Goal: Task Accomplishment & Management: Complete application form

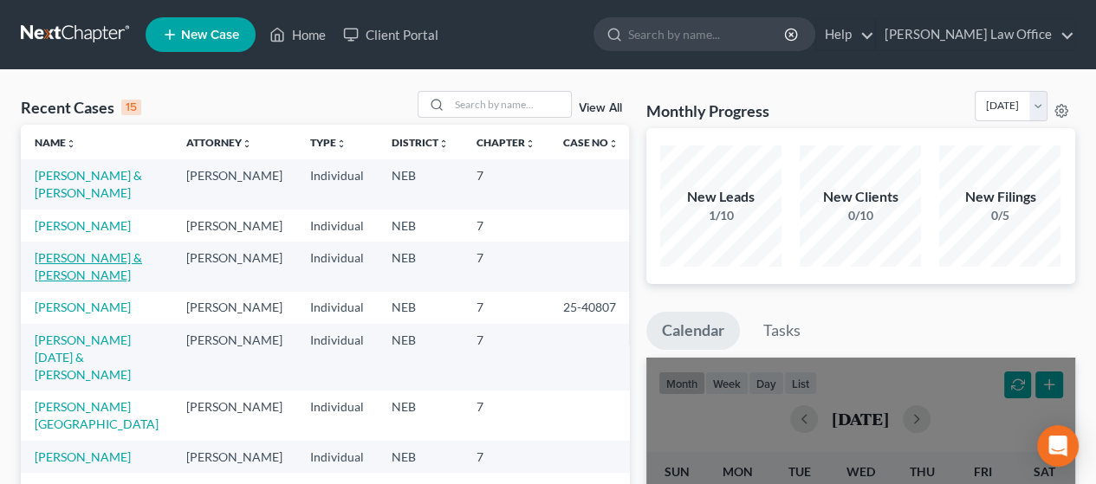
click at [70, 276] on link "[PERSON_NAME] & [PERSON_NAME]" at bounding box center [88, 266] width 107 height 32
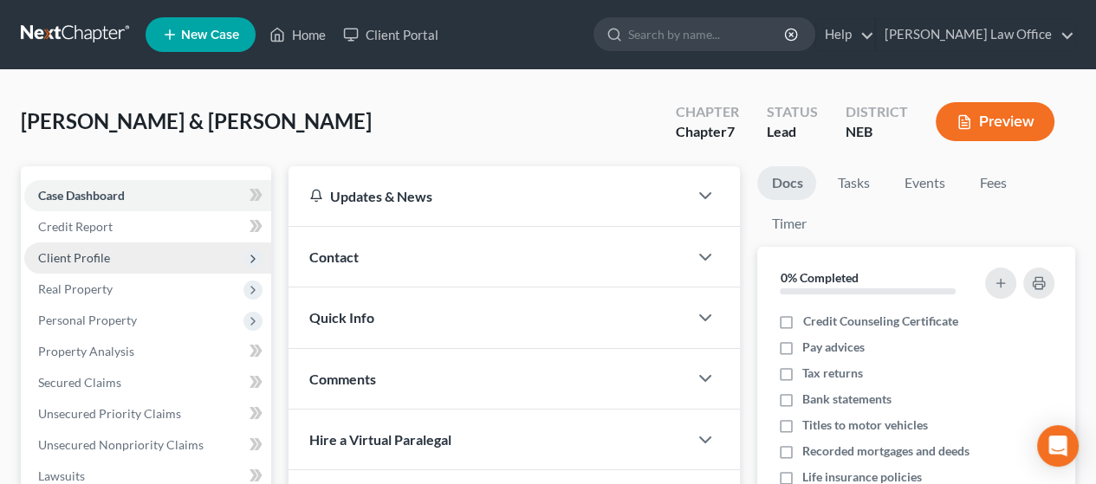
click at [111, 250] on span "Client Profile" at bounding box center [147, 258] width 247 height 31
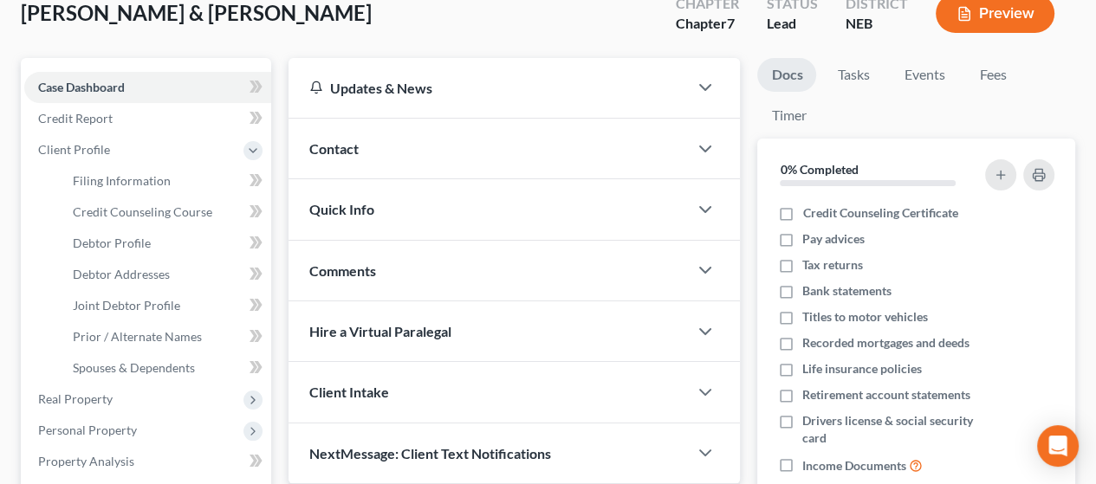
scroll to position [87, 0]
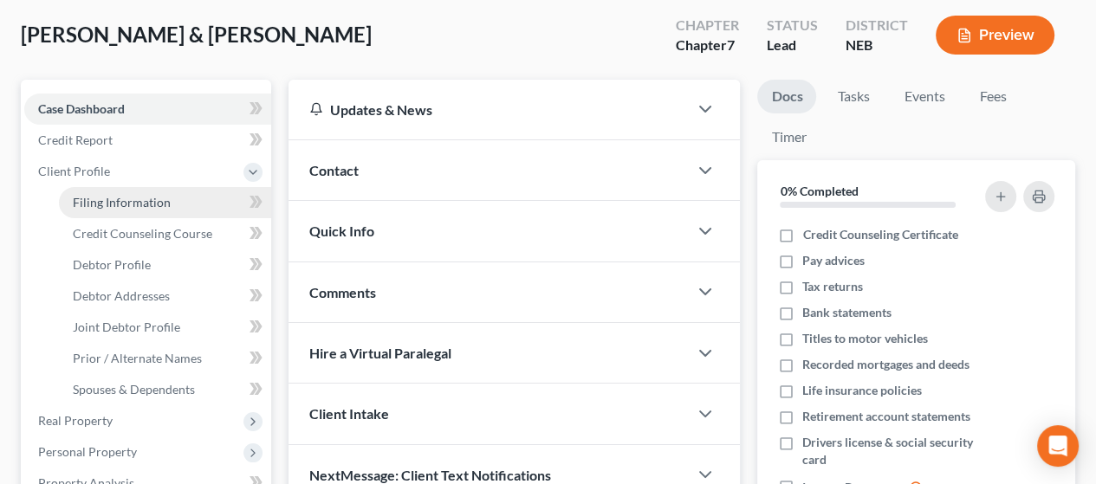
click at [122, 197] on span "Filing Information" at bounding box center [122, 202] width 98 height 15
select select "1"
select select "0"
select select "30"
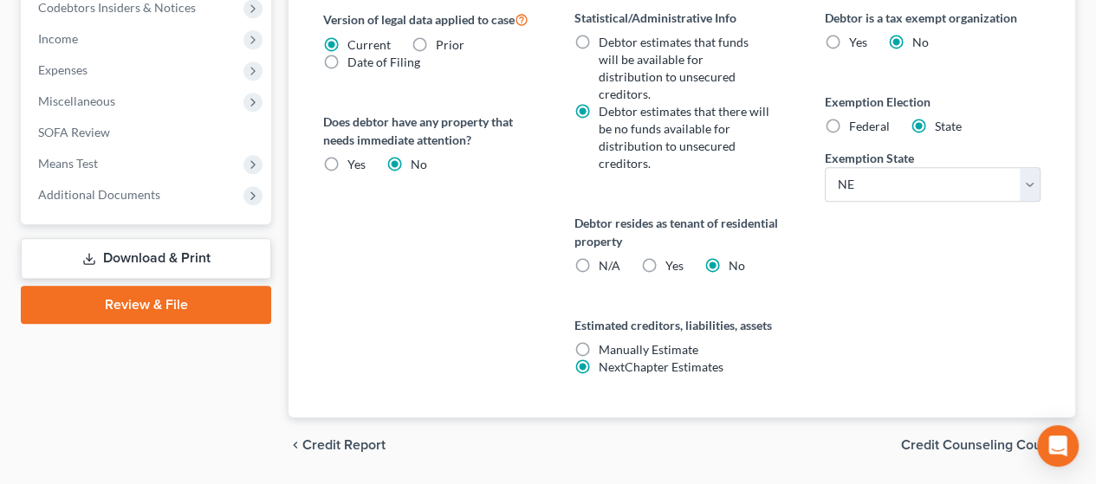
scroll to position [780, 0]
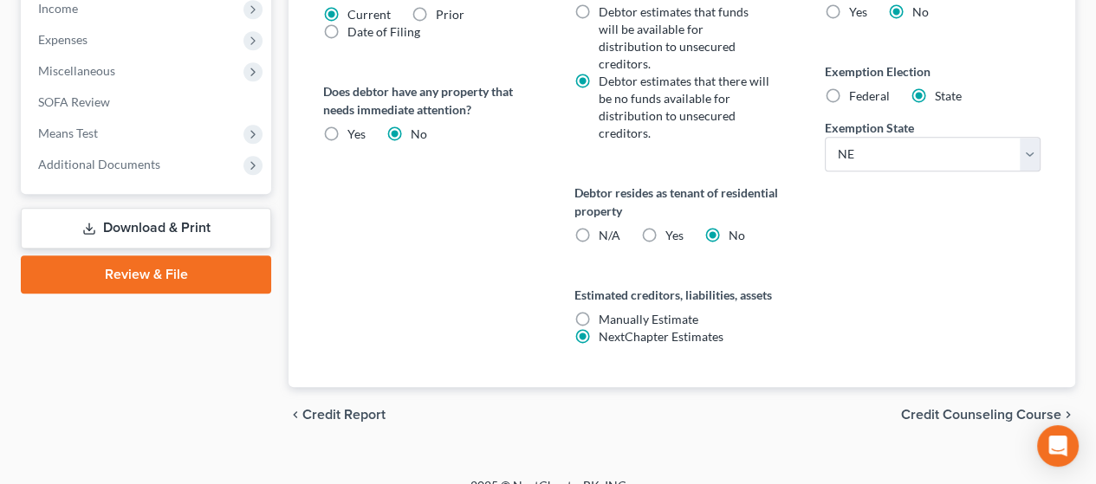
click at [975, 387] on div "chevron_left Credit Report Credit Counseling Course chevron_right" at bounding box center [681, 414] width 787 height 55
click at [973, 408] on span "Credit Counseling Course" at bounding box center [981, 415] width 160 height 14
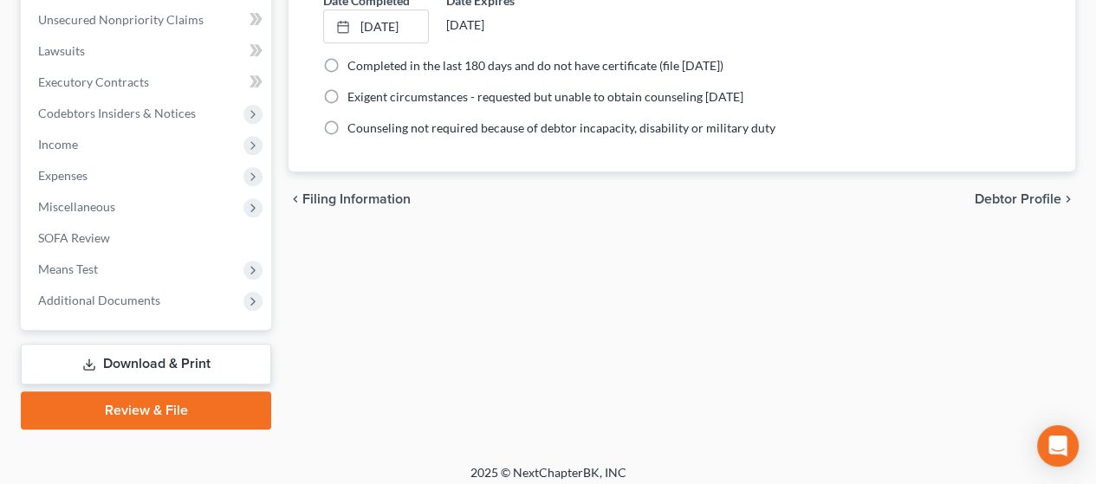
scroll to position [653, 0]
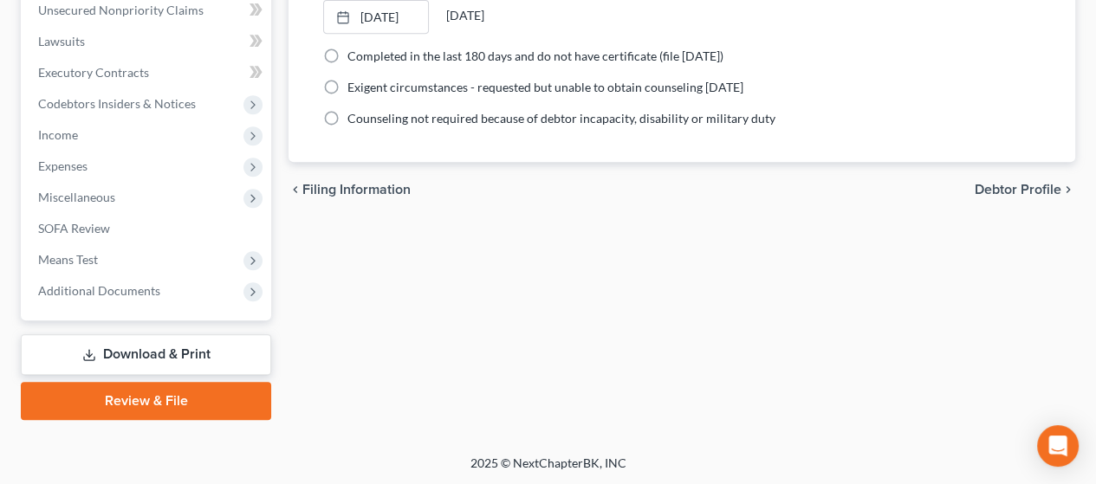
click at [1015, 188] on span "Debtor Profile" at bounding box center [1018, 190] width 87 height 14
select select "1"
select select "4"
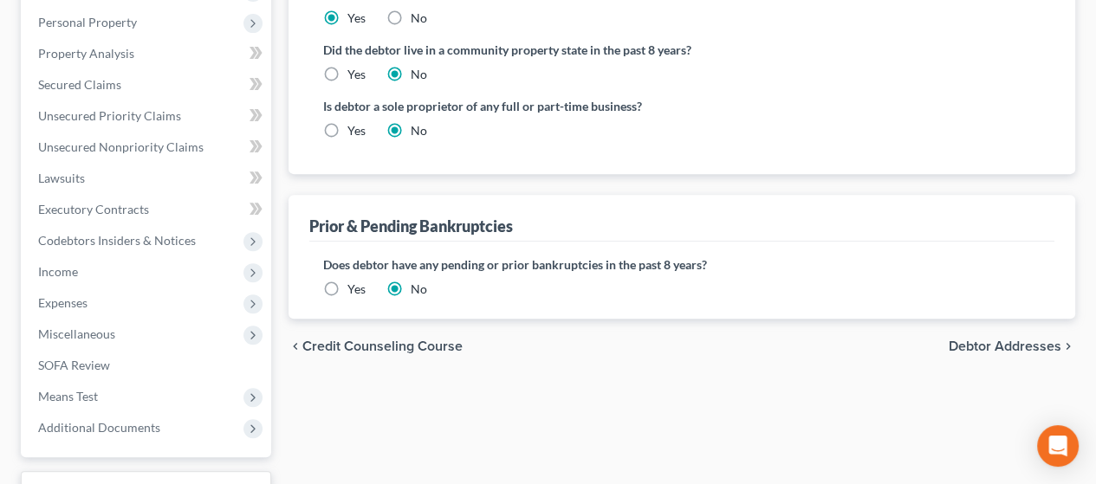
scroll to position [520, 0]
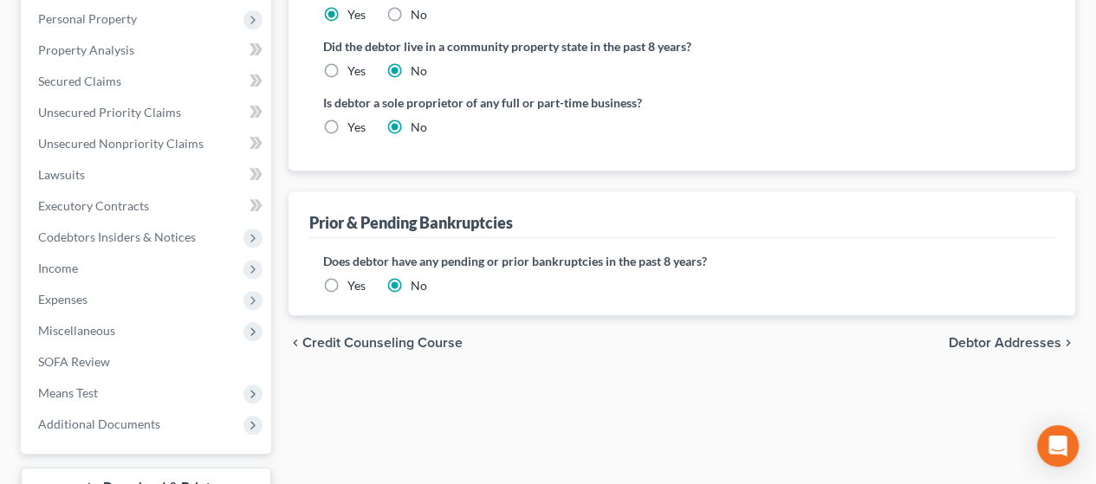
click at [1003, 337] on span "Debtor Addresses" at bounding box center [1005, 343] width 113 height 14
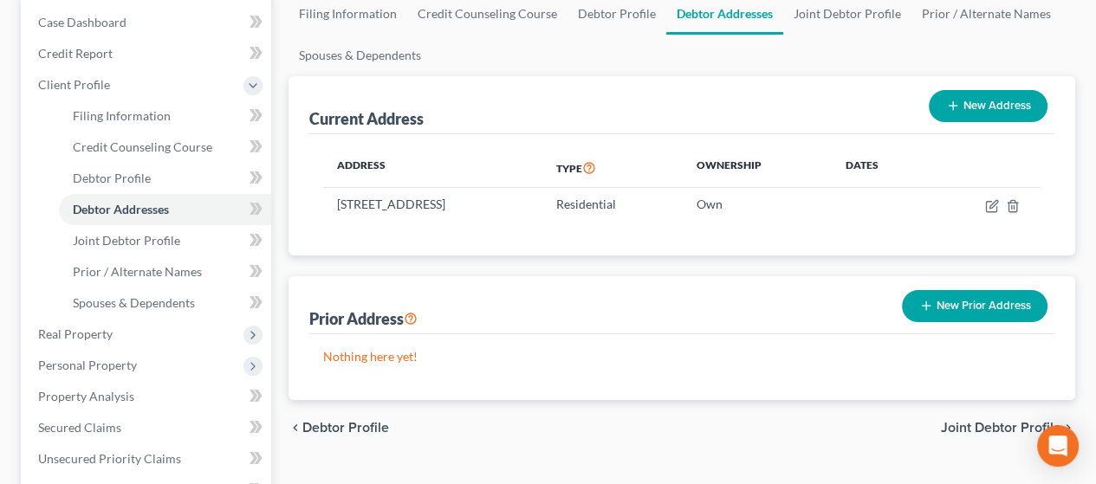
scroll to position [260, 0]
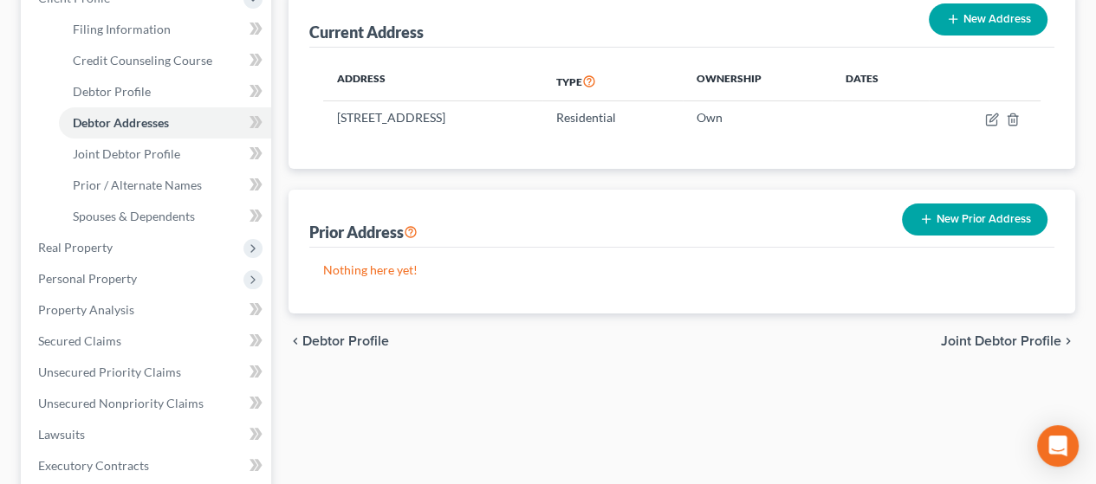
click at [1007, 334] on span "Joint Debtor Profile" at bounding box center [1001, 341] width 120 height 14
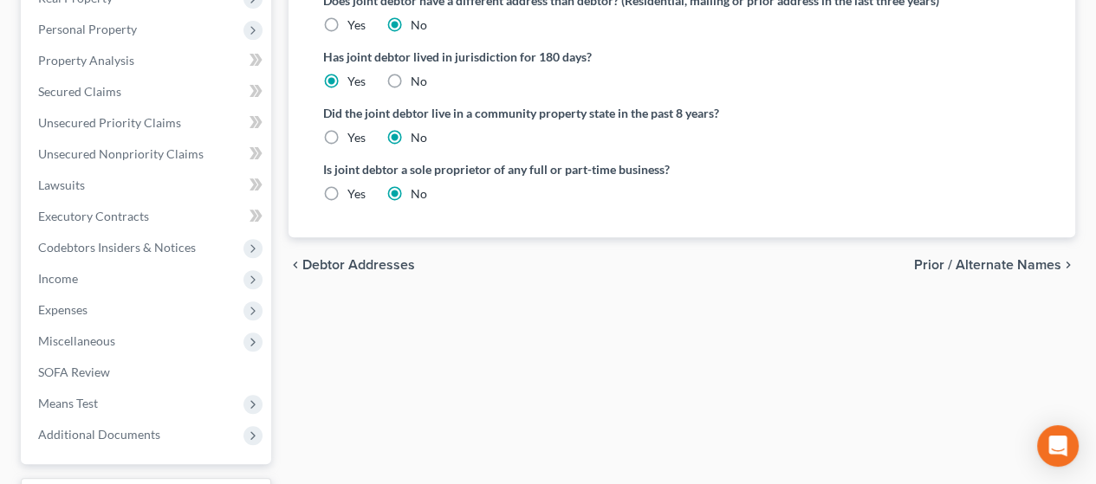
scroll to position [520, 0]
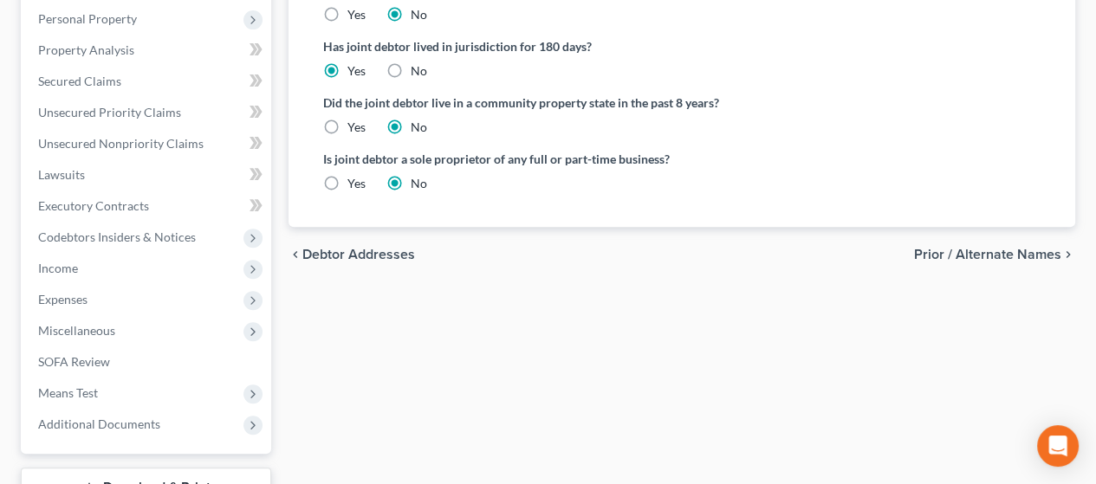
click at [1002, 251] on span "Prior / Alternate Names" at bounding box center [987, 255] width 147 height 14
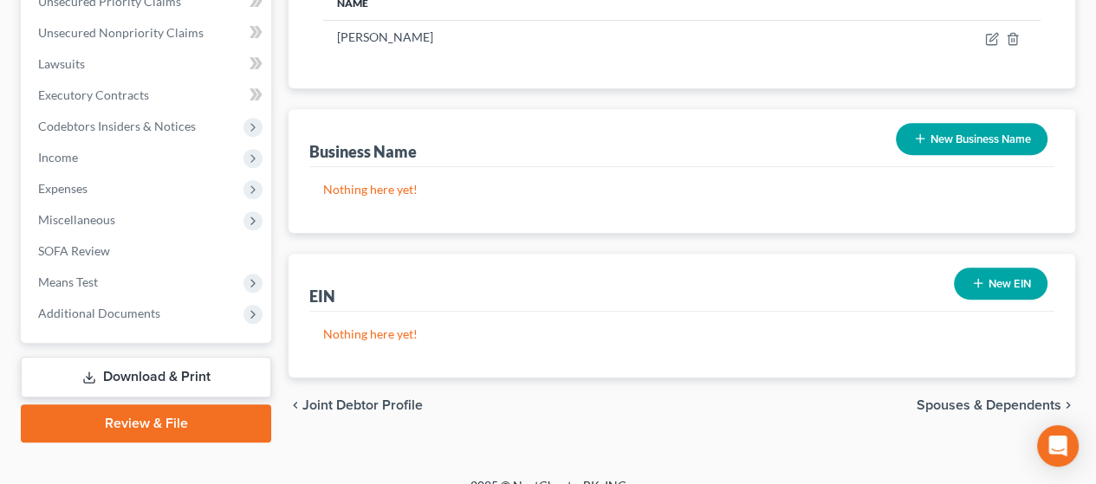
scroll to position [653, 0]
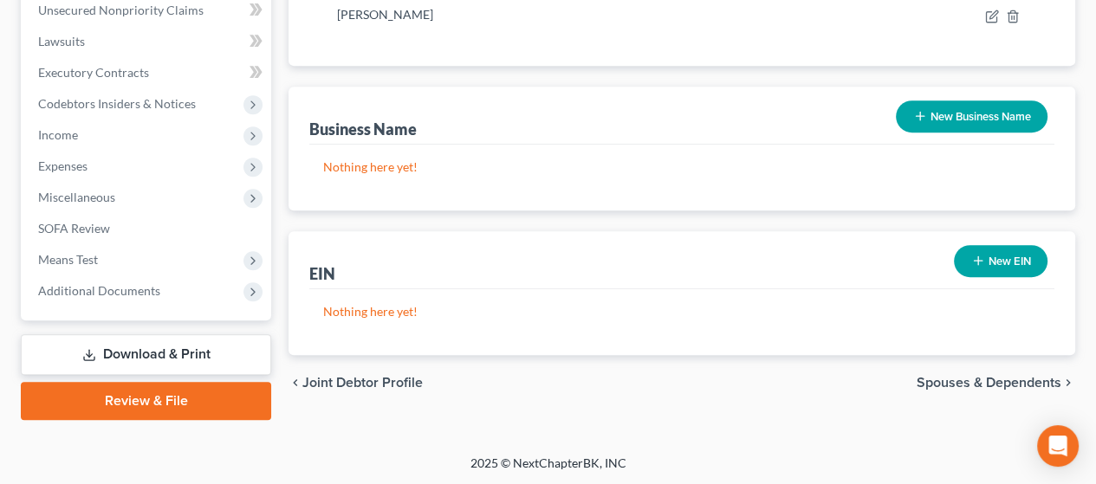
click at [1008, 376] on span "Spouses & Dependents" at bounding box center [989, 383] width 145 height 14
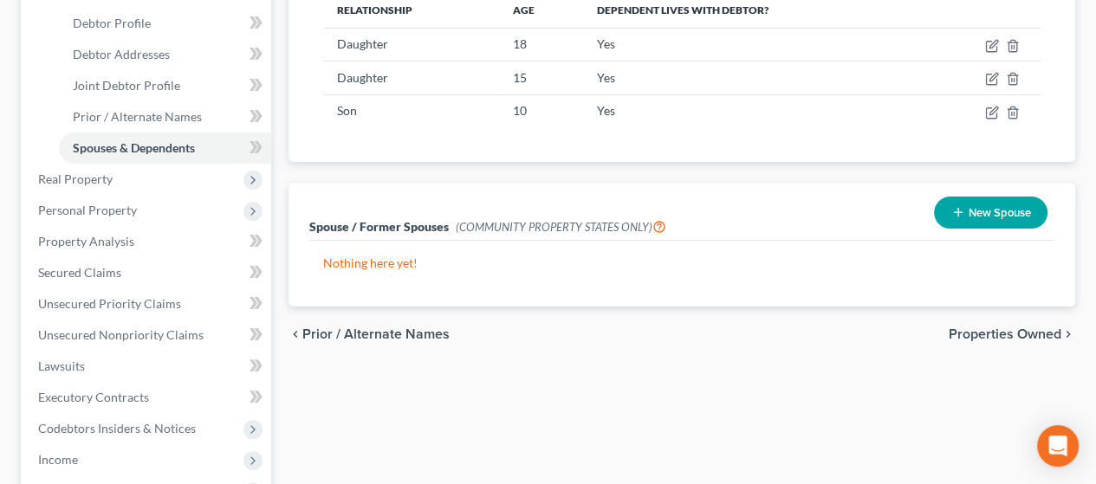
scroll to position [347, 0]
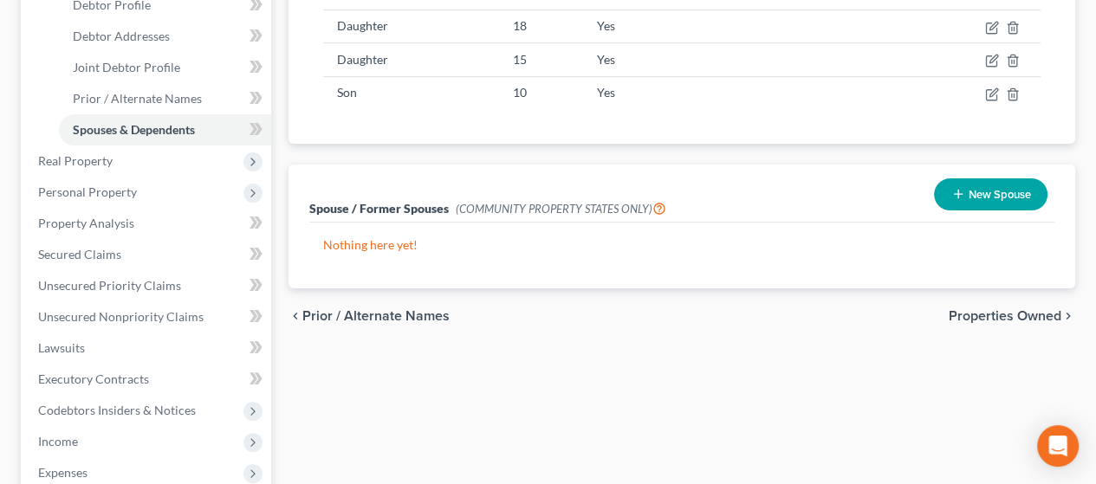
click at [1019, 309] on span "Properties Owned" at bounding box center [1005, 316] width 113 height 14
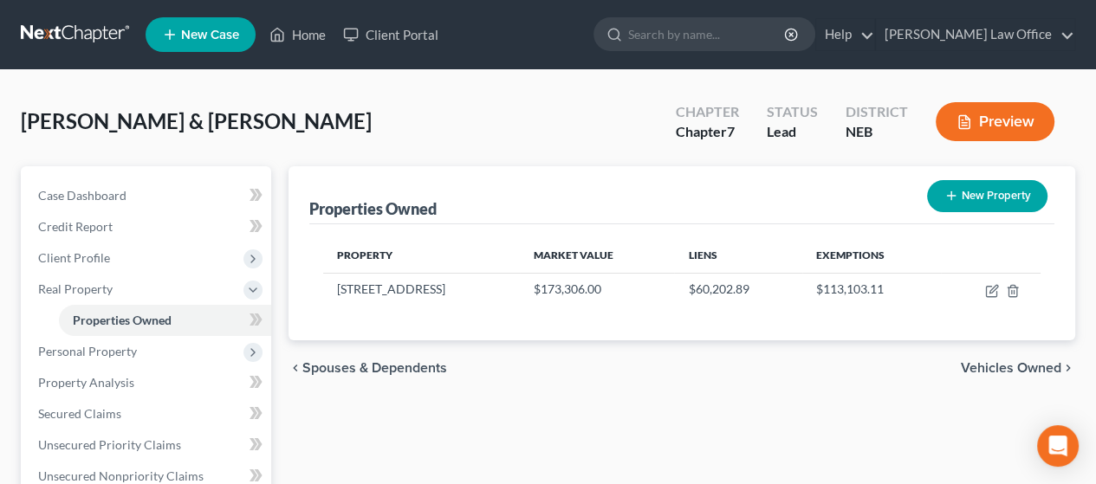
click at [1002, 366] on span "Vehicles Owned" at bounding box center [1011, 368] width 100 height 14
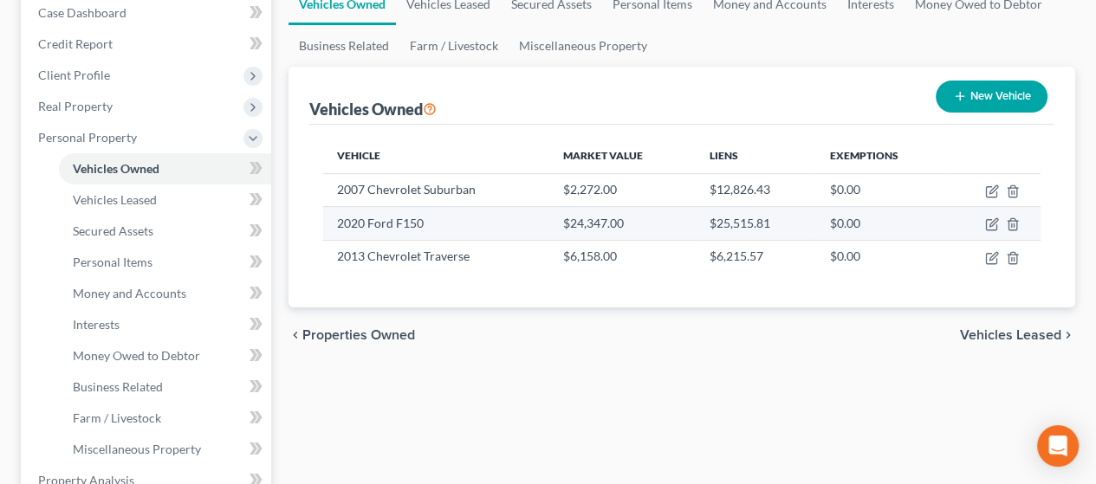
scroll to position [260, 0]
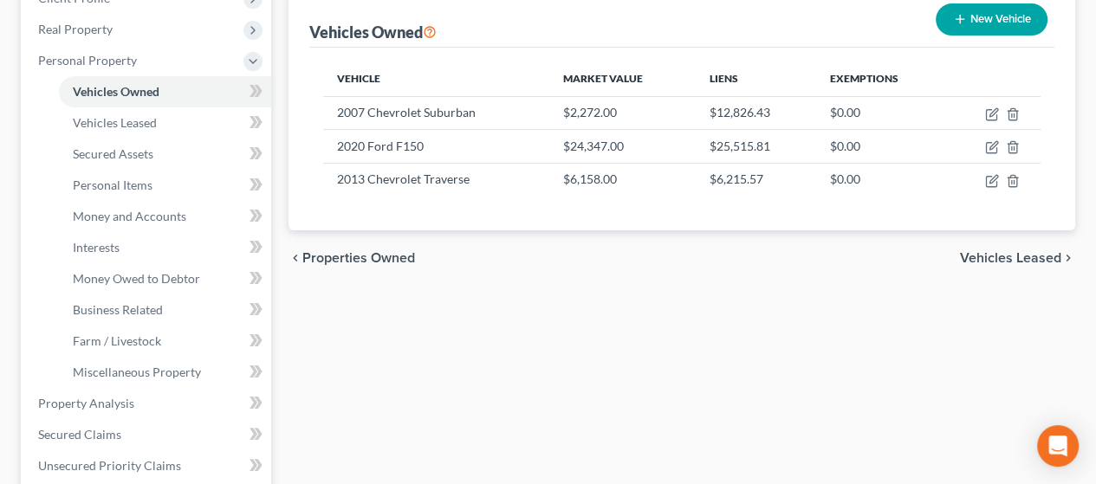
click at [1002, 256] on span "Vehicles Leased" at bounding box center [1010, 258] width 101 height 14
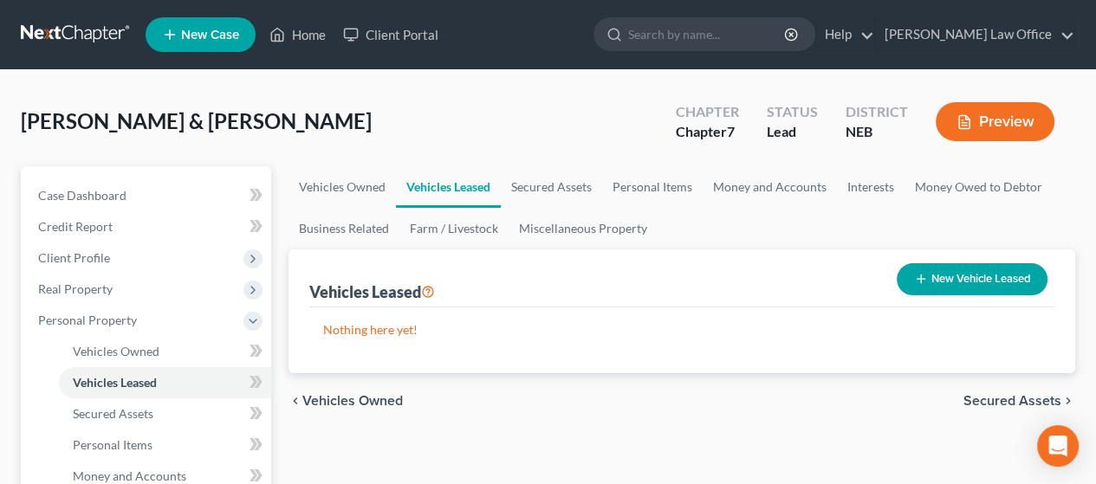
click at [993, 394] on span "Secured Assets" at bounding box center [1012, 401] width 98 height 14
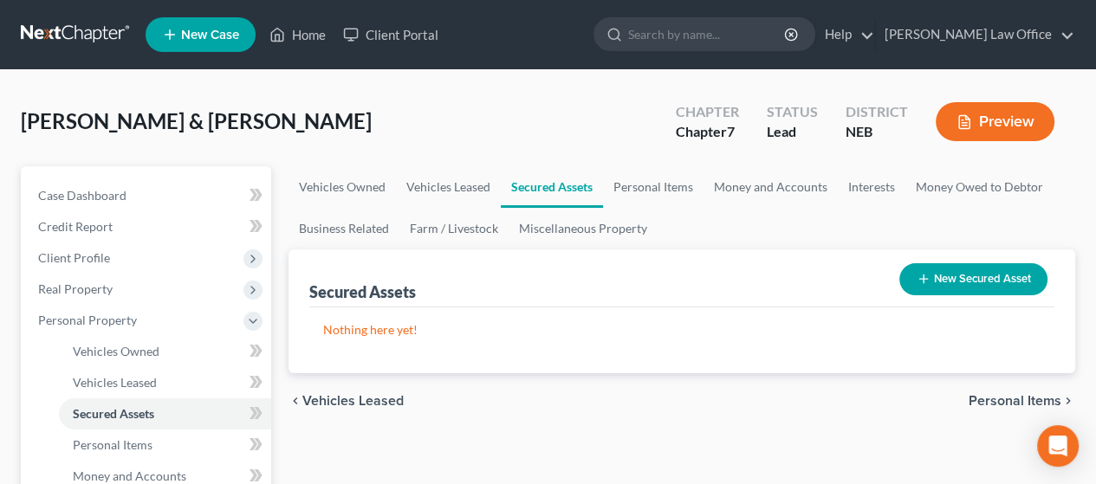
click at [1007, 399] on span "Personal Items" at bounding box center [1015, 401] width 93 height 14
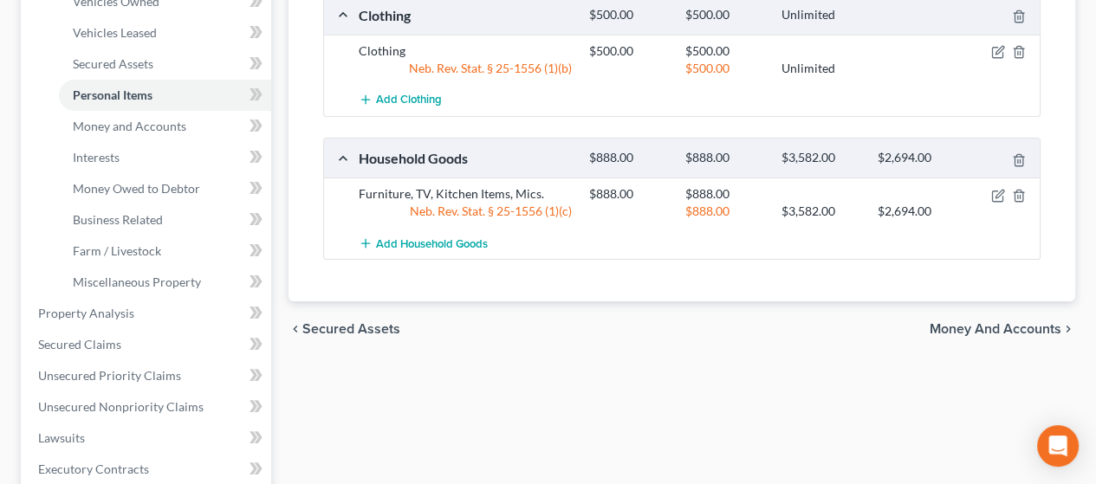
scroll to position [433, 0]
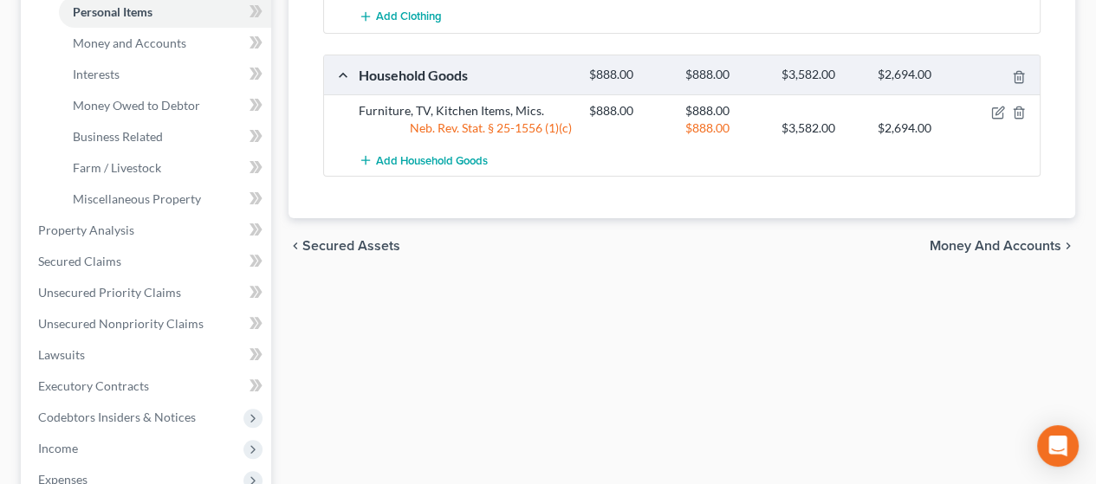
click at [1002, 242] on span "Money and Accounts" at bounding box center [996, 246] width 132 height 14
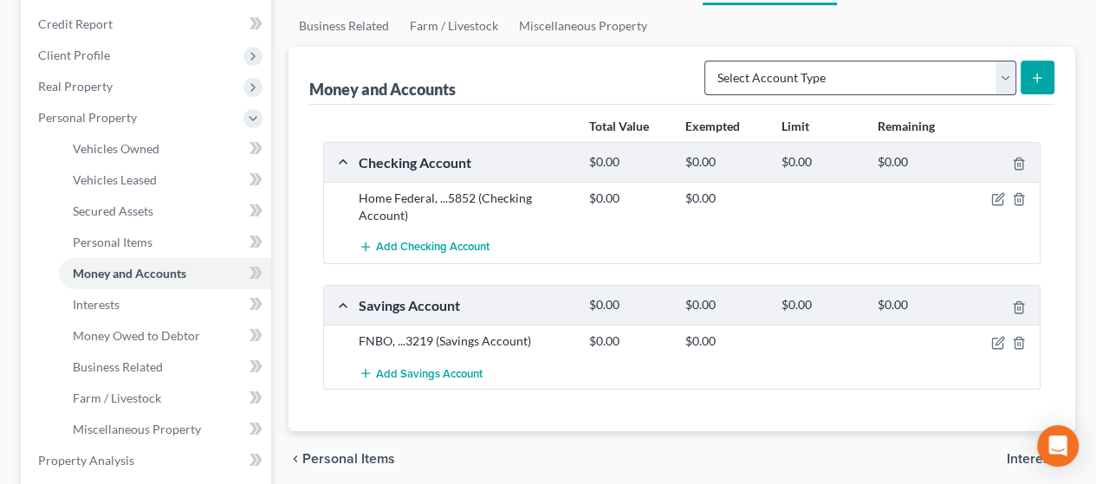
scroll to position [260, 0]
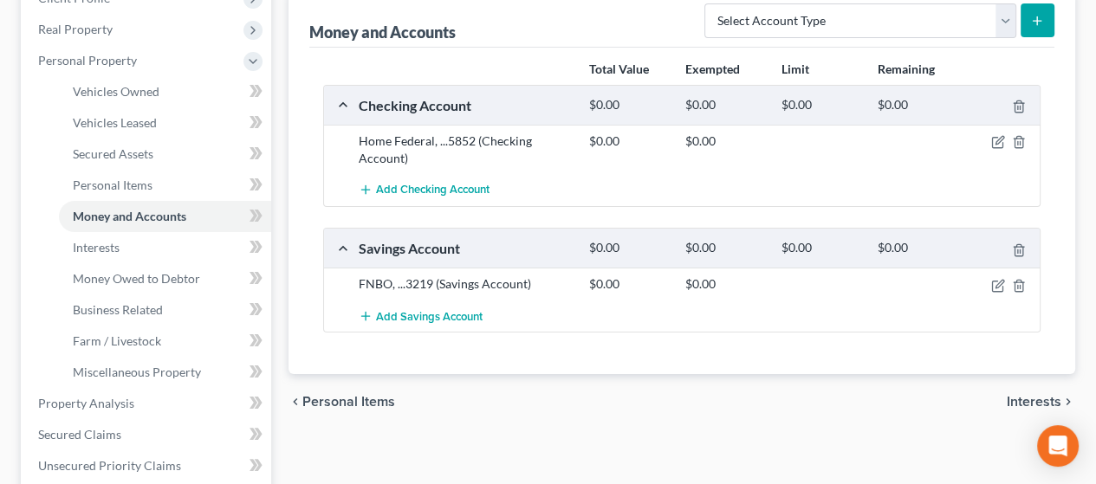
click at [1039, 395] on span "Interests" at bounding box center [1034, 402] width 55 height 14
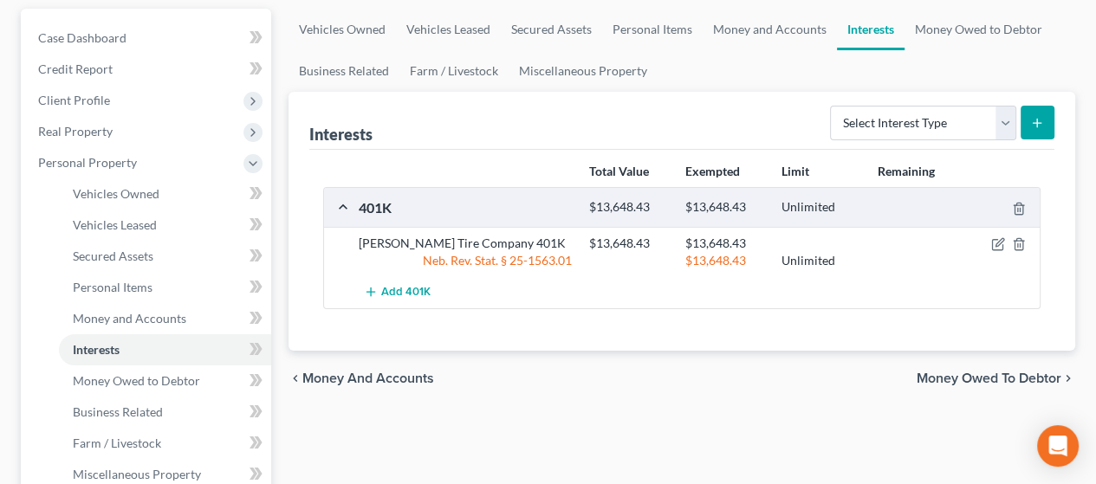
scroll to position [173, 0]
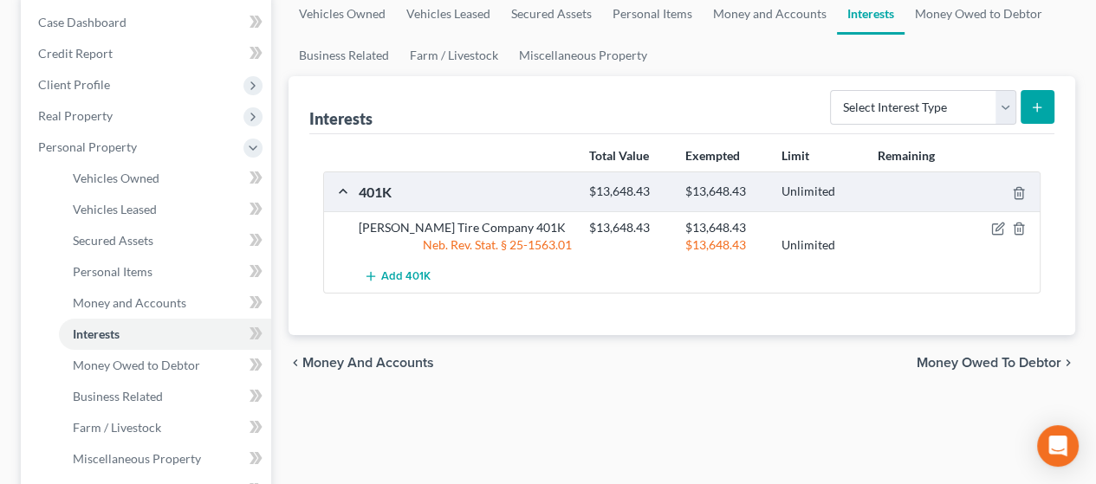
click at [982, 356] on span "Money Owed to Debtor" at bounding box center [989, 363] width 145 height 14
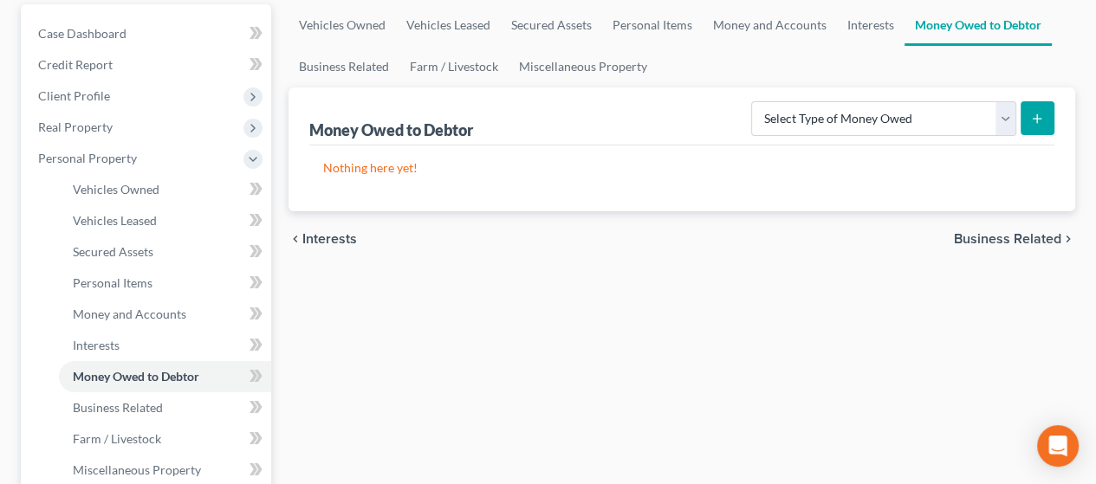
scroll to position [173, 0]
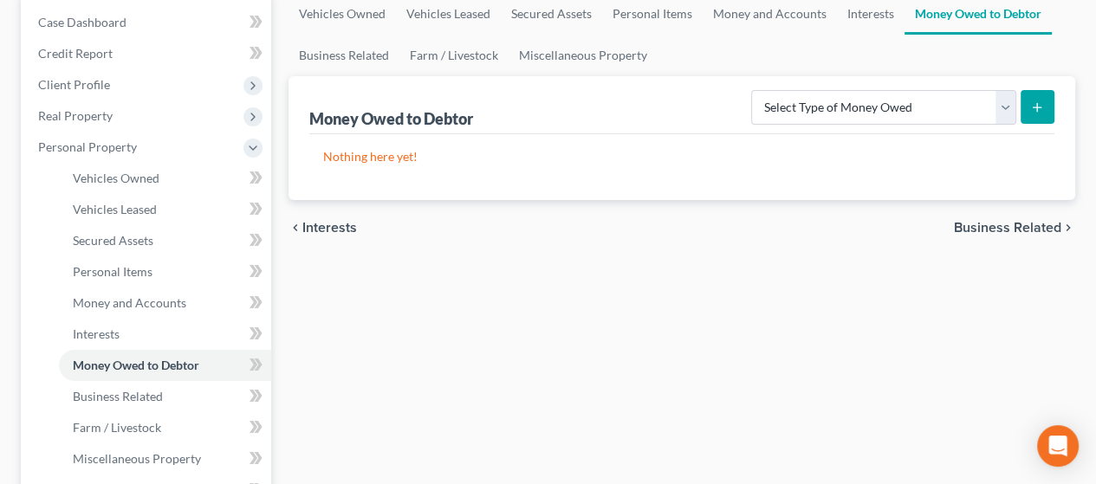
click at [1013, 225] on span "Business Related" at bounding box center [1007, 228] width 107 height 14
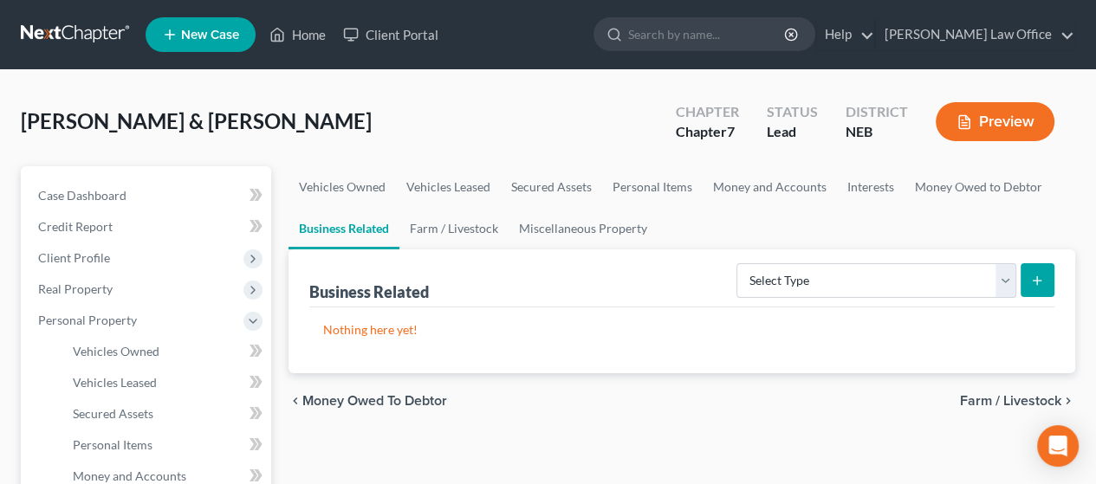
click at [1030, 394] on span "Farm / Livestock" at bounding box center [1010, 401] width 101 height 14
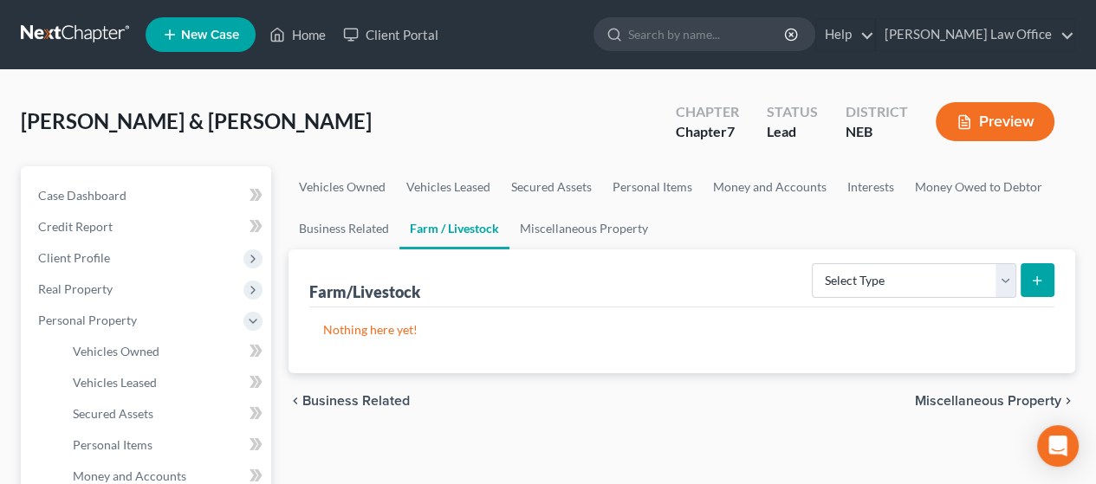
click at [975, 394] on span "Miscellaneous Property" at bounding box center [988, 401] width 146 height 14
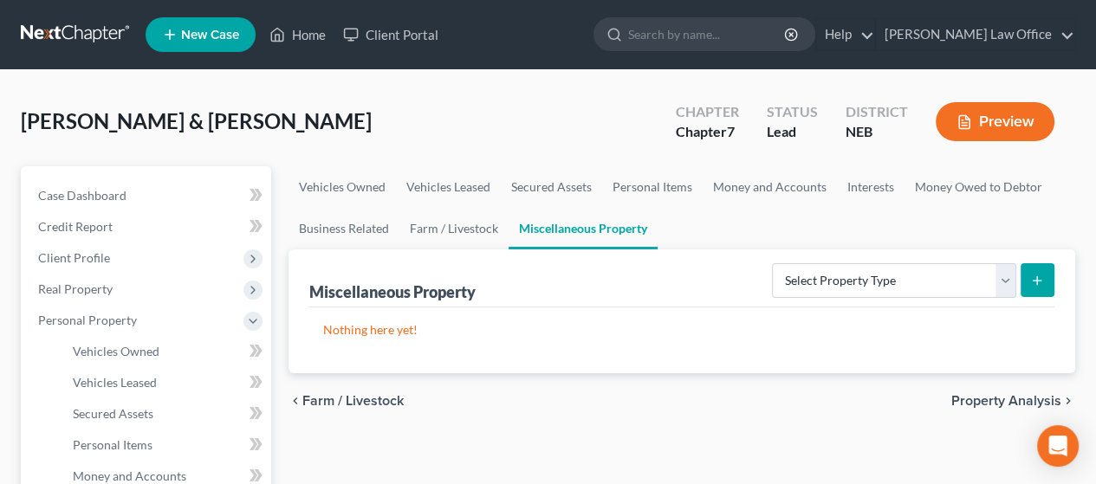
click at [989, 394] on span "Property Analysis" at bounding box center [1006, 401] width 110 height 14
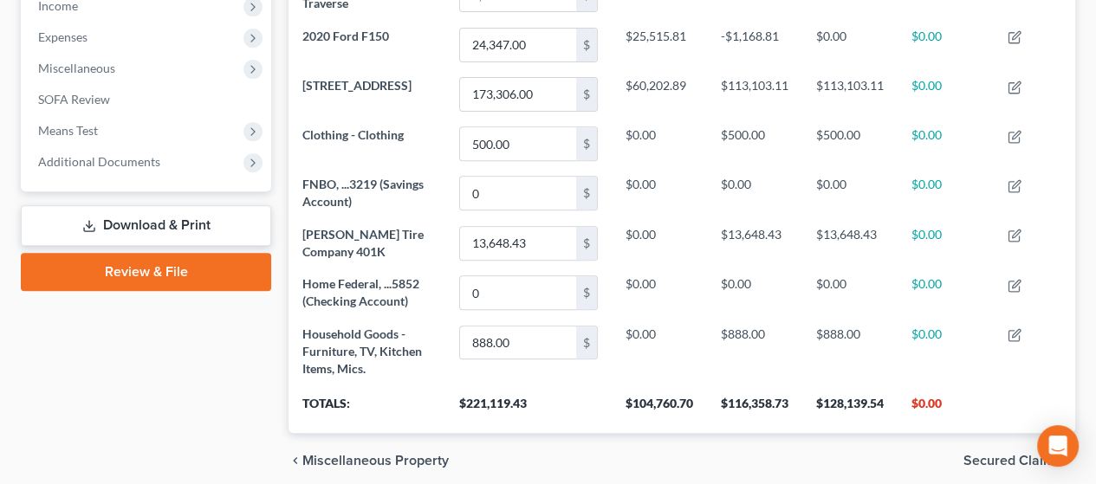
scroll to position [606, 0]
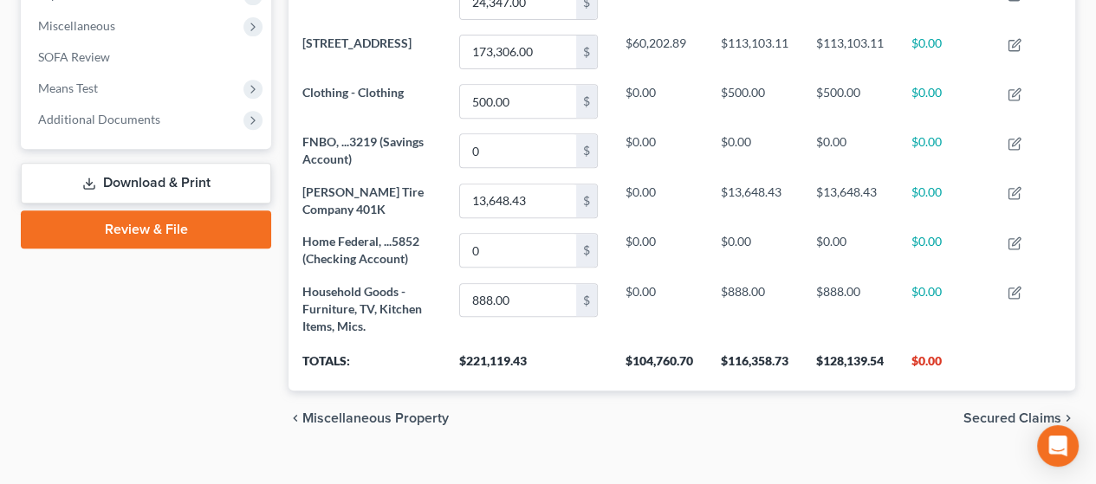
click at [1007, 418] on span "Secured Claims" at bounding box center [1012, 419] width 98 height 14
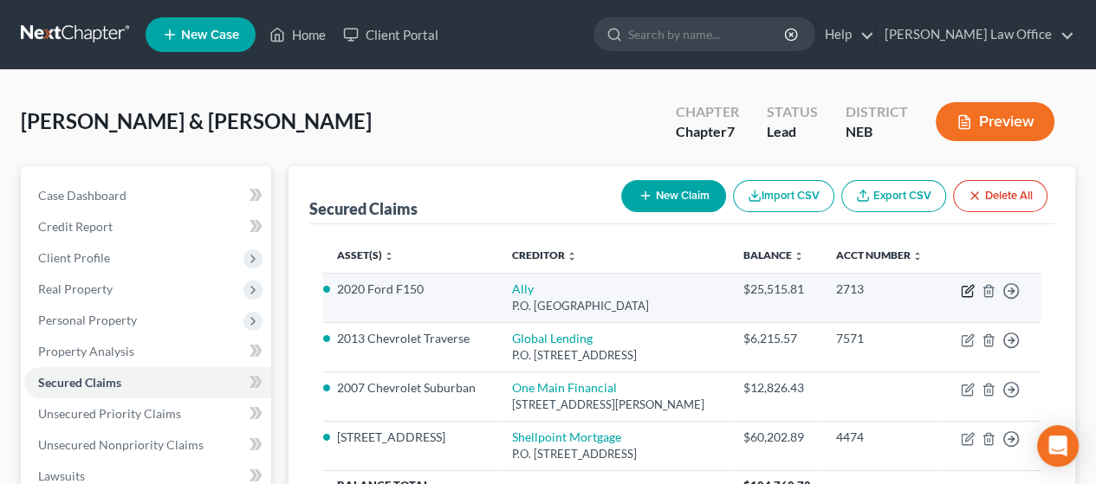
click at [967, 289] on icon "button" at bounding box center [969, 289] width 8 height 8
select select "24"
select select "0"
select select "5"
select select "2"
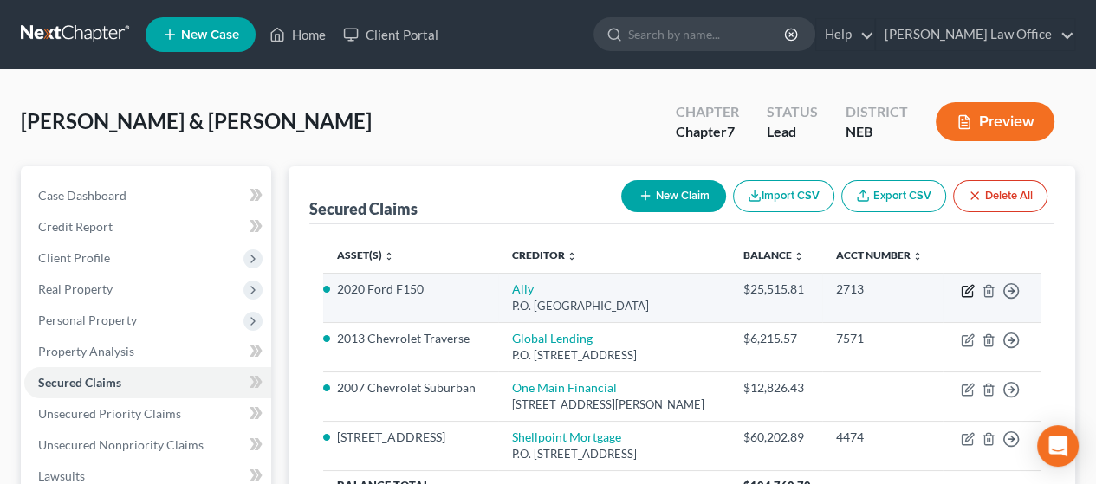
select select "2"
select select "0"
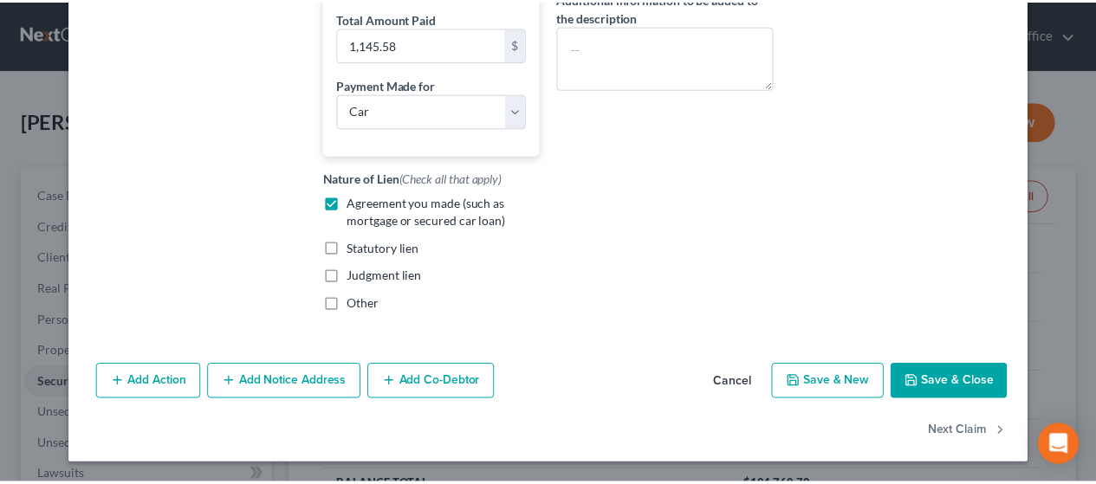
scroll to position [464, 0]
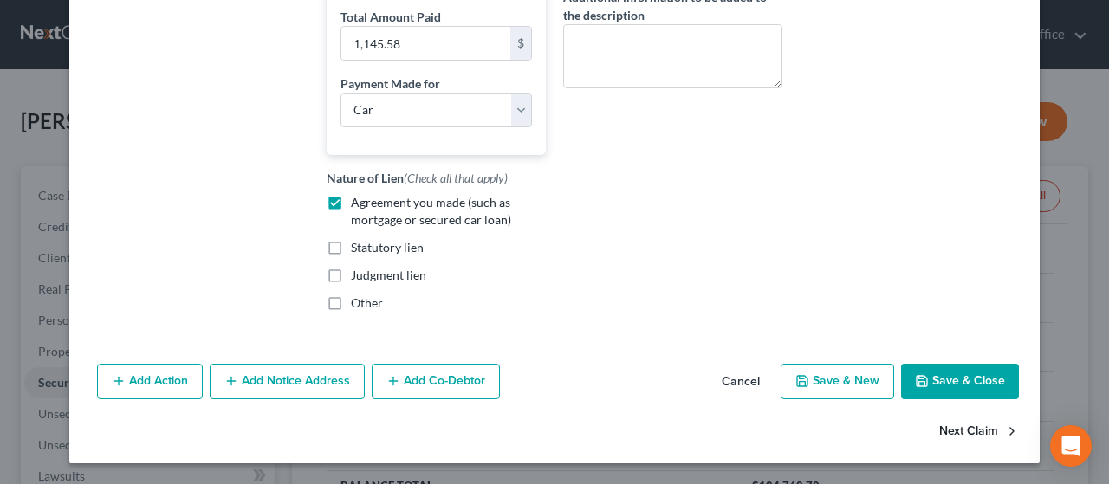
click at [962, 420] on button "Next Claim" at bounding box center [979, 431] width 80 height 36
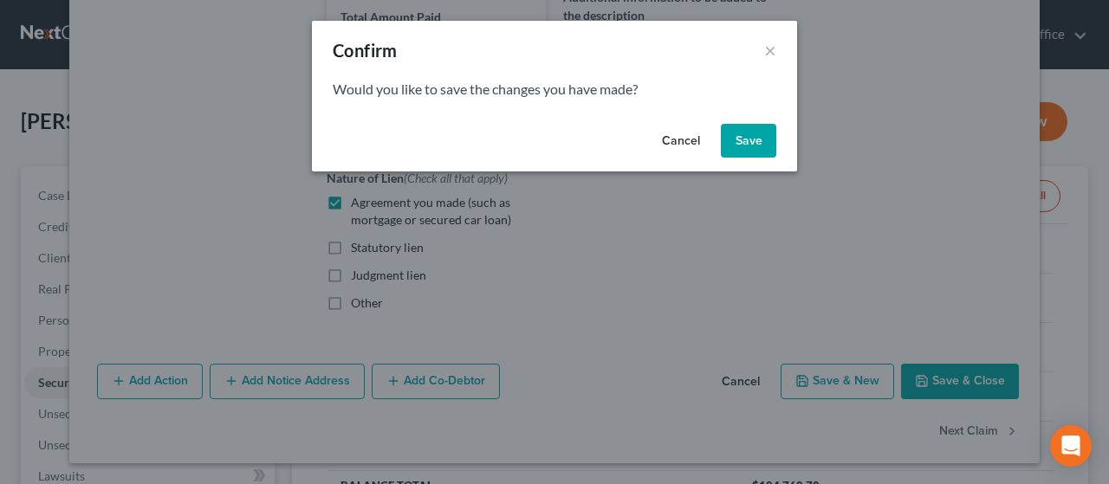
click at [752, 134] on button "Save" at bounding box center [748, 141] width 55 height 35
select select "42"
select select "0"
select select "8"
select select "2"
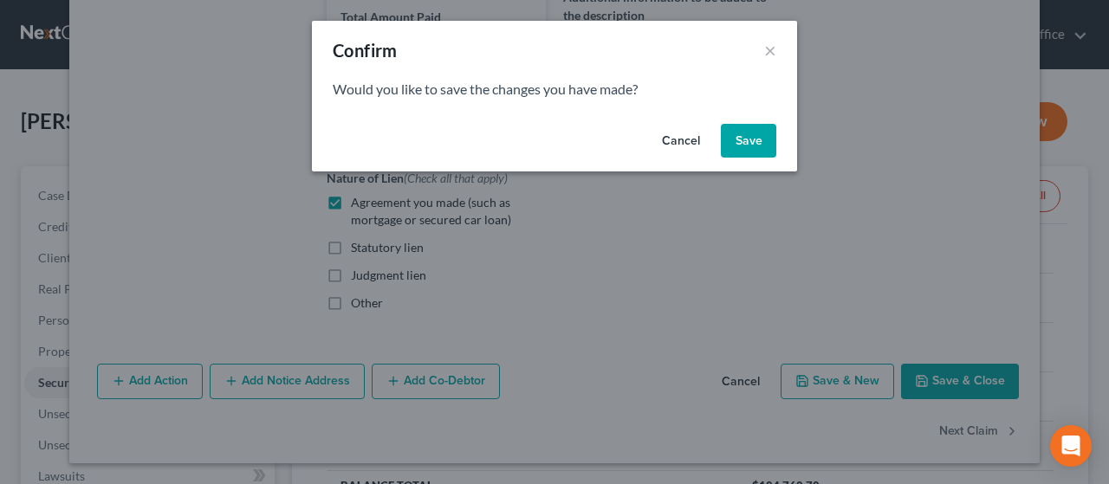
select select "2"
select select "0"
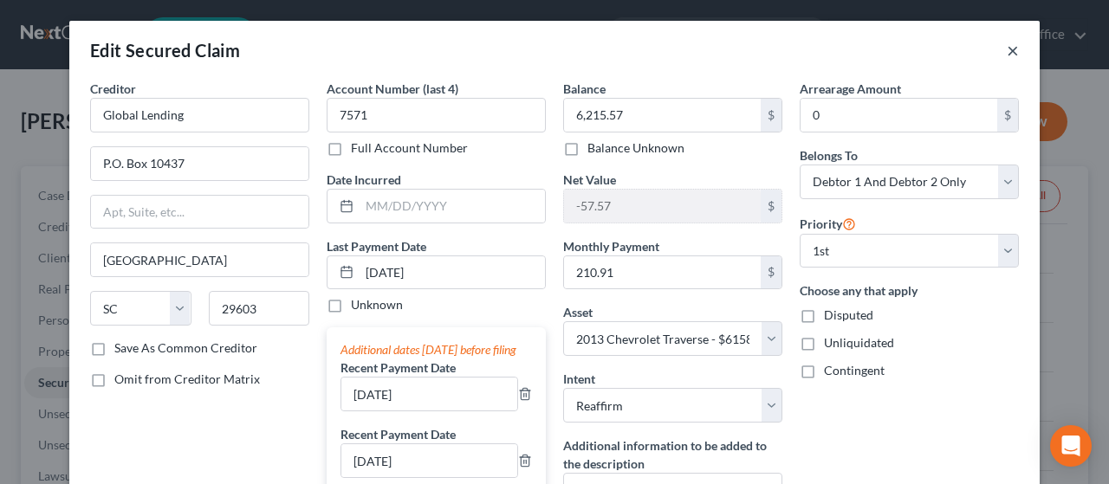
click at [1007, 49] on button "×" at bounding box center [1013, 50] width 12 height 21
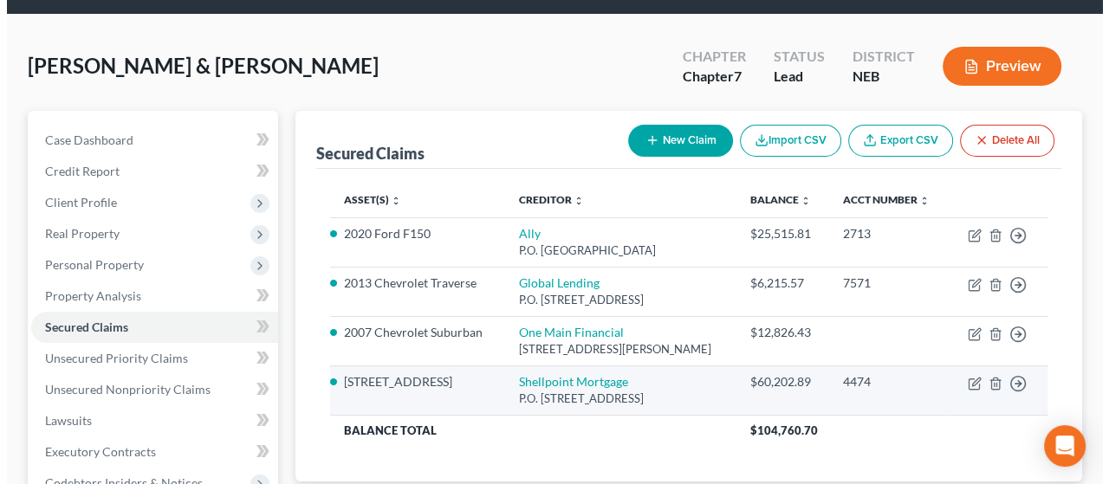
scroll to position [87, 0]
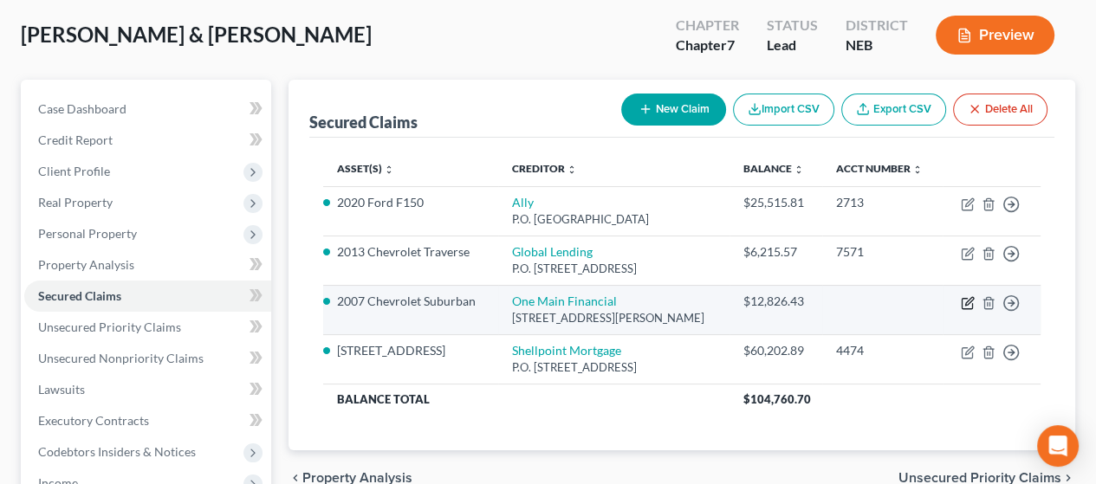
click at [964, 300] on icon "button" at bounding box center [968, 303] width 14 height 14
select select "30"
select select "2"
select select "0"
select select "2"
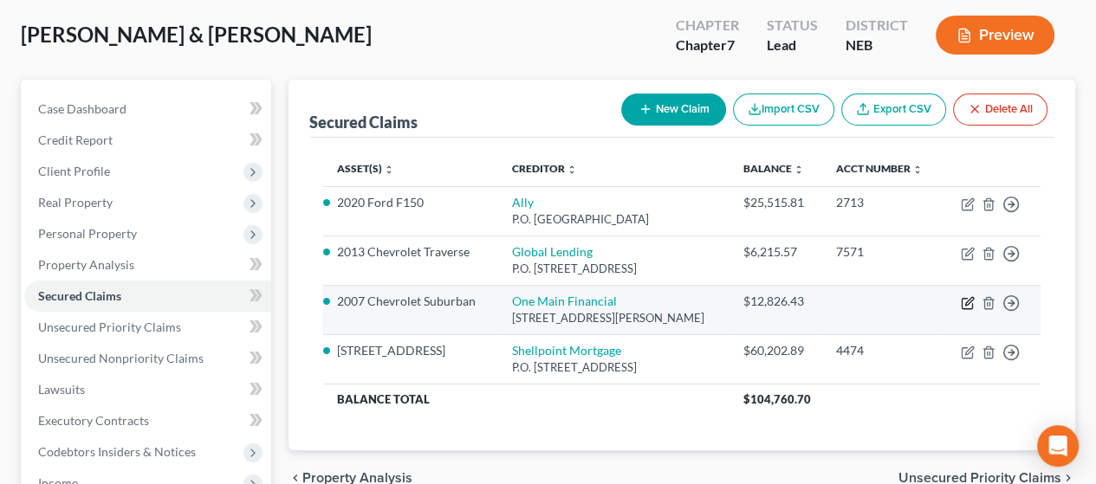
select select "0"
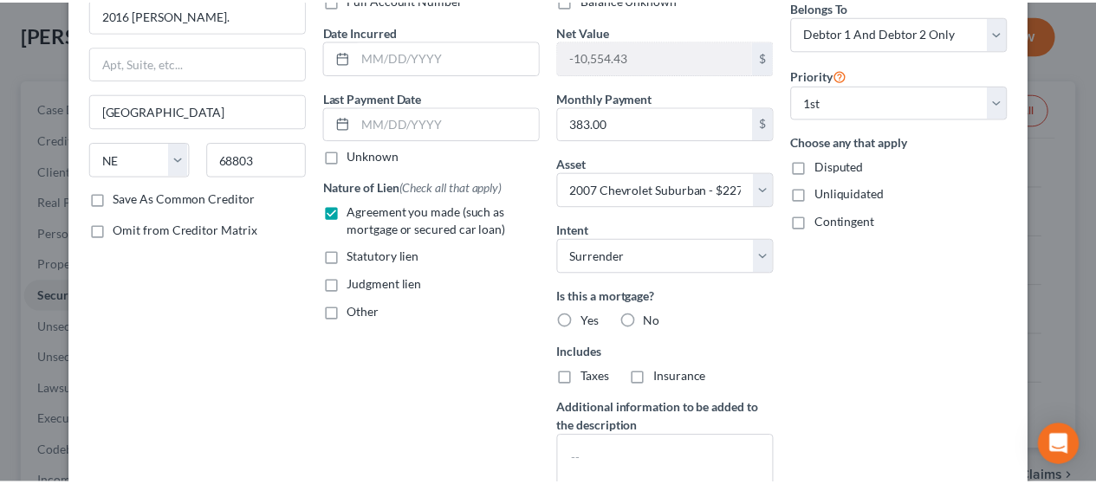
scroll to position [0, 0]
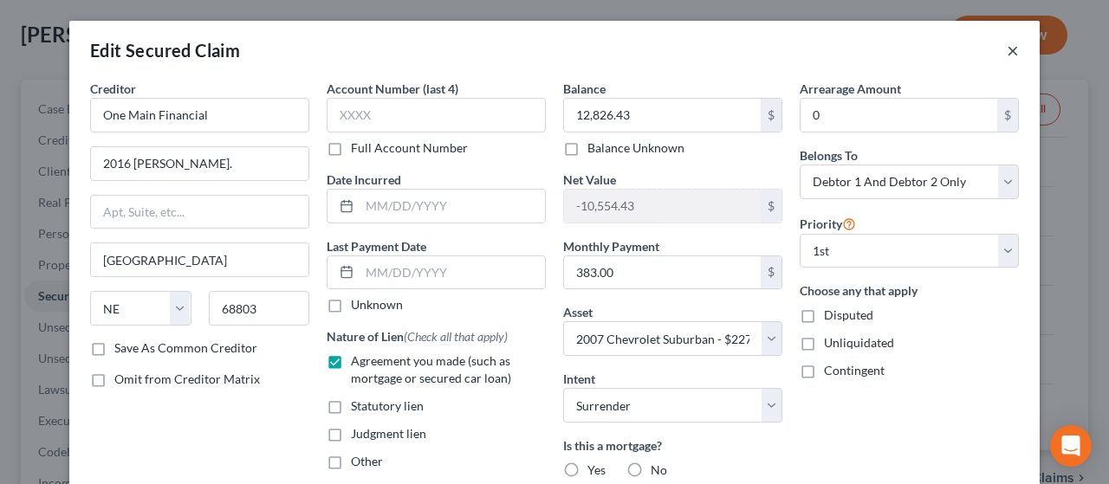
click at [1007, 49] on button "×" at bounding box center [1013, 50] width 12 height 21
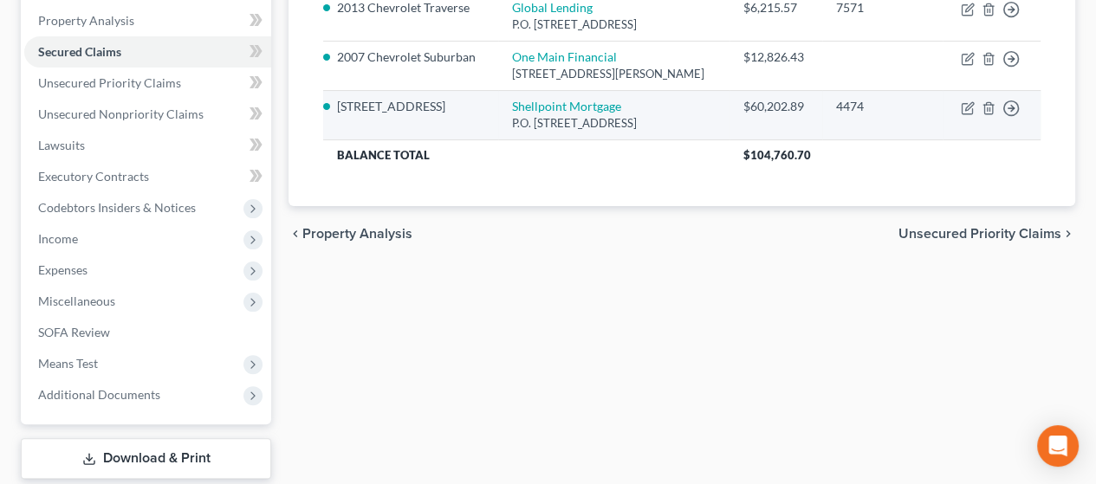
scroll to position [347, 0]
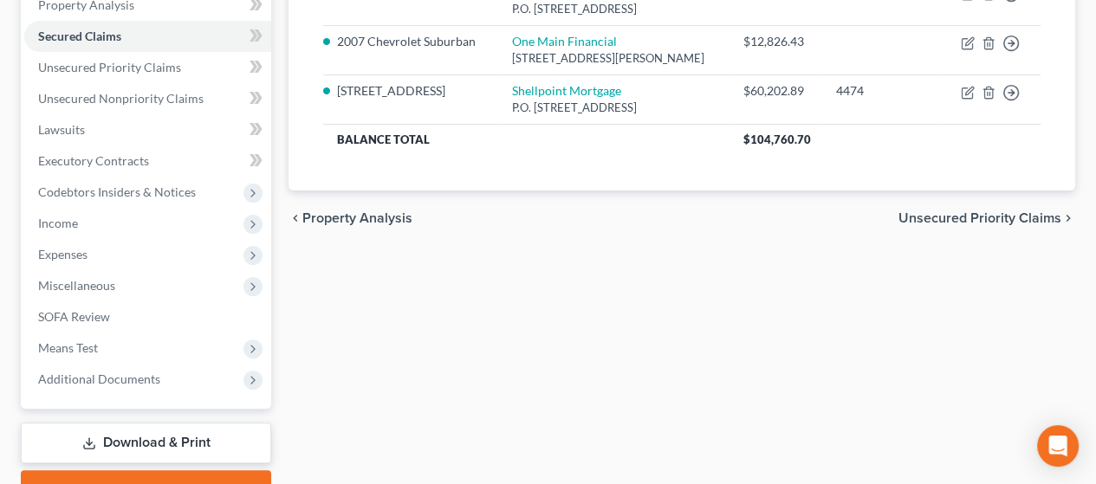
click at [969, 211] on span "Unsecured Priority Claims" at bounding box center [979, 218] width 163 height 14
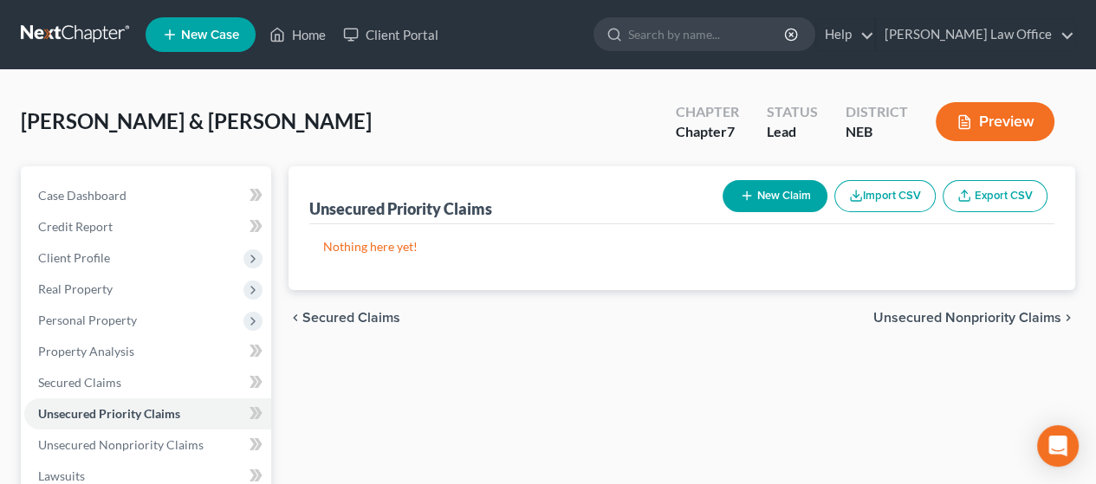
click at [976, 313] on span "Unsecured Nonpriority Claims" at bounding box center [967, 318] width 188 height 14
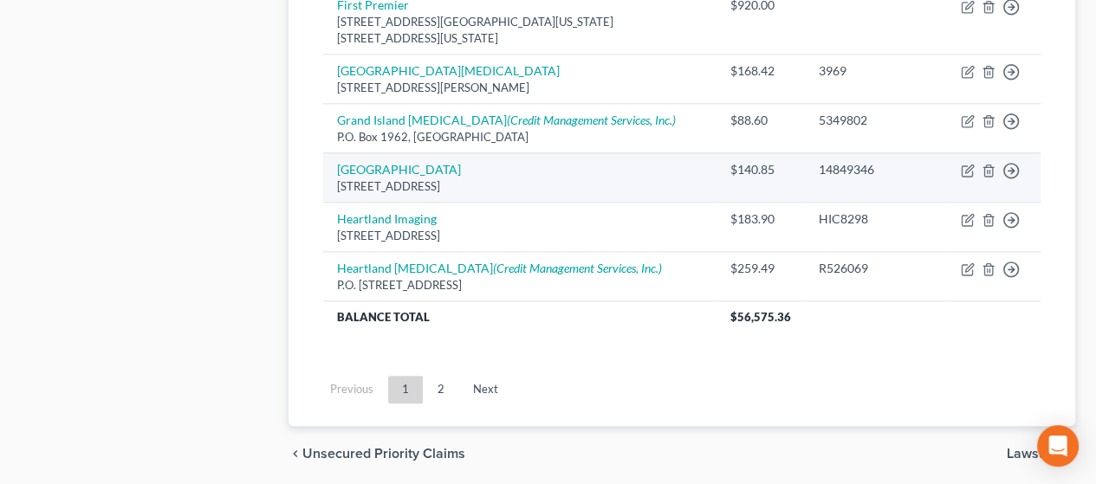
scroll to position [1510, 0]
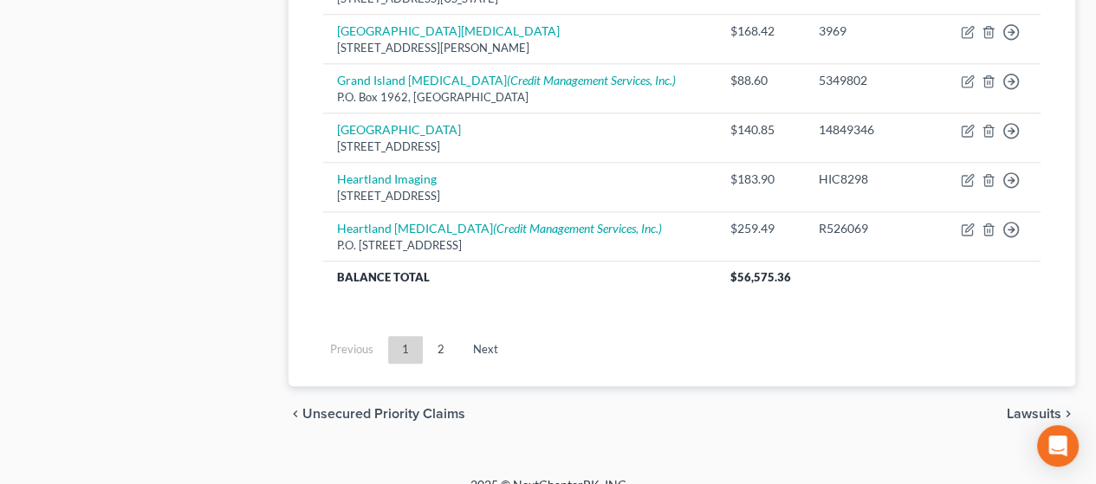
click at [1046, 407] on span "Lawsuits" at bounding box center [1034, 414] width 55 height 14
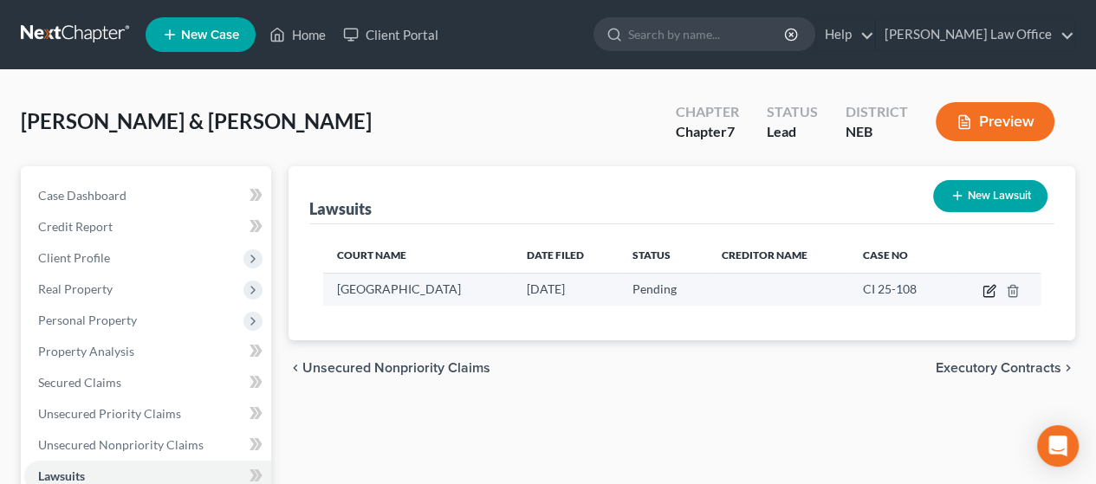
click at [987, 284] on icon "button" at bounding box center [989, 291] width 14 height 14
select select "30"
select select "0"
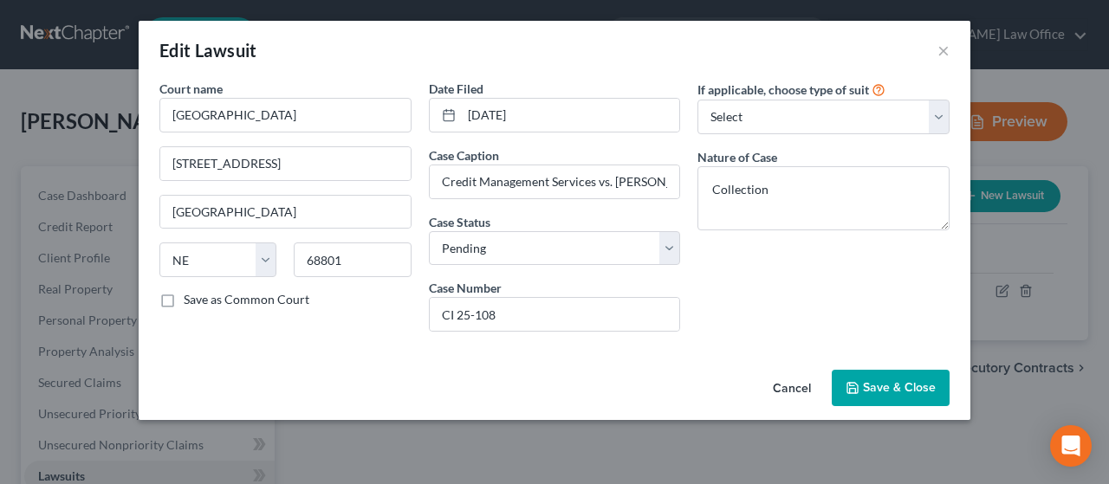
click at [901, 386] on span "Save & Close" at bounding box center [899, 387] width 73 height 15
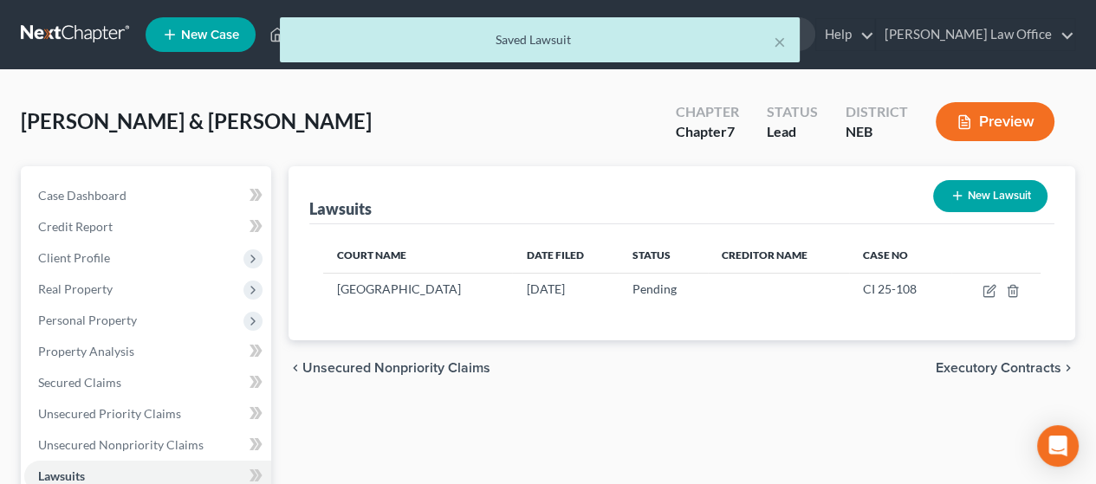
click at [963, 367] on span "Executory Contracts" at bounding box center [999, 368] width 126 height 14
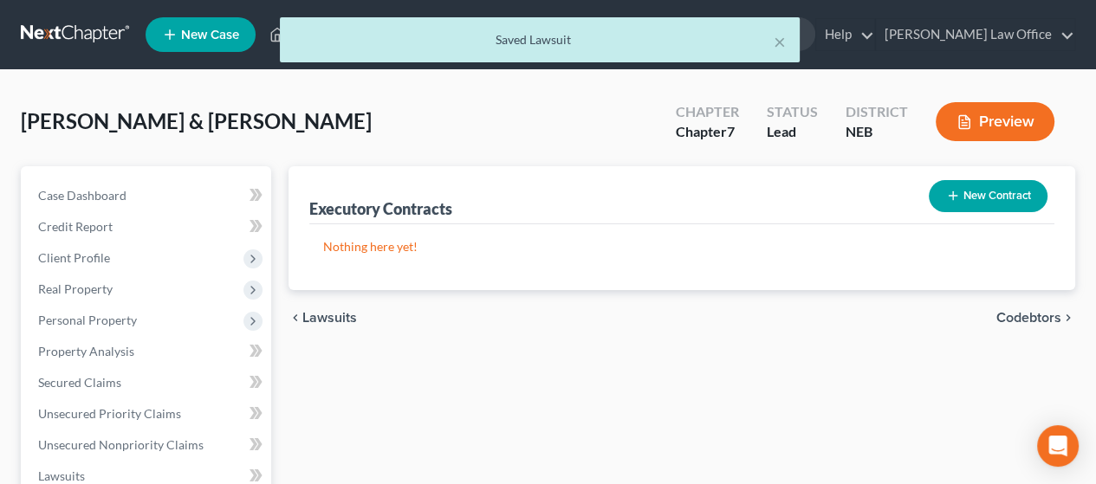
click at [1033, 314] on span "Codebtors" at bounding box center [1028, 318] width 65 height 14
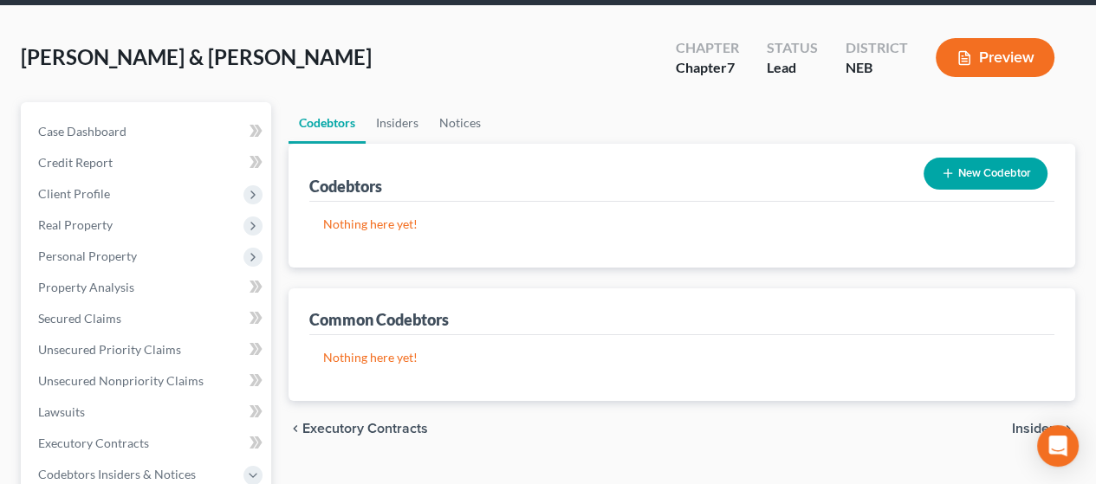
scroll to position [173, 0]
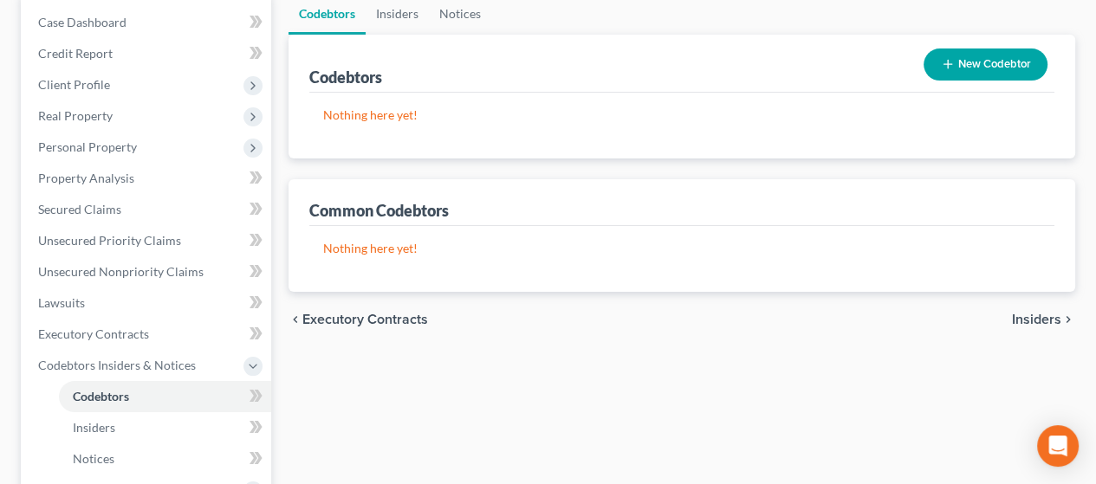
click at [1040, 314] on span "Insiders" at bounding box center [1036, 320] width 49 height 14
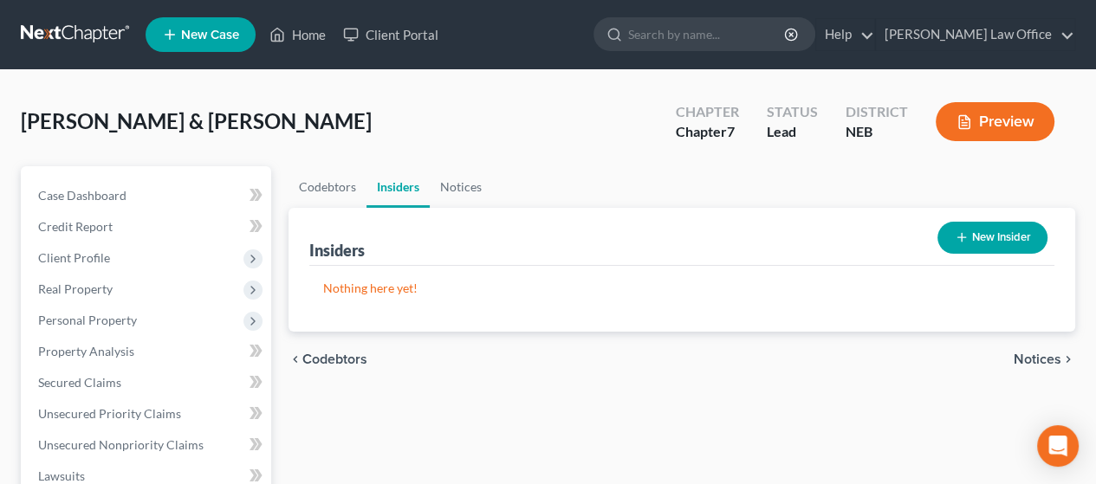
click at [1034, 358] on span "Notices" at bounding box center [1038, 360] width 48 height 14
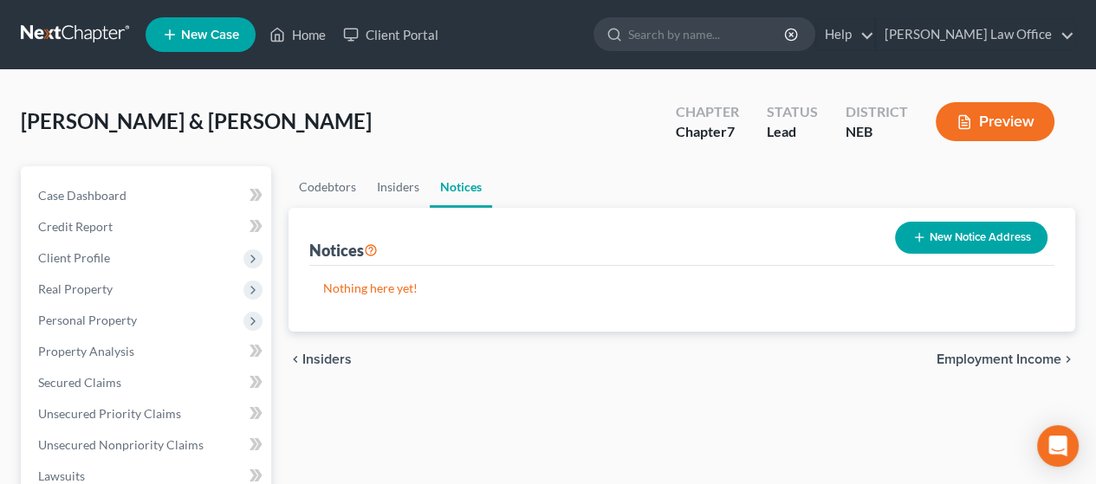
click at [1005, 353] on span "Employment Income" at bounding box center [999, 360] width 125 height 14
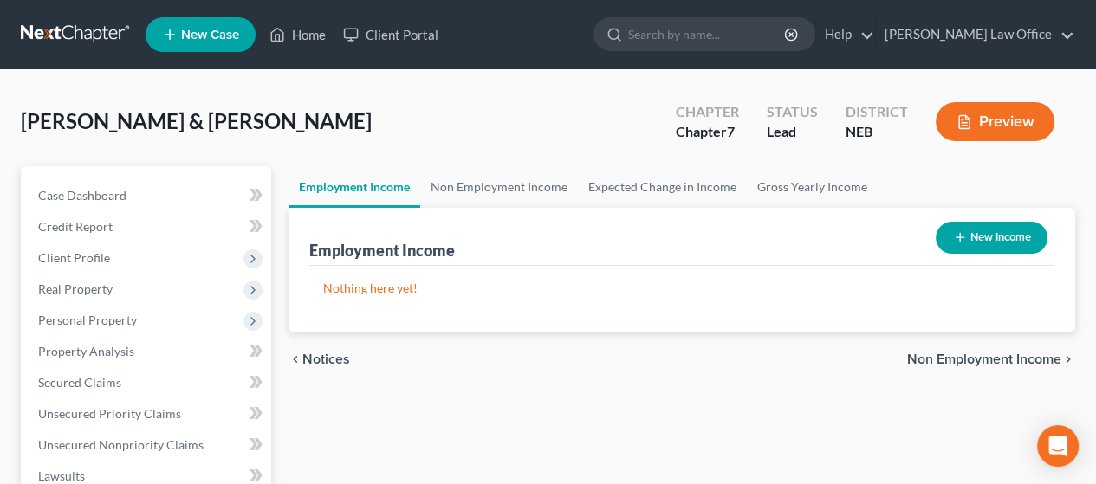
click at [979, 251] on button "New Income" at bounding box center [992, 238] width 112 height 32
select select "0"
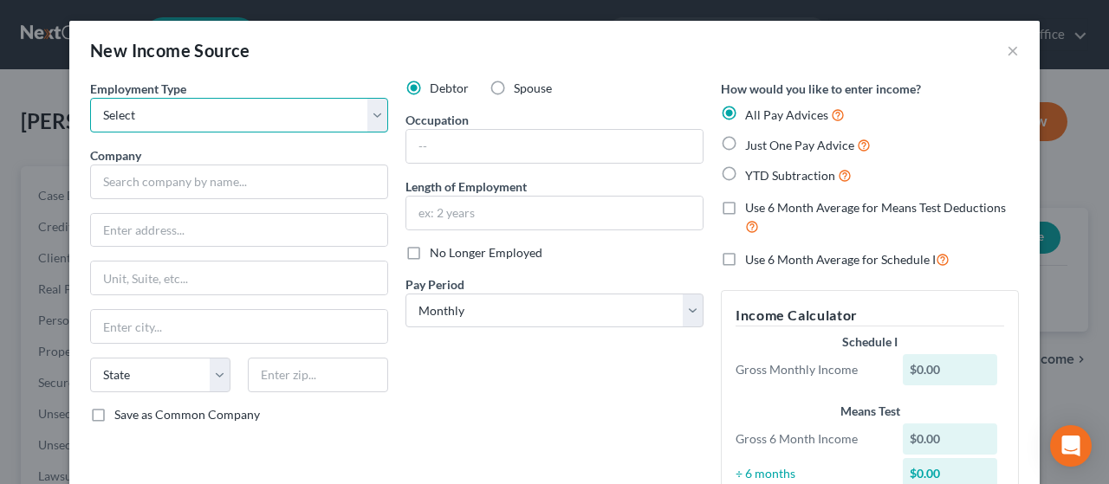
click at [370, 112] on select "Select Full or [DEMOGRAPHIC_DATA] Employment Self Employment" at bounding box center [239, 115] width 298 height 35
select select "0"
click at [90, 98] on select "Select Full or [DEMOGRAPHIC_DATA] Employment Self Employment" at bounding box center [239, 115] width 298 height 35
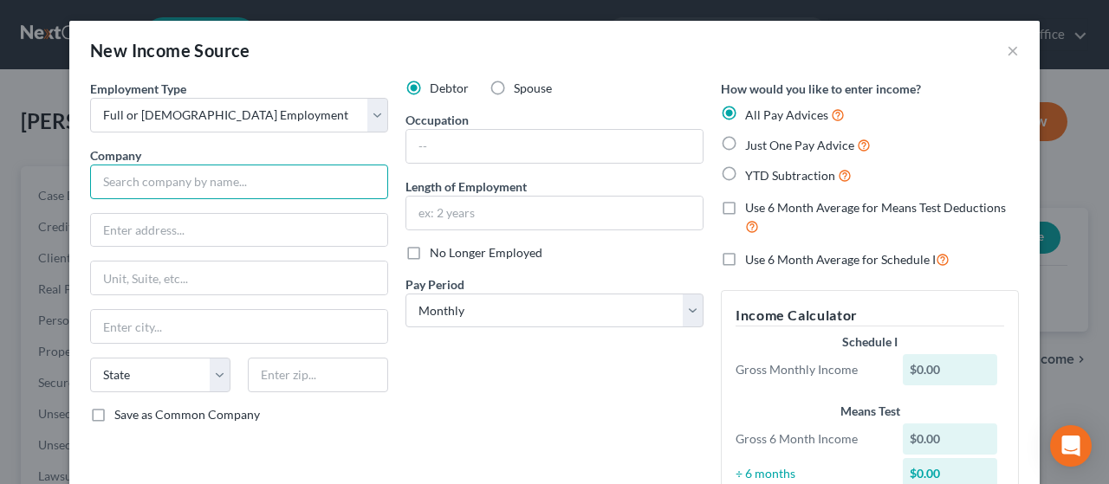
click at [222, 176] on input "text" at bounding box center [239, 182] width 298 height 35
type input "[PERSON_NAME]"
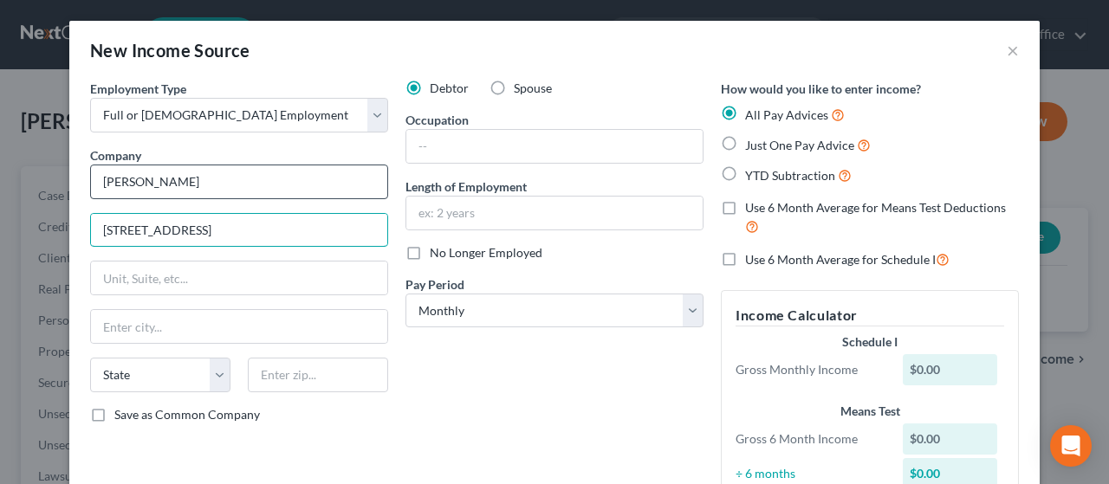
type input "[STREET_ADDRESS]"
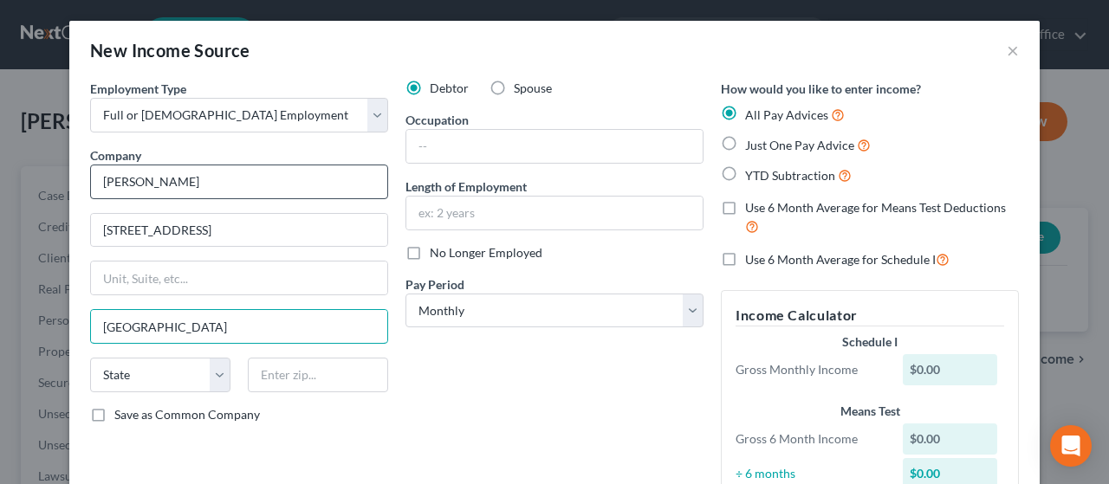
type input "[GEOGRAPHIC_DATA]"
select select "30"
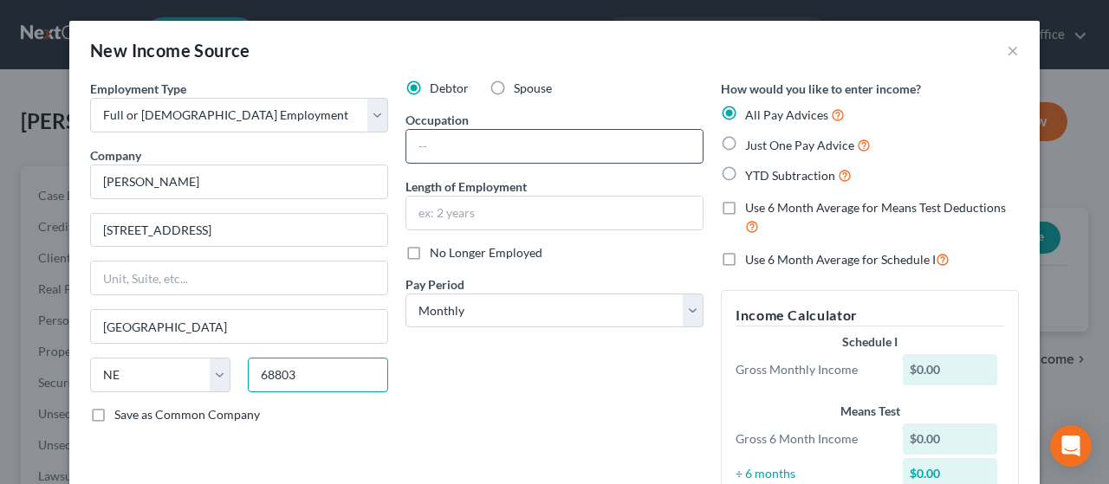
type input "68803"
click at [457, 145] on input "text" at bounding box center [554, 146] width 296 height 33
type input "Driver"
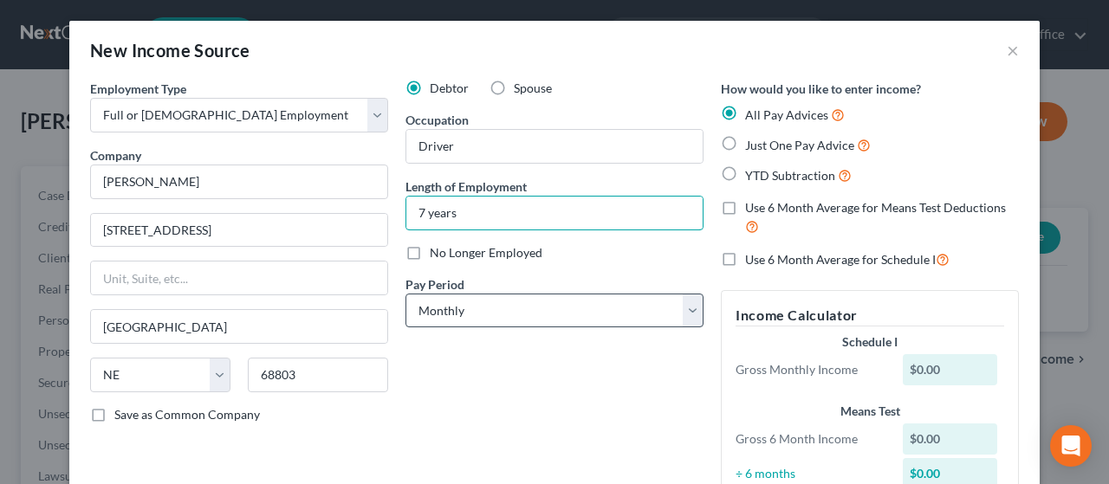
type input "7 years"
click at [686, 308] on select "Select Monthly Twice Monthly Every Other Week Weekly" at bounding box center [554, 311] width 298 height 35
select select "2"
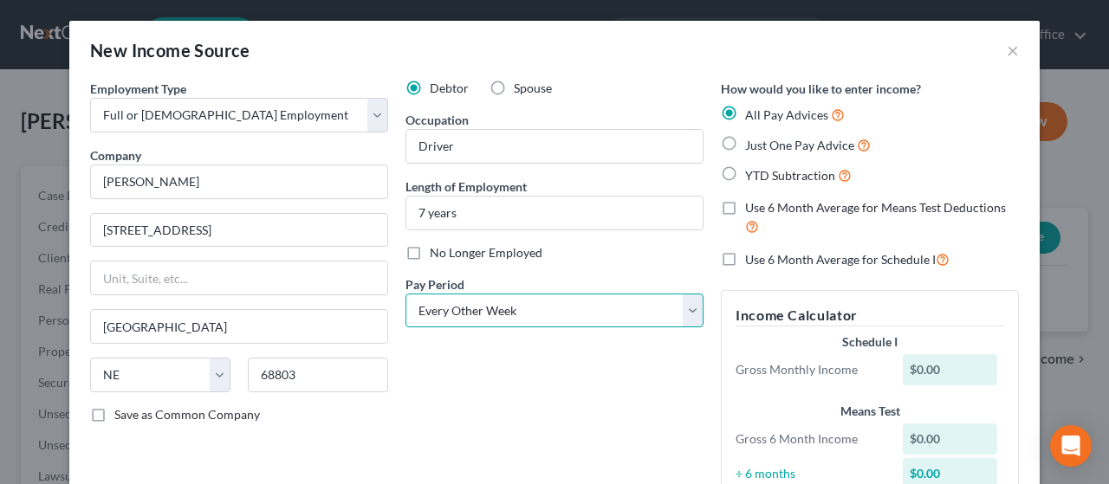
click at [405, 294] on select "Select Monthly Twice Monthly Every Other Week Weekly" at bounding box center [554, 311] width 298 height 35
click at [745, 144] on label "Just One Pay Advice" at bounding box center [808, 145] width 126 height 20
click at [752, 144] on input "Just One Pay Advice" at bounding box center [757, 140] width 11 height 11
radio input "true"
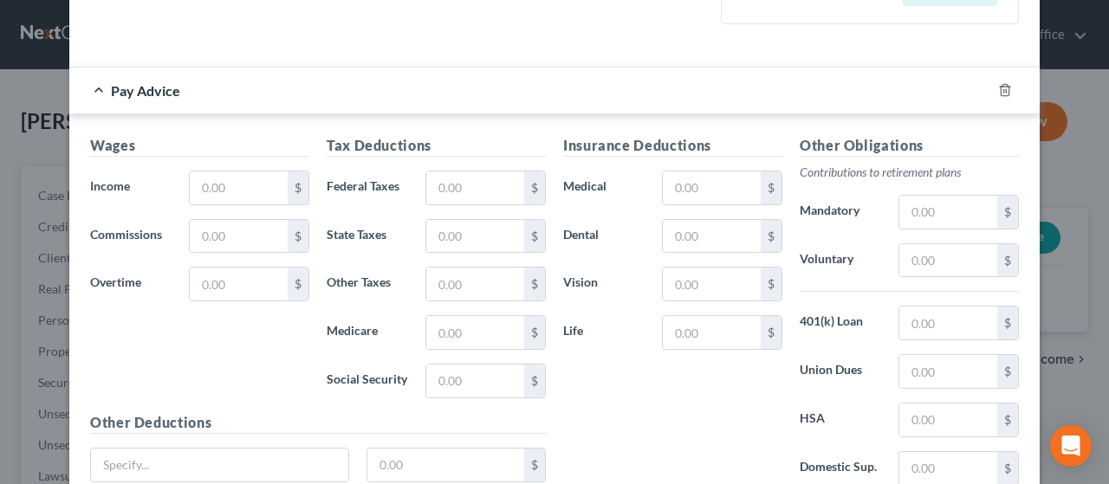
scroll to position [433, 0]
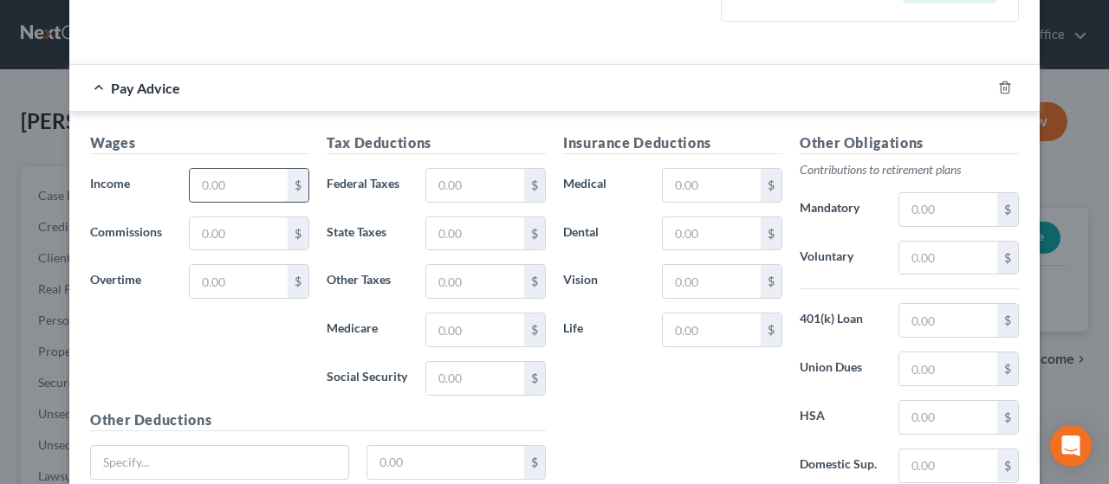
click at [233, 180] on input "text" at bounding box center [239, 185] width 98 height 33
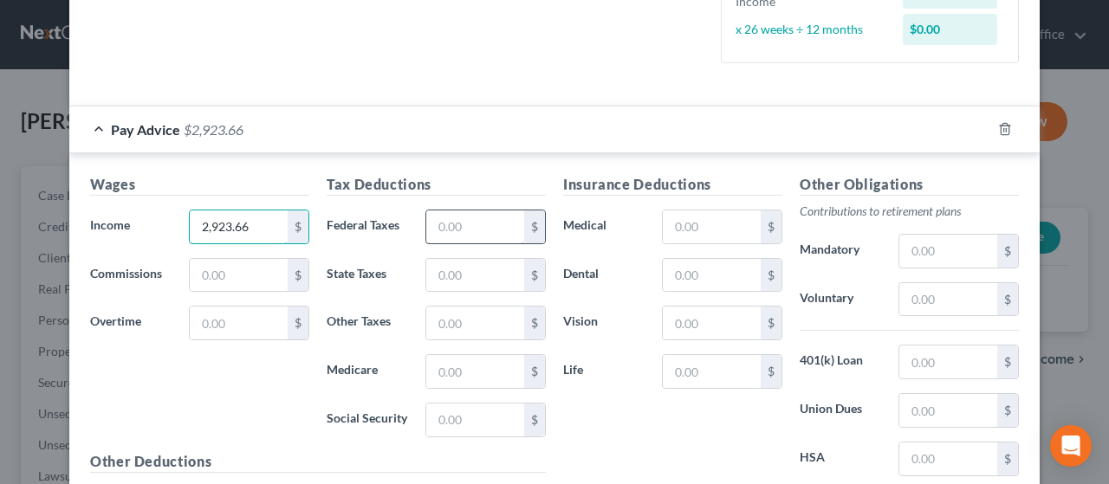
type input "2,923.66"
click at [469, 220] on input "text" at bounding box center [475, 227] width 98 height 33
type input "554.24"
click at [672, 224] on input "text" at bounding box center [712, 227] width 98 height 33
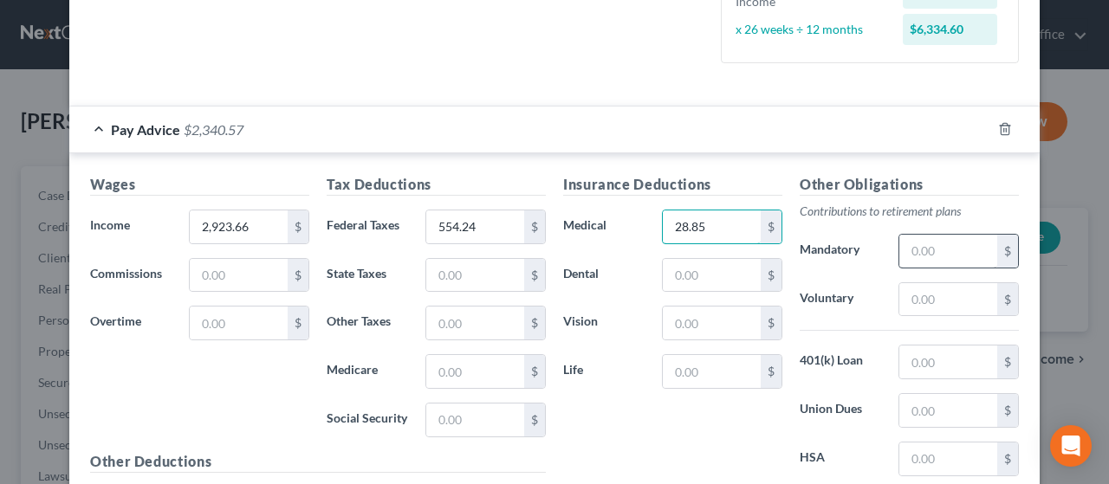
type input "28.85"
click at [917, 244] on input "text" at bounding box center [948, 251] width 98 height 33
type input "175.42"
click at [932, 361] on input "text" at bounding box center [948, 362] width 98 height 33
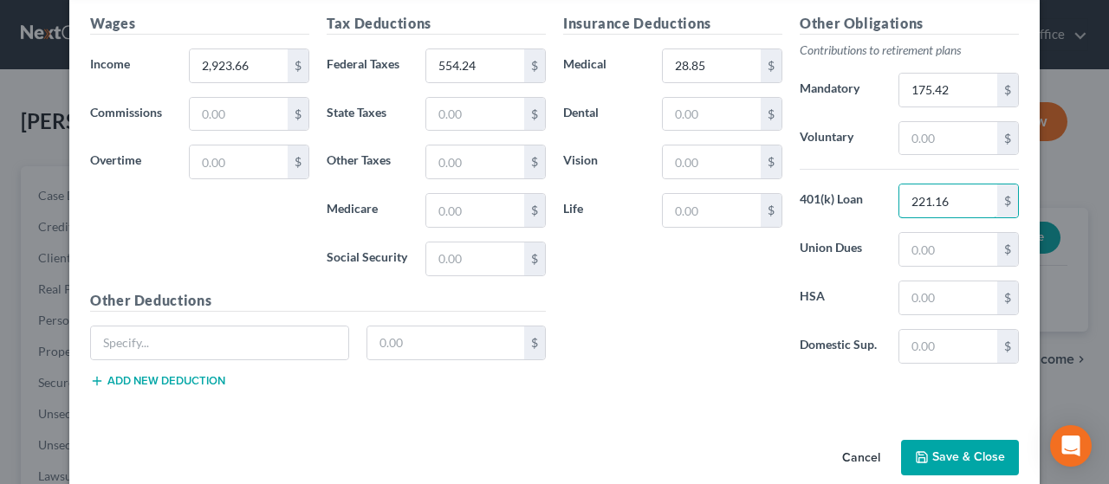
scroll to position [606, 0]
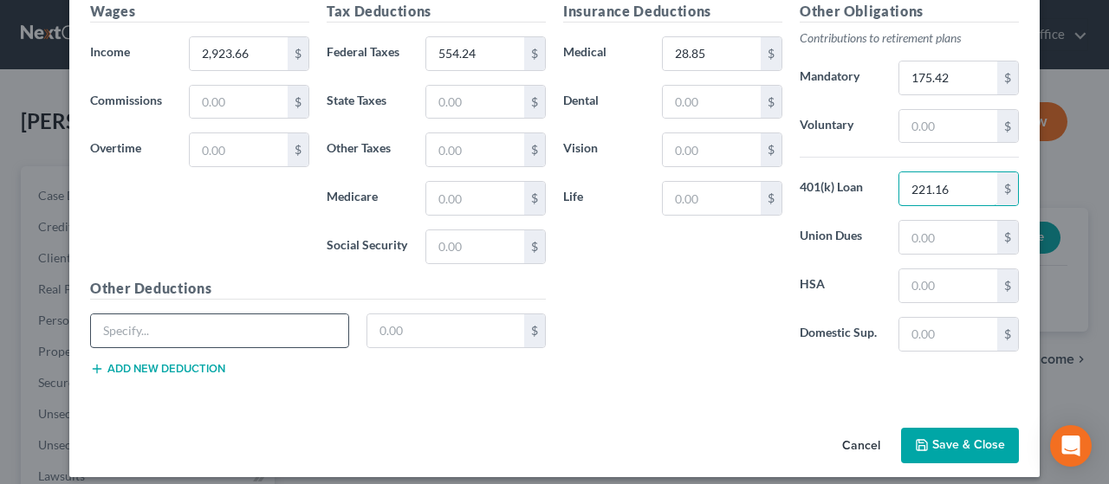
type input "221.16"
click at [125, 322] on input "text" at bounding box center [219, 330] width 257 height 33
type input "Long Term Disability"
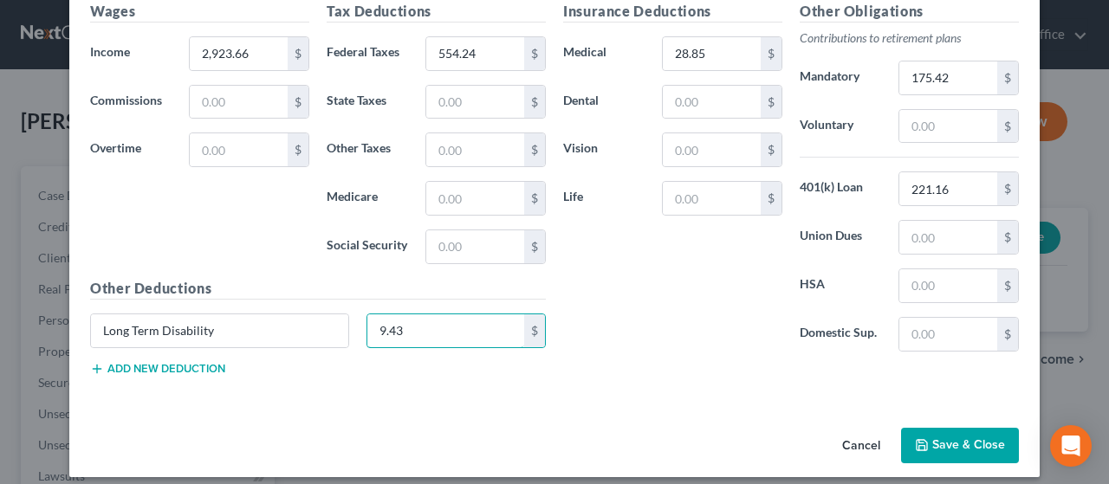
type input "9.43"
click at [121, 362] on button "Add new deduction" at bounding box center [157, 369] width 135 height 14
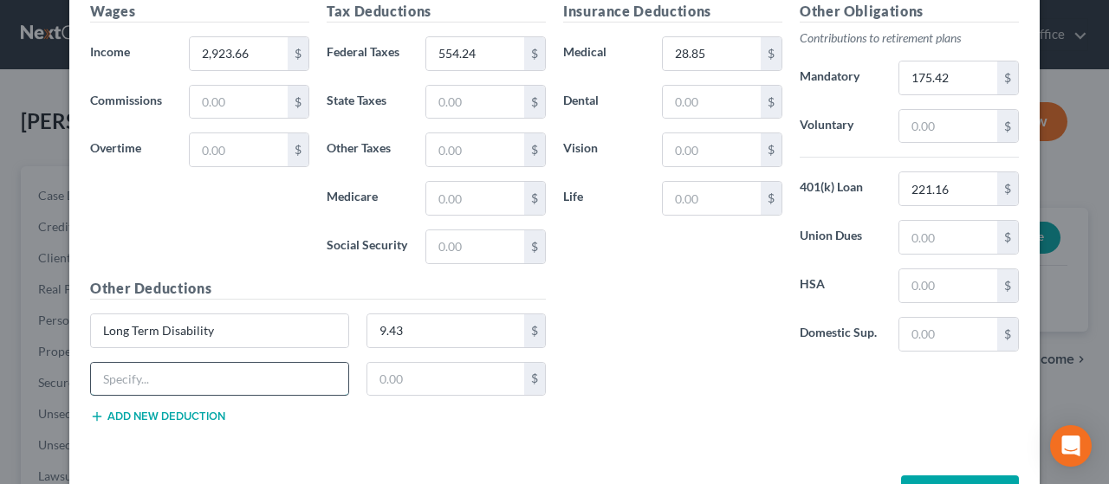
click at [128, 376] on input "text" at bounding box center [219, 379] width 257 height 33
type input "Loan from Employer"
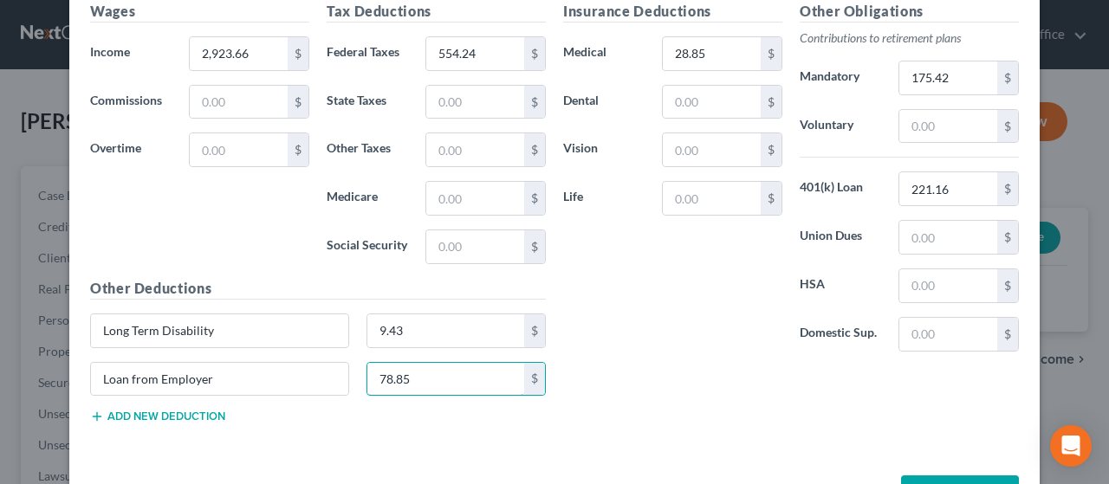
type input "78.85"
click at [141, 410] on button "Add new deduction" at bounding box center [157, 417] width 135 height 14
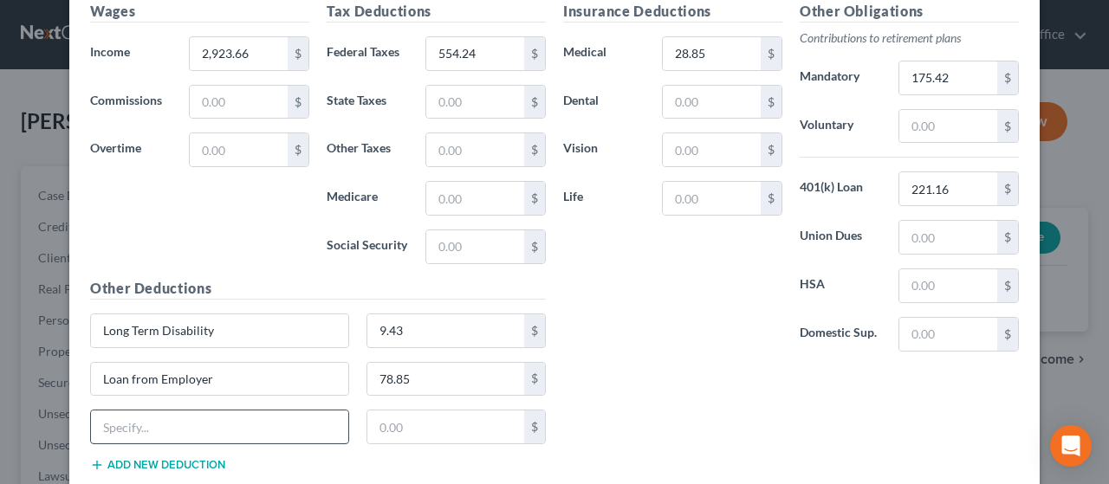
click at [137, 421] on input "text" at bounding box center [219, 427] width 257 height 33
type input "Uniforms"
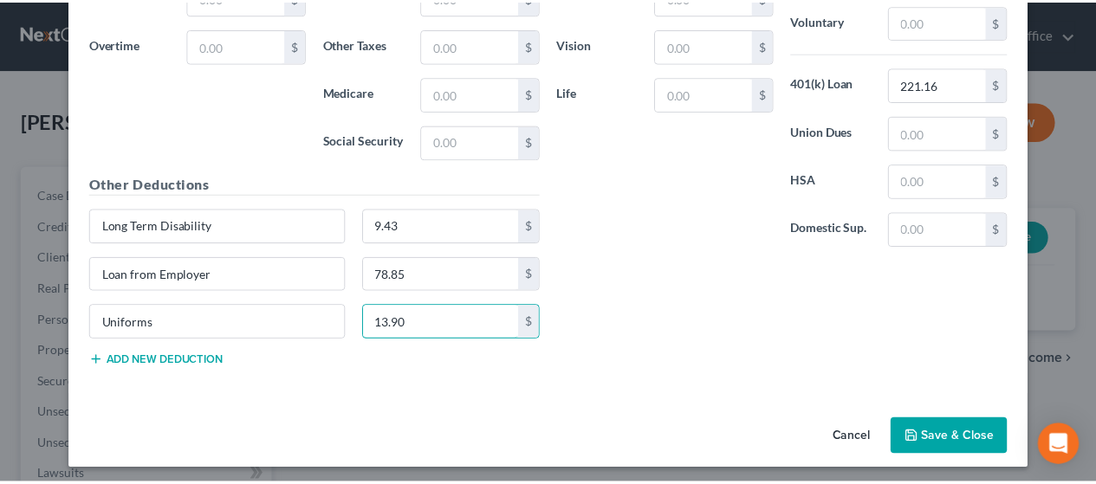
scroll to position [713, 0]
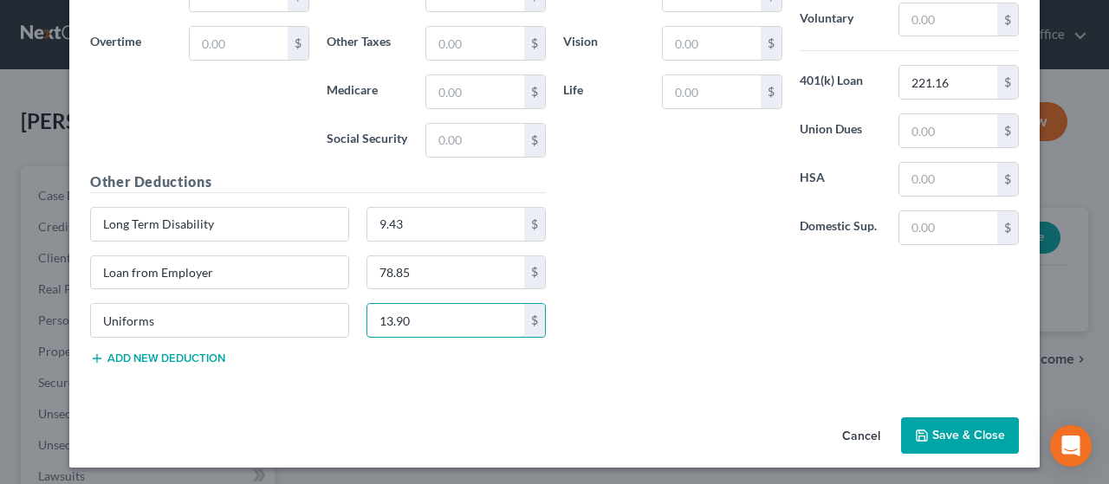
type input "13.90"
click at [960, 431] on button "Save & Close" at bounding box center [960, 436] width 118 height 36
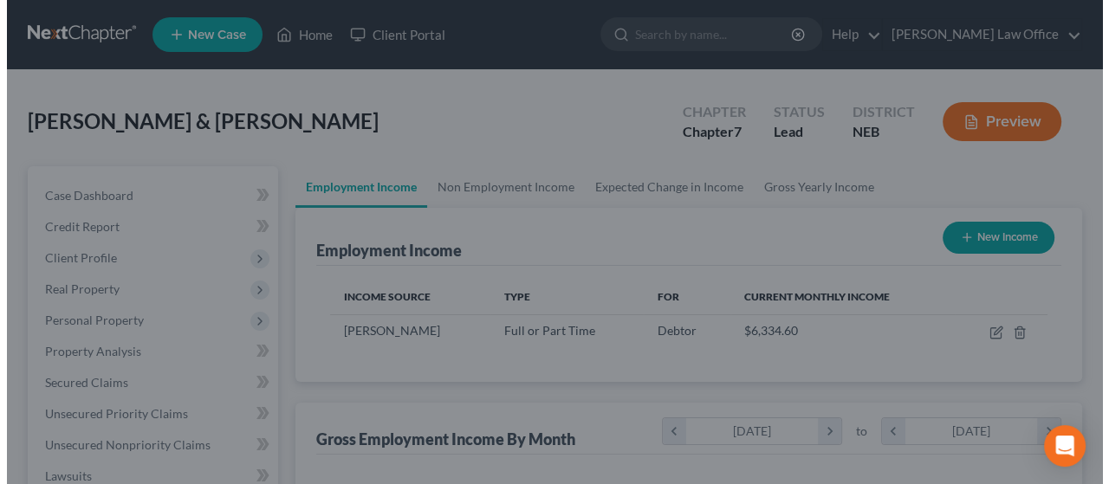
scroll to position [866048, 865918]
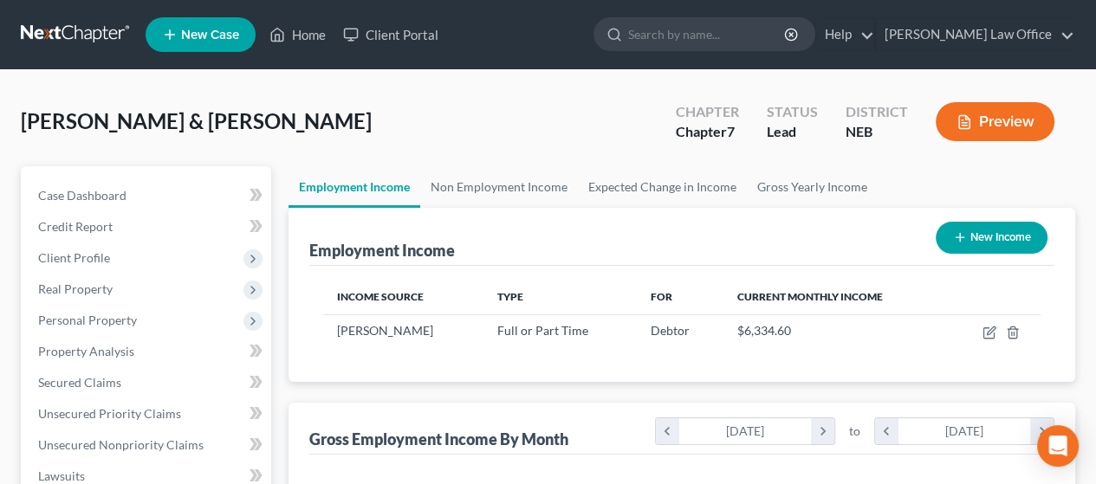
click at [995, 237] on button "New Income" at bounding box center [992, 238] width 112 height 32
select select "0"
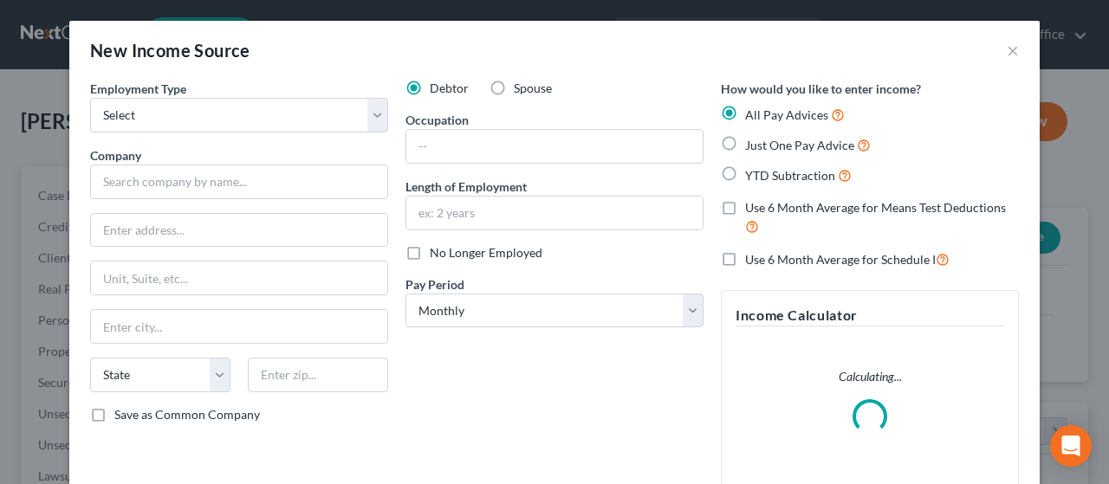
scroll to position [308, 444]
click at [514, 92] on label "Spouse" at bounding box center [533, 88] width 38 height 17
click at [521, 91] on input "Spouse" at bounding box center [526, 85] width 11 height 11
radio input "true"
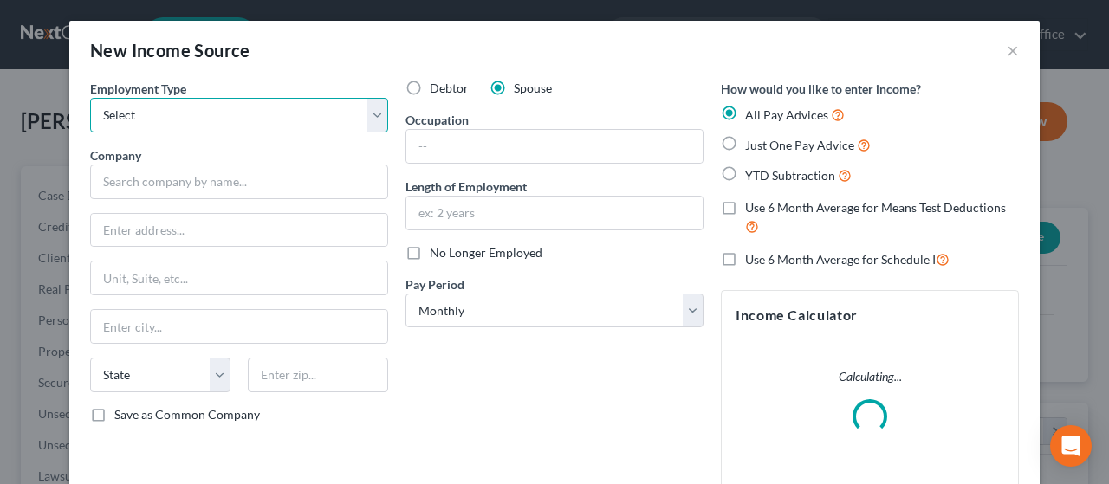
drag, startPoint x: 368, startPoint y: 113, endPoint x: 331, endPoint y: 126, distance: 39.2
click at [368, 113] on select "Select Full or [DEMOGRAPHIC_DATA] Employment Self Employment" at bounding box center [239, 115] width 298 height 35
select select "0"
click at [90, 98] on select "Select Full or [DEMOGRAPHIC_DATA] Employment Self Employment" at bounding box center [239, 115] width 298 height 35
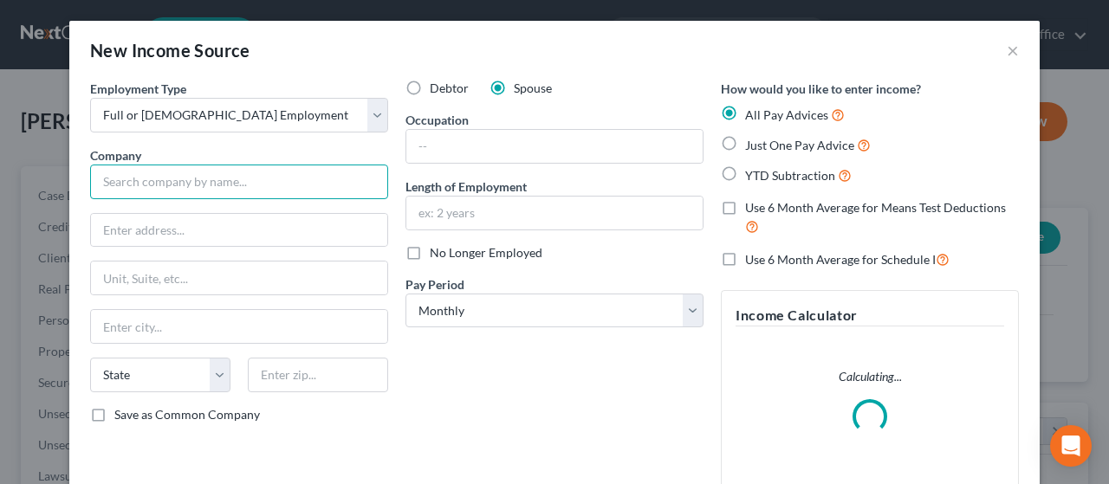
click at [178, 177] on input "text" at bounding box center [239, 182] width 298 height 35
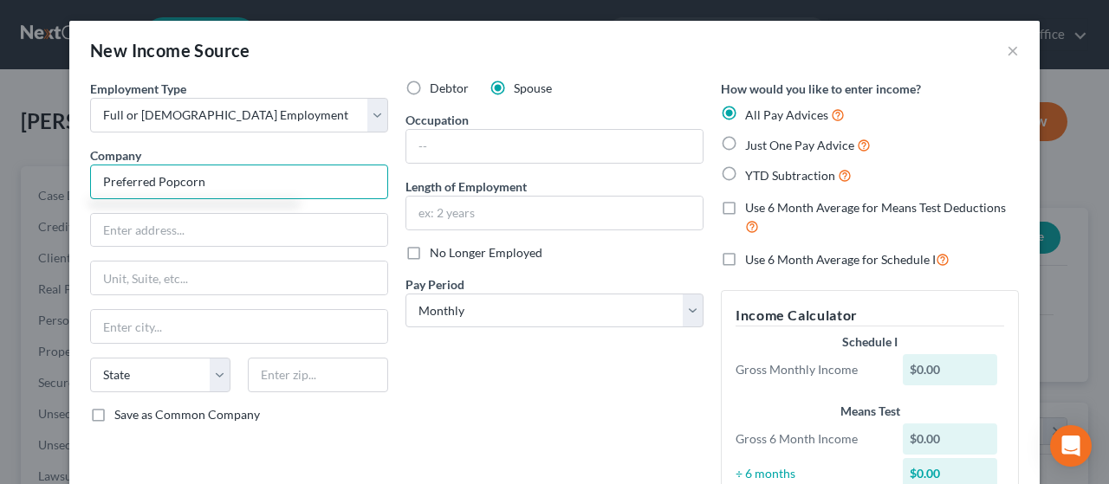
type input "Preferred Popcorn"
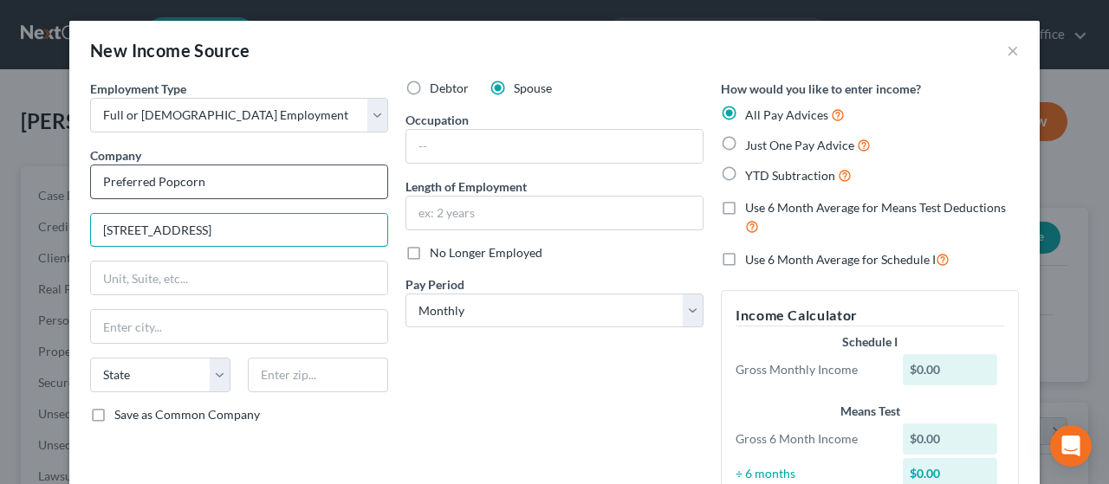
type input "[STREET_ADDRESS]"
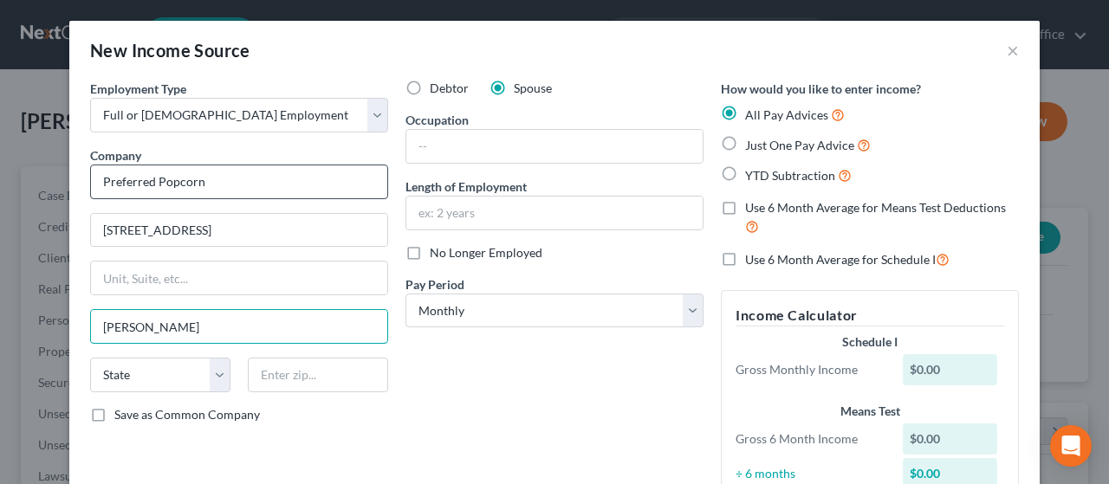
type input "[PERSON_NAME]"
select select "30"
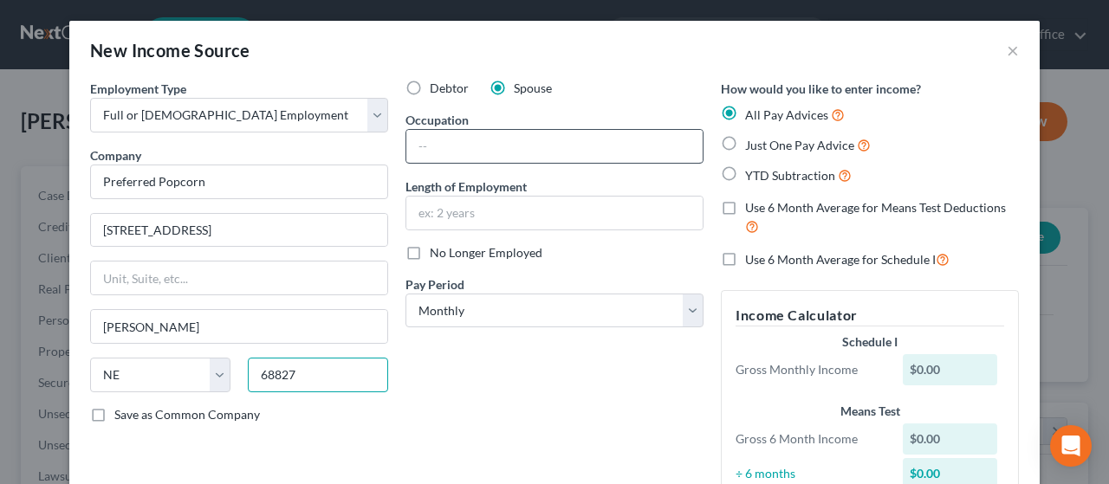
type input "68827"
click at [447, 145] on input "text" at bounding box center [554, 146] width 296 height 33
type input "1"
click at [436, 137] on input "text" at bounding box center [554, 146] width 296 height 33
type input "Office Asst."
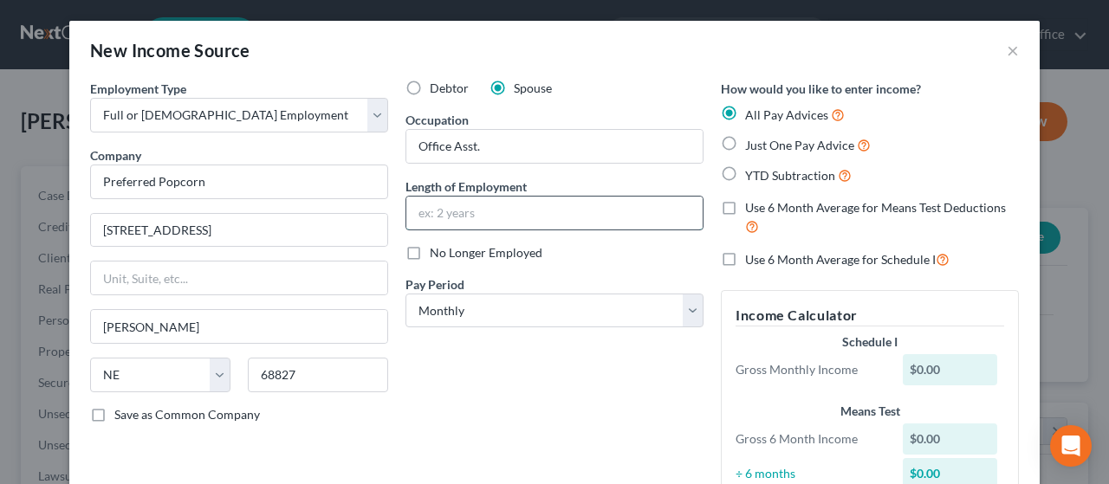
click at [449, 216] on input "text" at bounding box center [554, 213] width 296 height 33
type input "1 year"
drag, startPoint x: 680, startPoint y: 308, endPoint x: 645, endPoint y: 325, distance: 39.5
click at [680, 308] on select "Select Monthly Twice Monthly Every Other Week Weekly" at bounding box center [554, 311] width 298 height 35
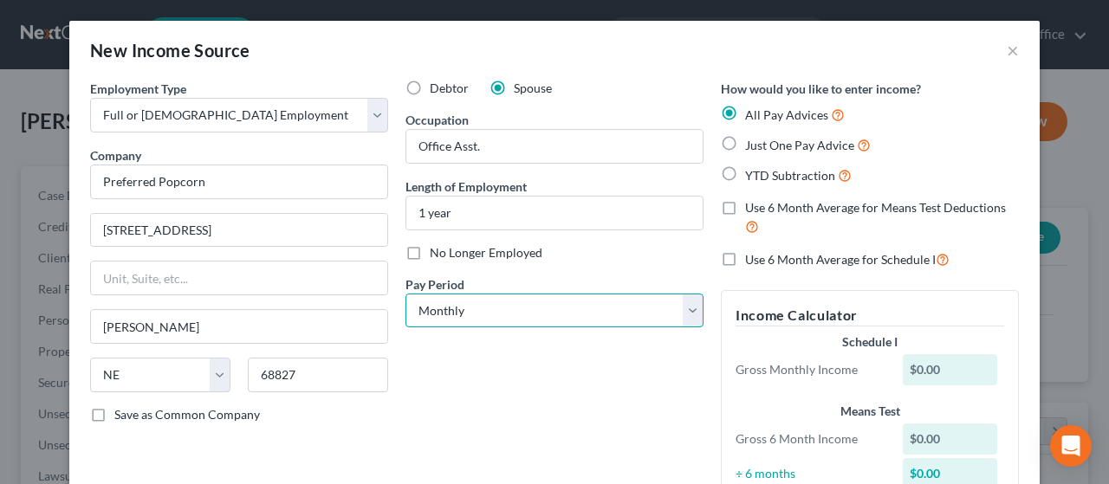
select select "2"
click at [405, 294] on select "Select Monthly Twice Monthly Every Other Week Weekly" at bounding box center [554, 311] width 298 height 35
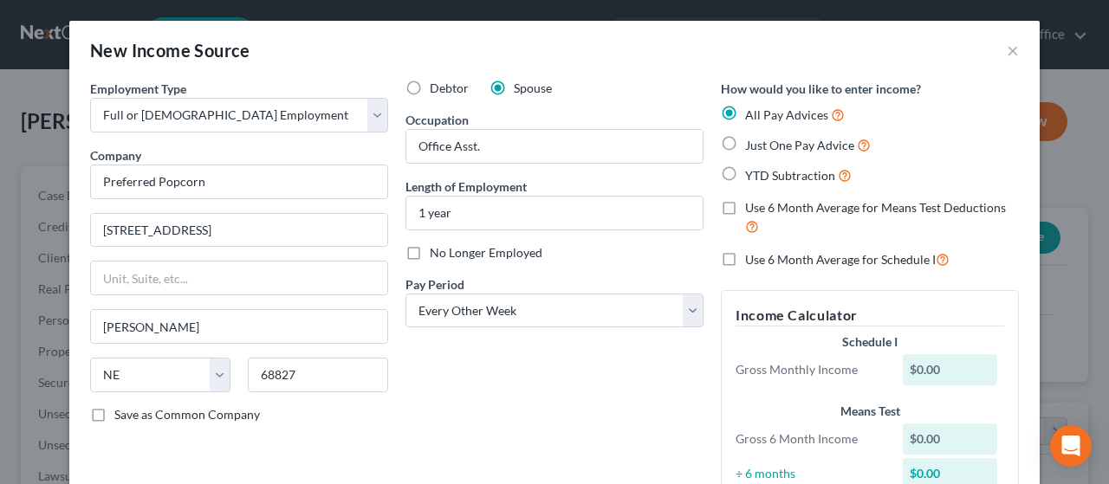
click at [745, 152] on label "Just One Pay Advice" at bounding box center [808, 145] width 126 height 20
click at [752, 146] on input "Just One Pay Advice" at bounding box center [757, 140] width 11 height 11
radio input "true"
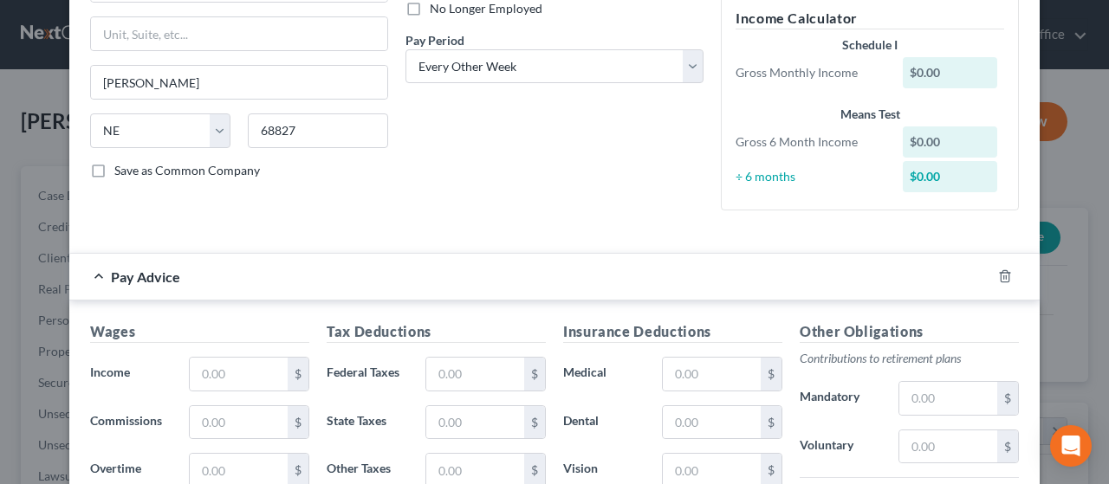
scroll to position [260, 0]
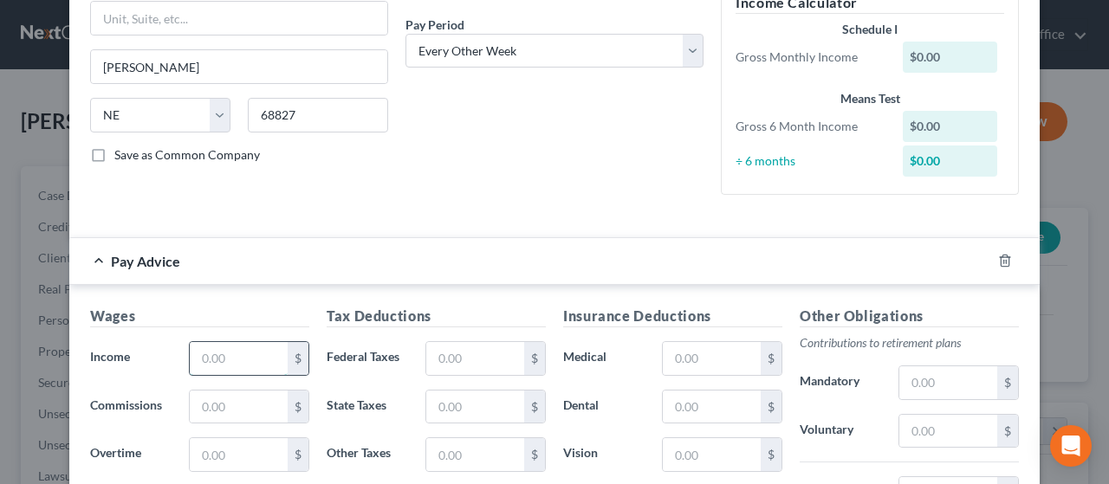
click at [218, 348] on input "text" at bounding box center [239, 358] width 98 height 33
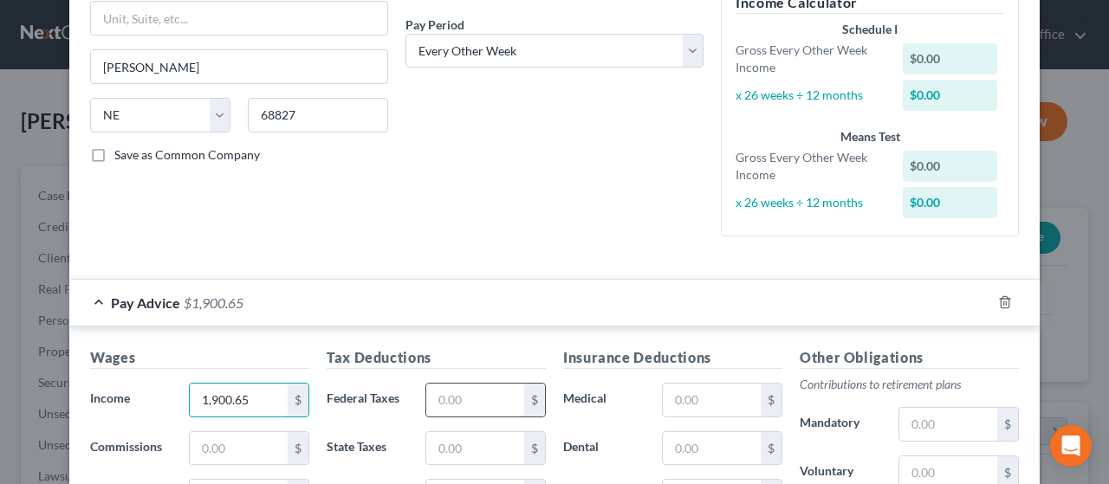
type input "1,900.65"
click at [467, 397] on input "text" at bounding box center [475, 400] width 98 height 33
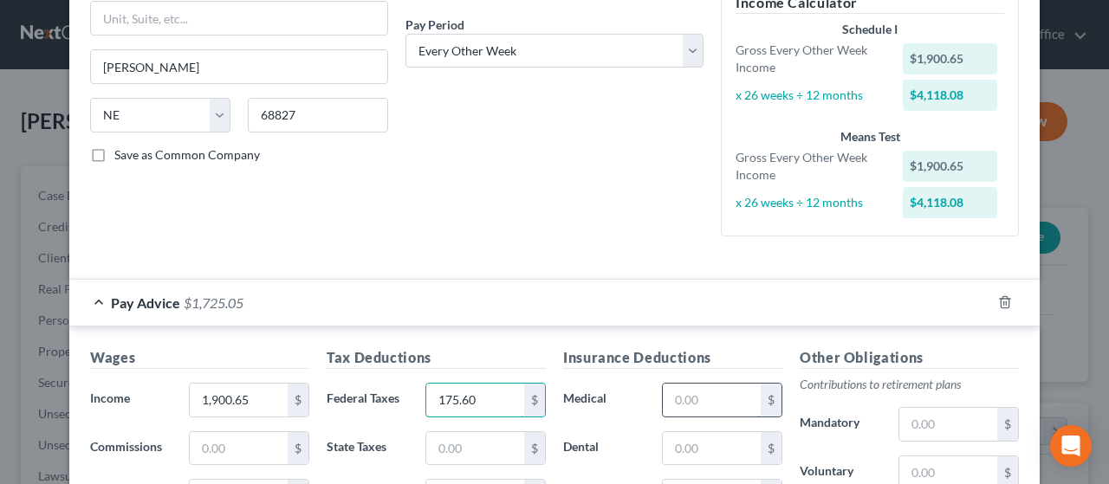
type input "175.60"
click at [703, 396] on input "text" at bounding box center [712, 400] width 98 height 33
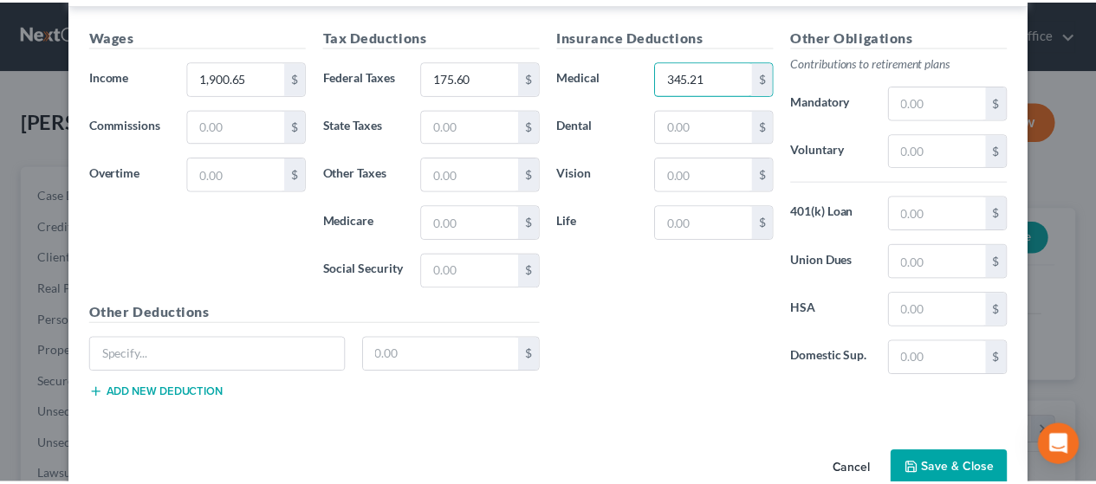
scroll to position [606, 0]
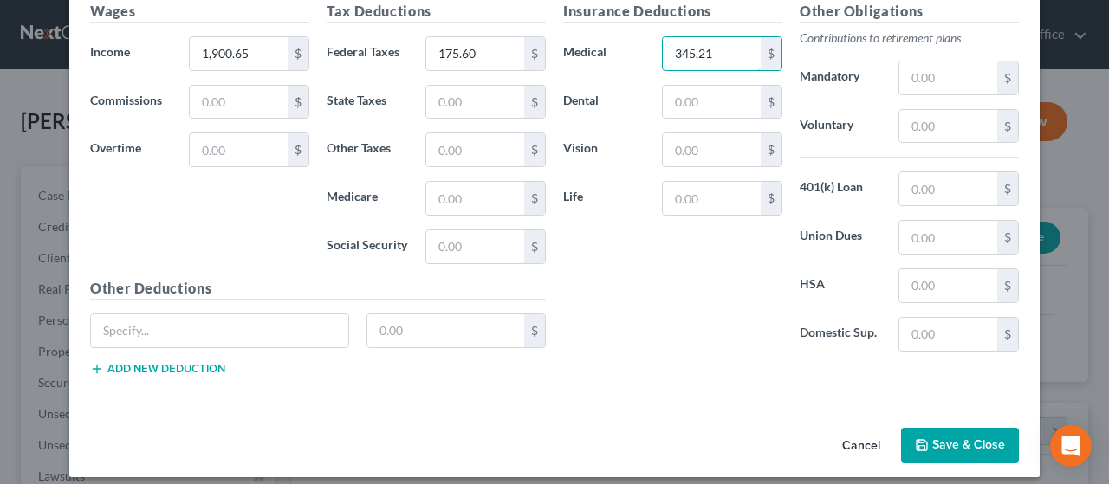
type input "345.21"
click at [950, 430] on button "Save & Close" at bounding box center [960, 446] width 118 height 36
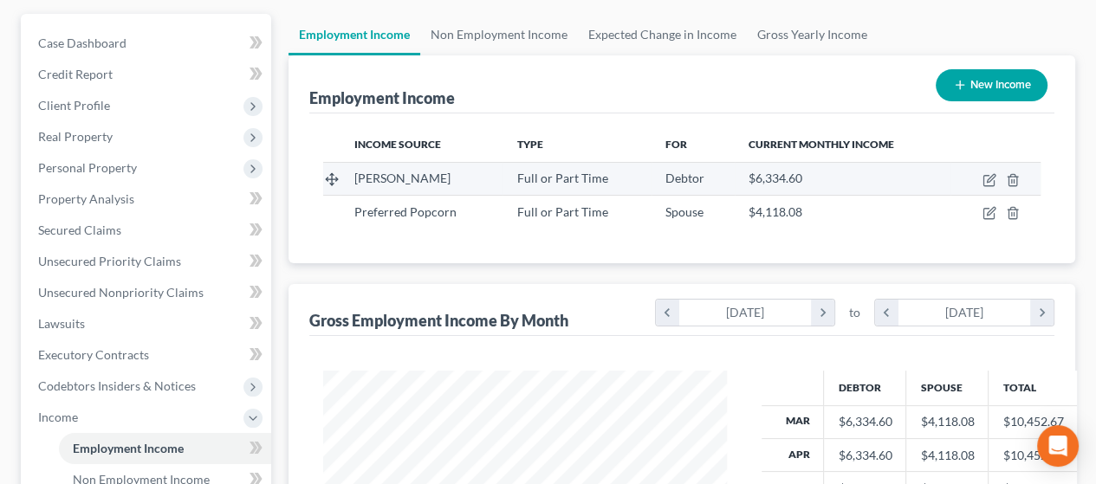
scroll to position [173, 0]
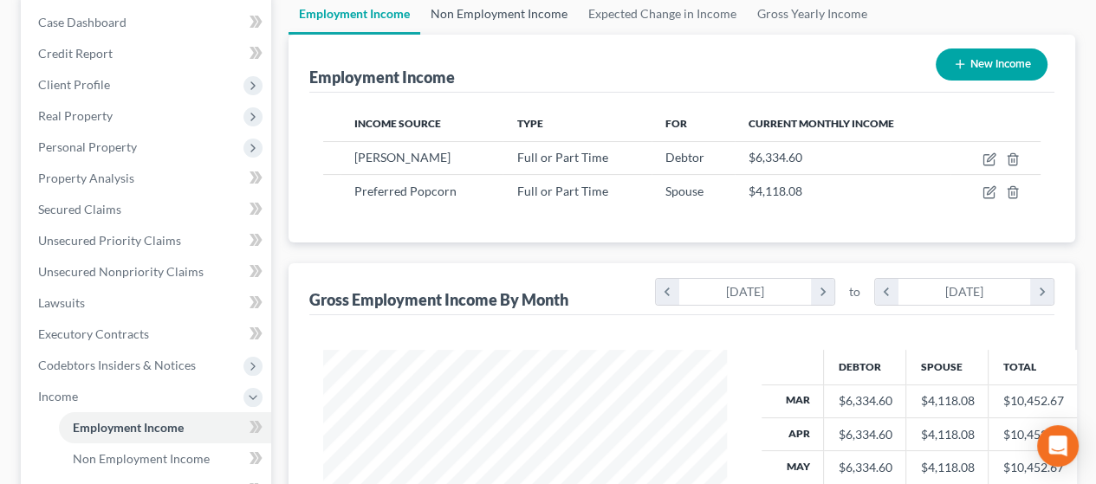
click at [498, 8] on link "Non Employment Income" at bounding box center [499, 14] width 158 height 42
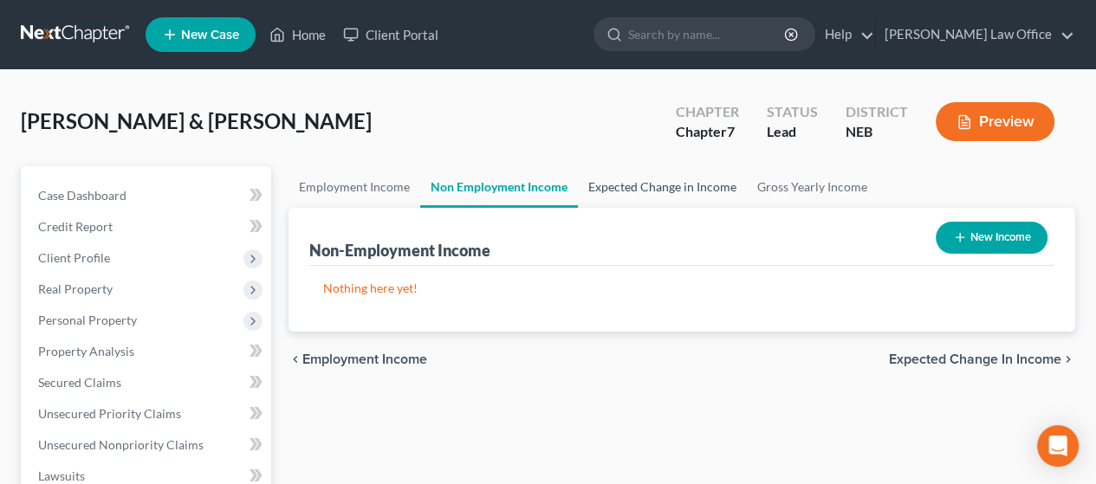
click at [670, 185] on link "Expected Change in Income" at bounding box center [662, 187] width 169 height 42
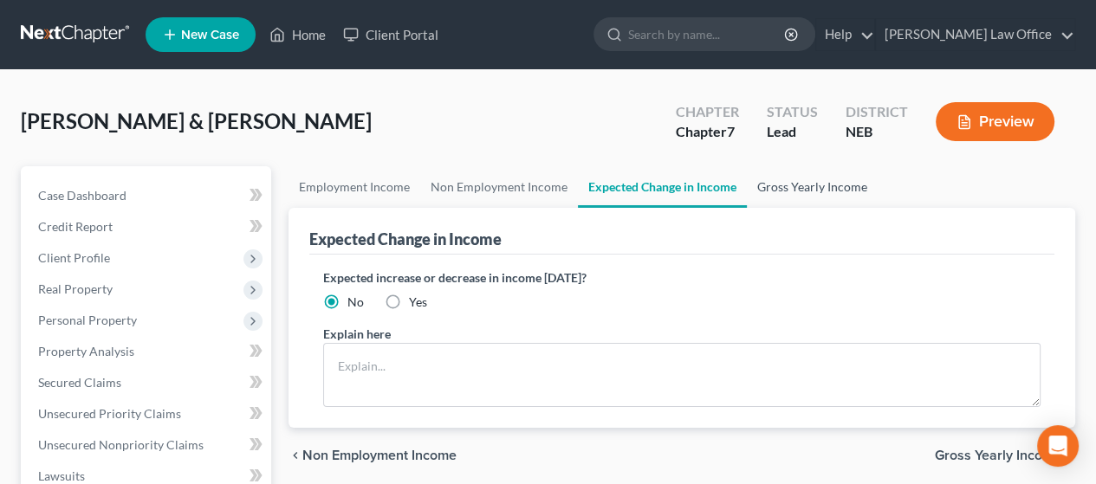
click at [817, 182] on link "Gross Yearly Income" at bounding box center [812, 187] width 131 height 42
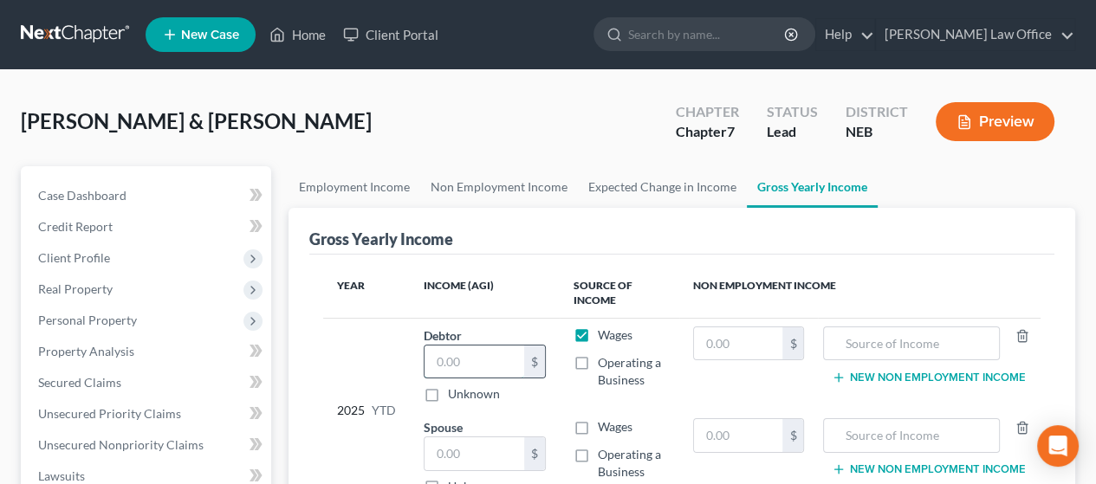
click at [467, 356] on input "text" at bounding box center [475, 362] width 100 height 33
type input "46,432.92"
click at [470, 443] on input "text" at bounding box center [475, 454] width 100 height 33
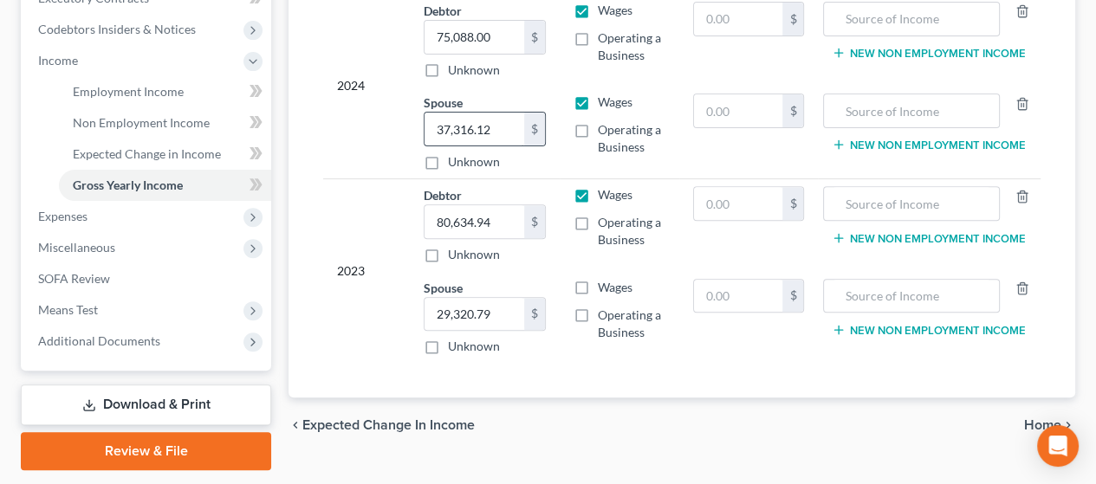
scroll to position [520, 0]
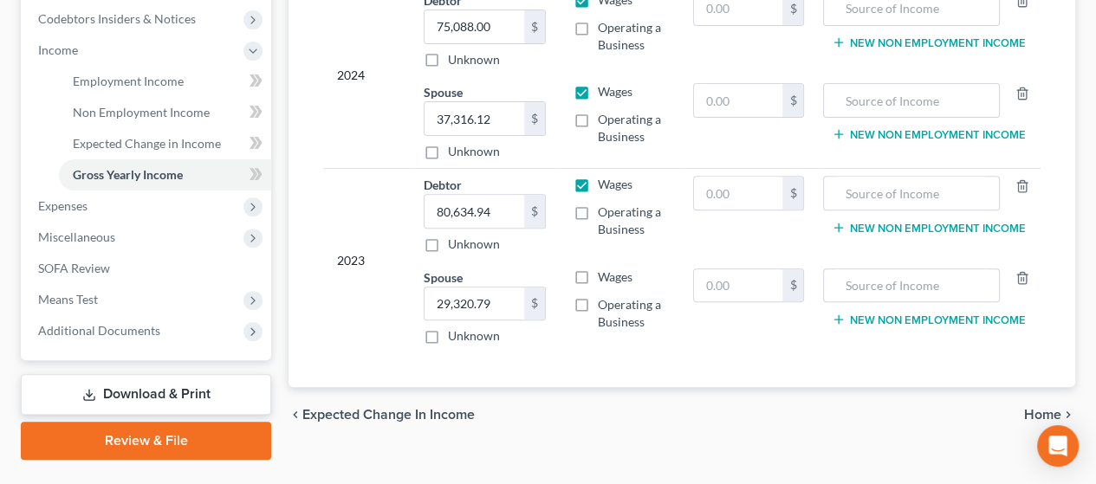
type input "34,274.06"
click at [1040, 408] on span "Home" at bounding box center [1042, 415] width 37 height 14
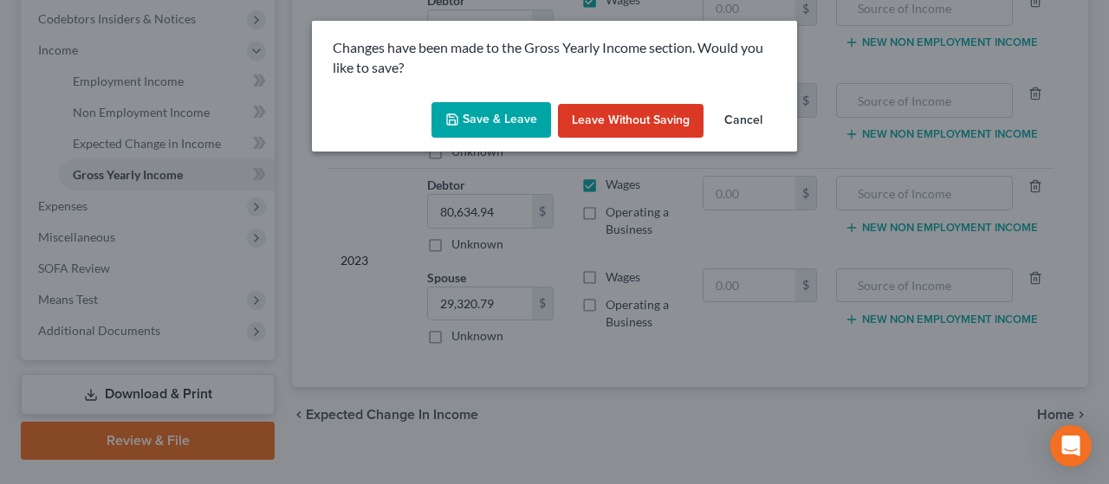
click at [501, 118] on button "Save & Leave" at bounding box center [491, 120] width 120 height 36
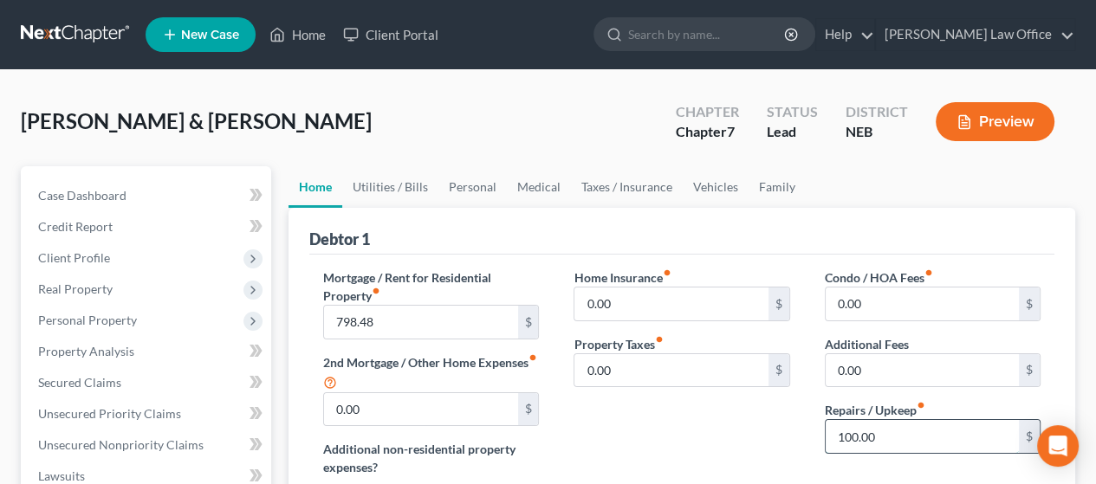
click at [842, 432] on input "100.00" at bounding box center [922, 436] width 193 height 33
click at [838, 435] on input "100.00" at bounding box center [922, 436] width 193 height 33
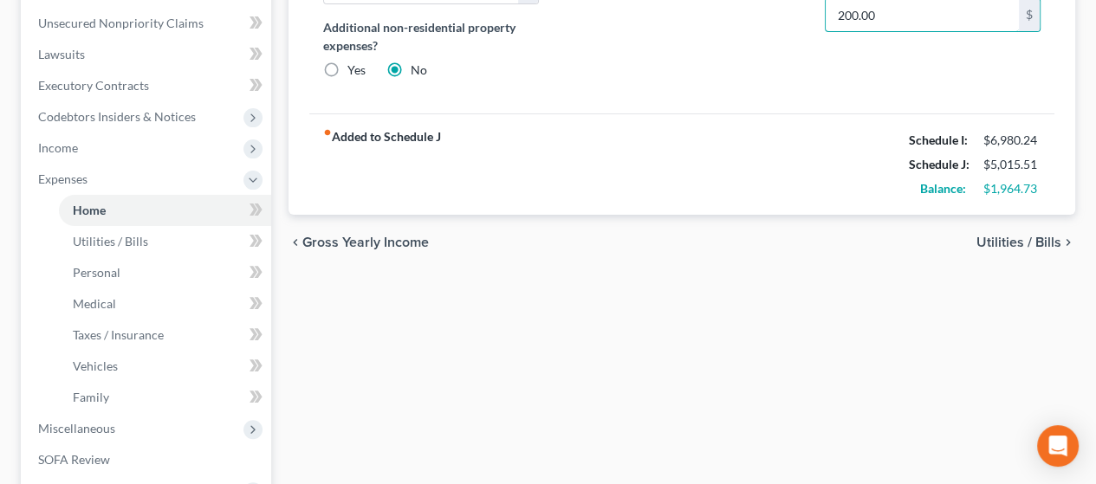
scroll to position [433, 0]
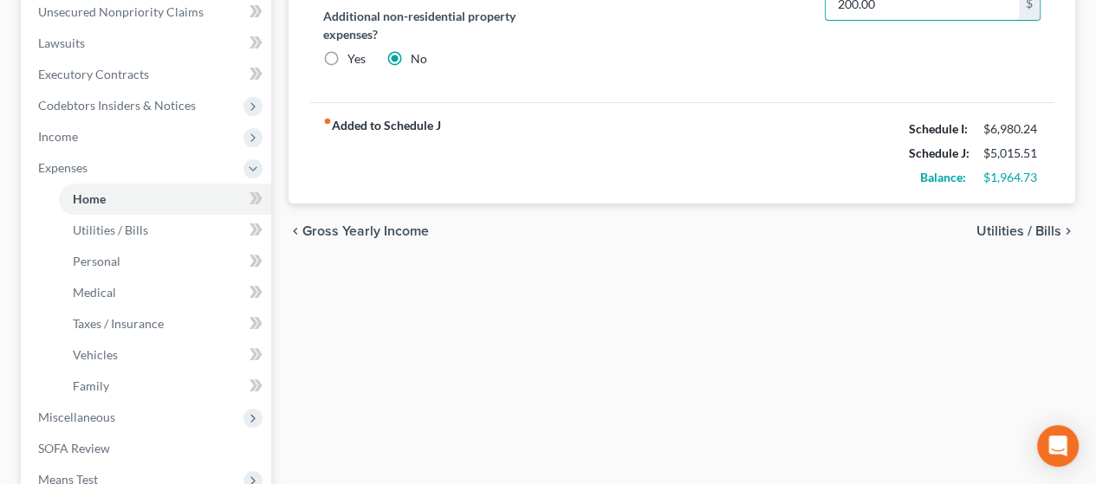
type input "200.00"
click at [1012, 228] on span "Utilities / Bills" at bounding box center [1018, 231] width 85 height 14
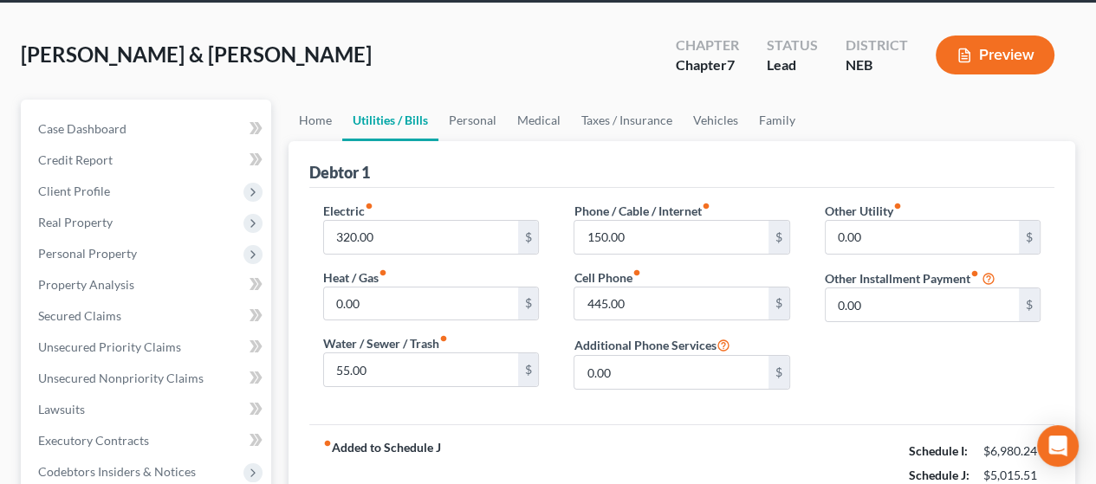
scroll to position [173, 0]
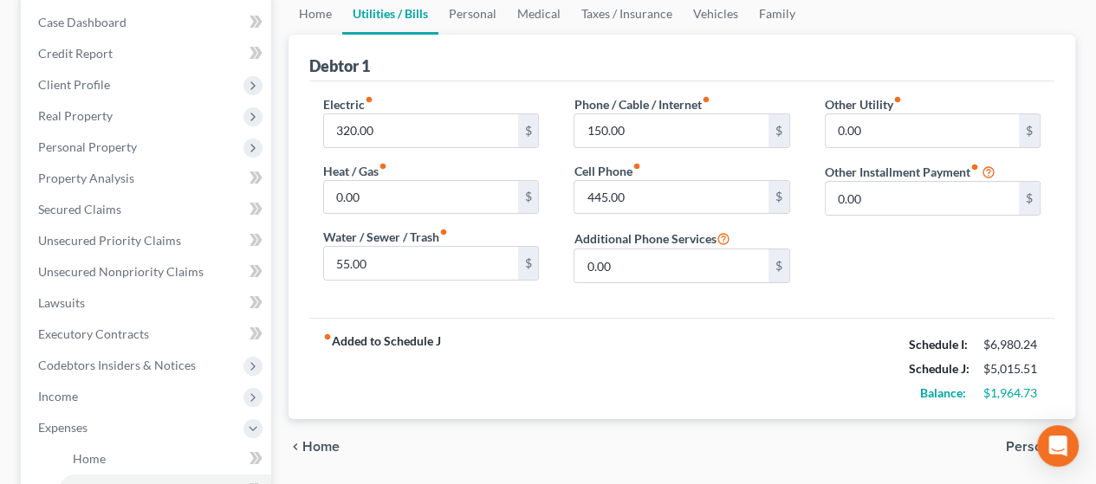
click at [1020, 443] on span "Personal" at bounding box center [1033, 447] width 55 height 14
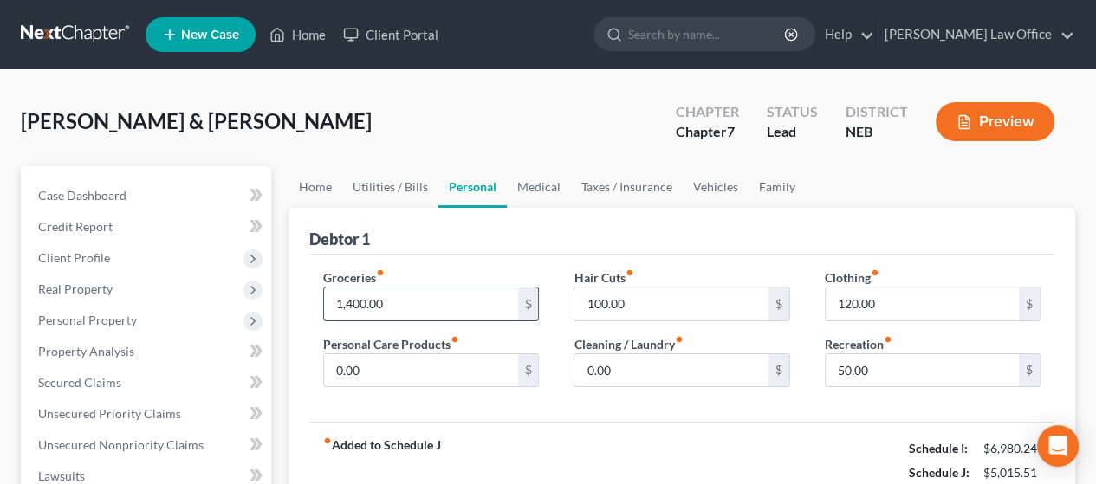
click at [405, 296] on input "1,400.00" at bounding box center [420, 304] width 193 height 33
click at [400, 310] on input "1,400.00" at bounding box center [420, 304] width 193 height 33
type input "1,598.00"
type input "140.00"
click at [896, 300] on input "120.00" at bounding box center [922, 304] width 193 height 33
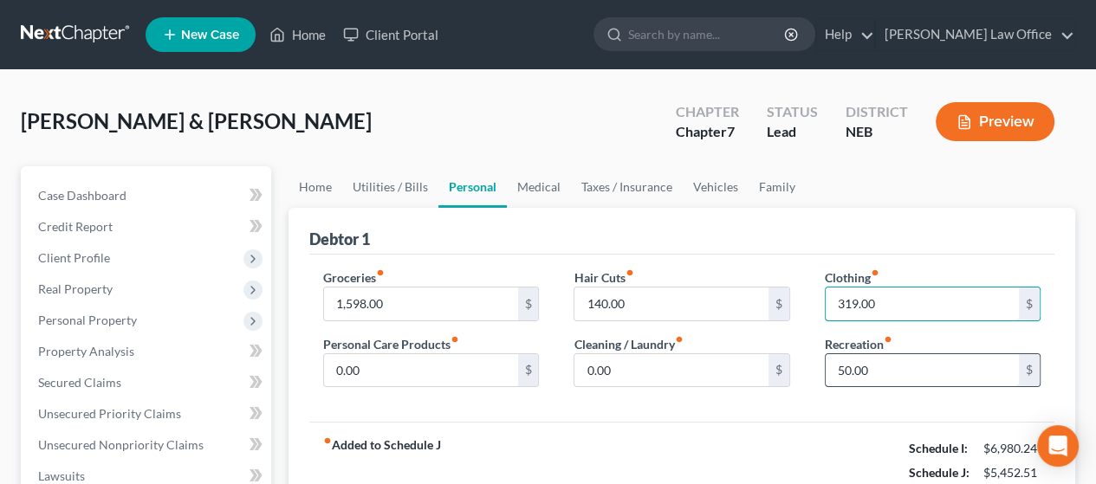
type input "319.00"
click at [904, 366] on input "50.00" at bounding box center [922, 370] width 193 height 33
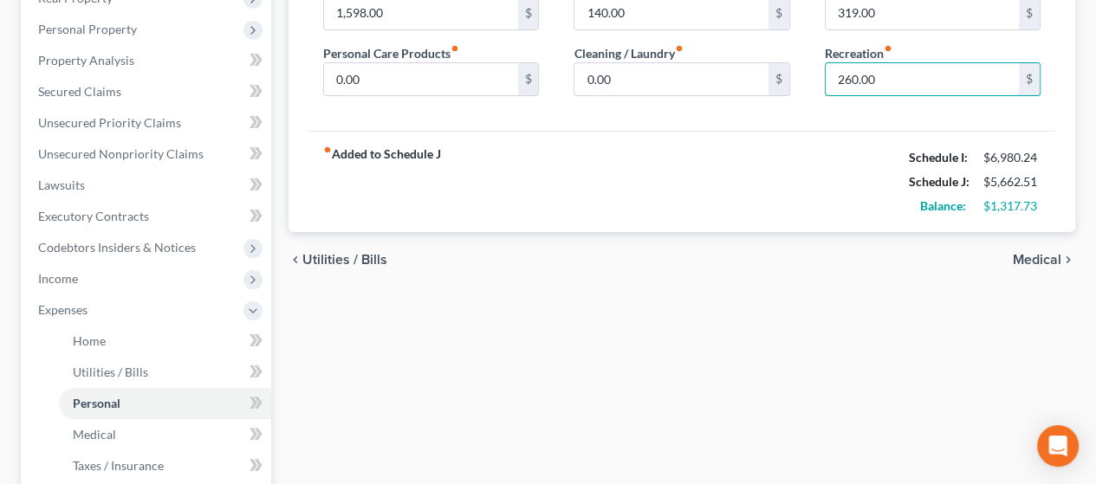
scroll to position [347, 0]
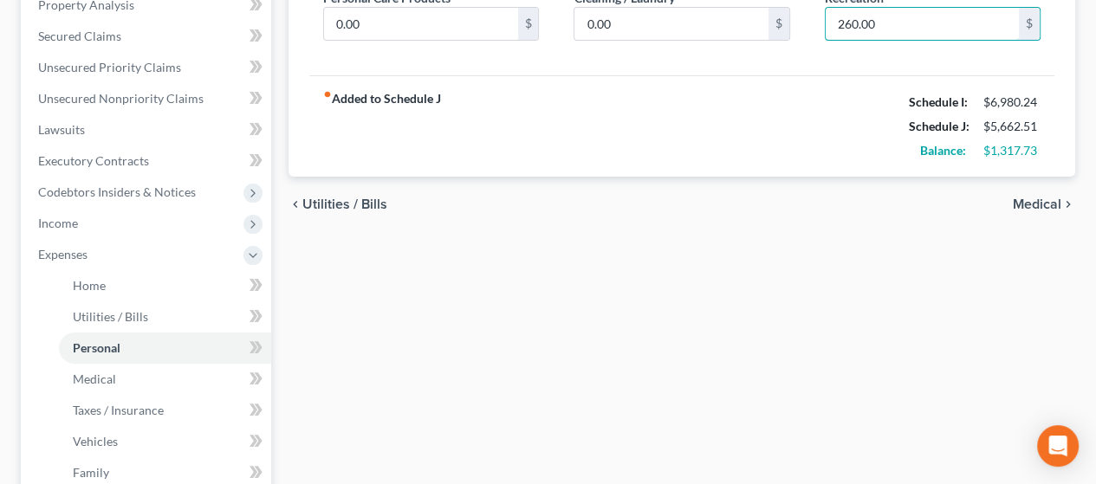
type input "260.00"
click at [1042, 198] on span "Medical" at bounding box center [1037, 205] width 49 height 14
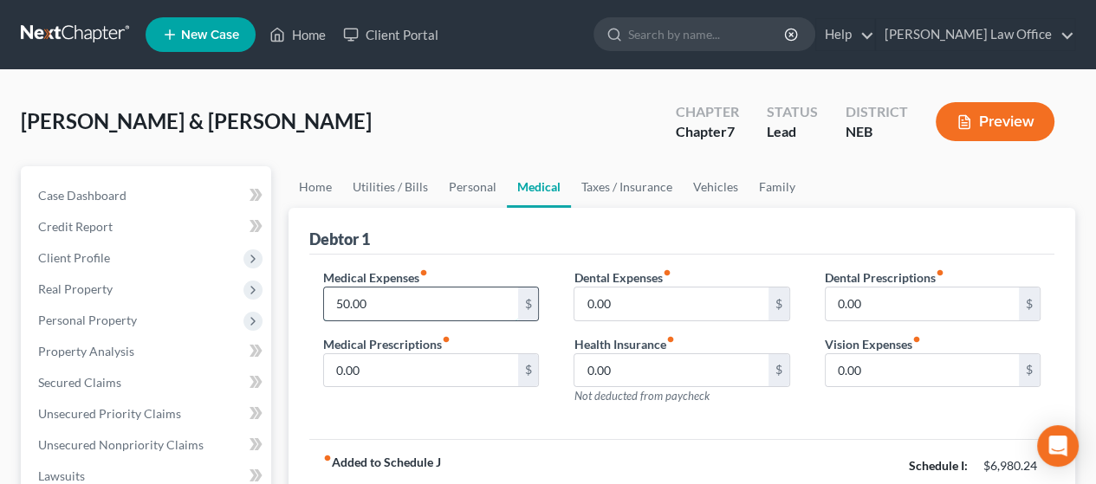
click at [367, 297] on input "50.00" at bounding box center [420, 304] width 193 height 33
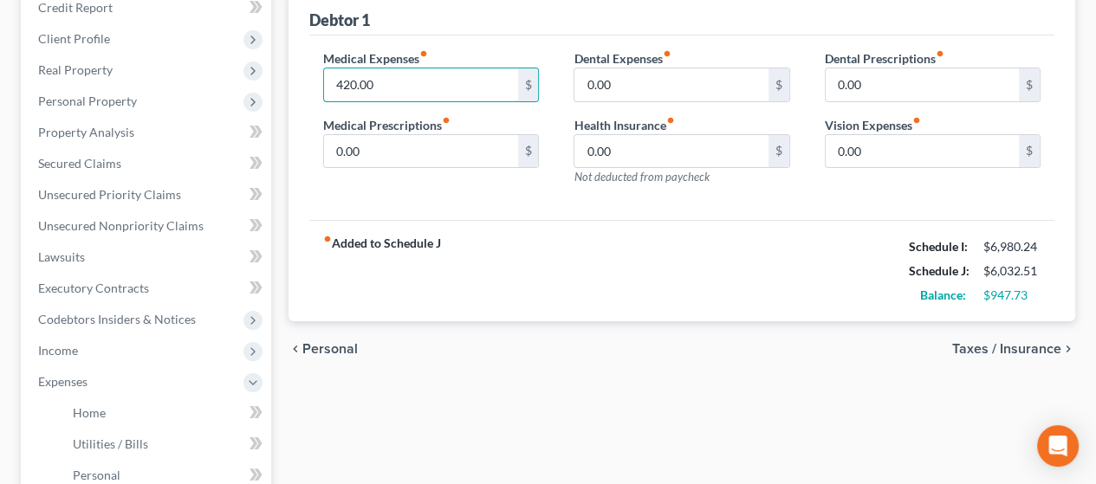
scroll to position [260, 0]
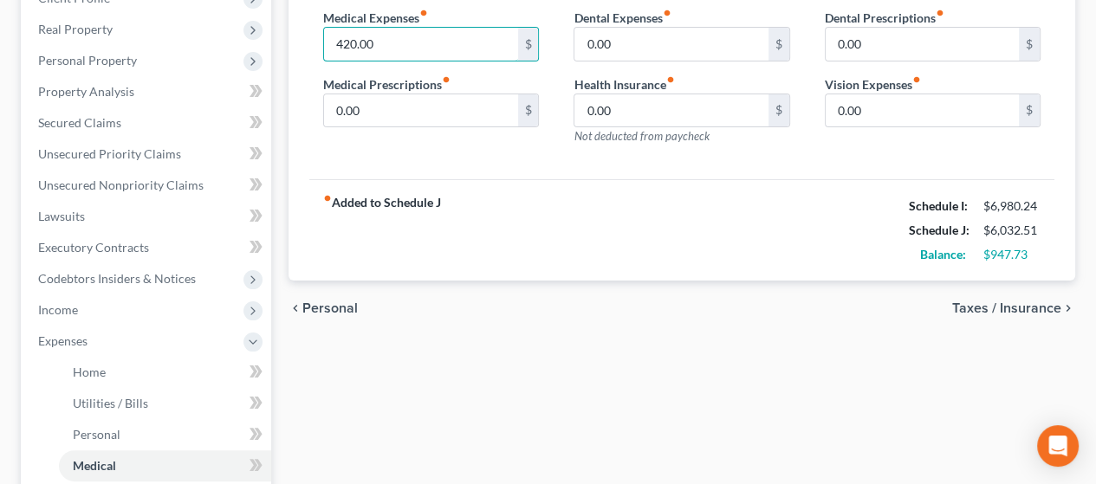
type input "420.00"
click at [1005, 303] on span "Taxes / Insurance" at bounding box center [1006, 308] width 109 height 14
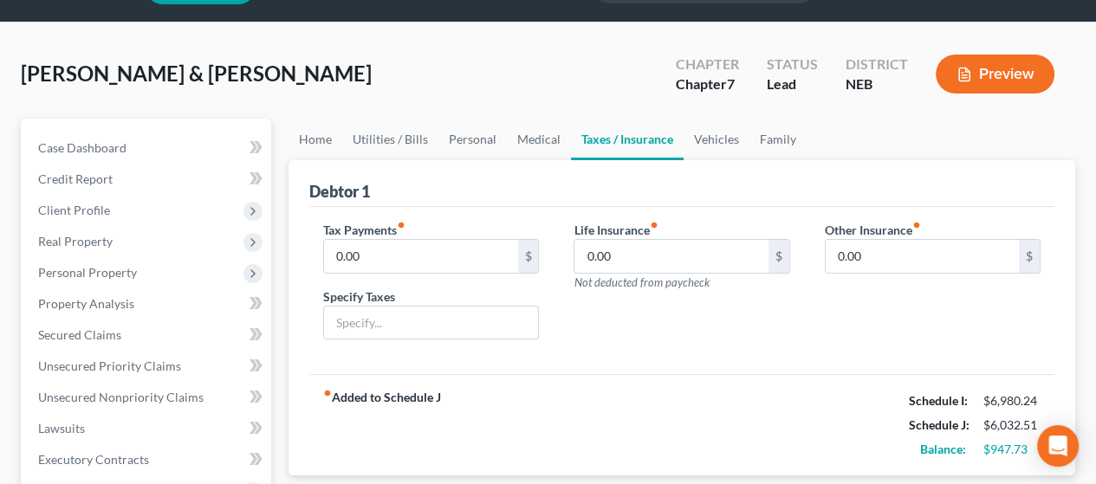
scroll to position [173, 0]
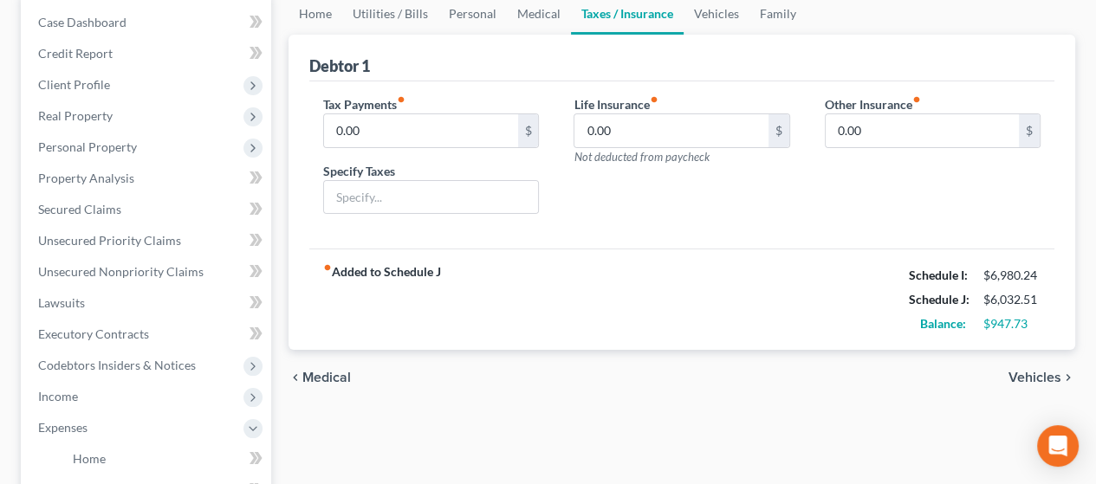
click at [1022, 371] on span "Vehicles" at bounding box center [1034, 378] width 53 height 14
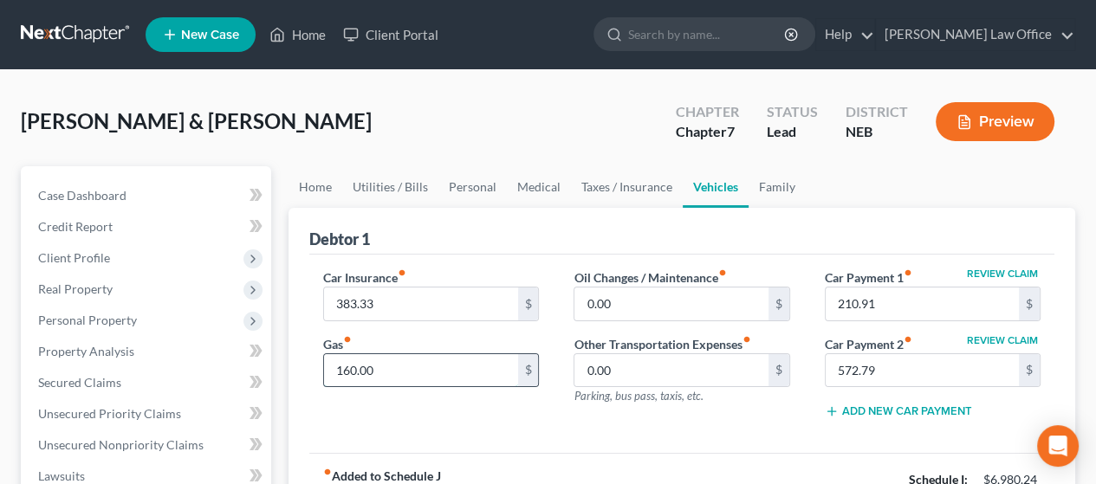
click at [379, 366] on input "160.00" at bounding box center [420, 370] width 193 height 33
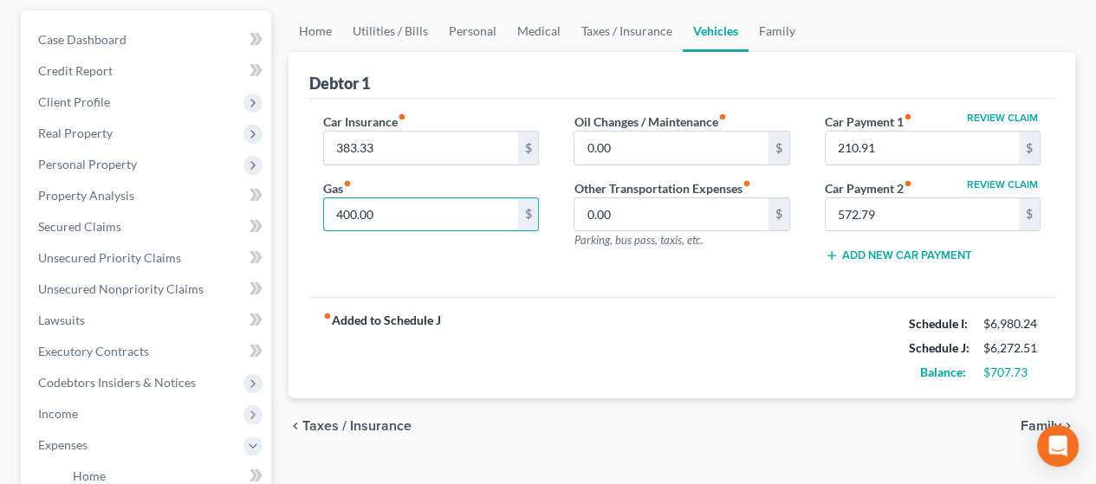
scroll to position [173, 0]
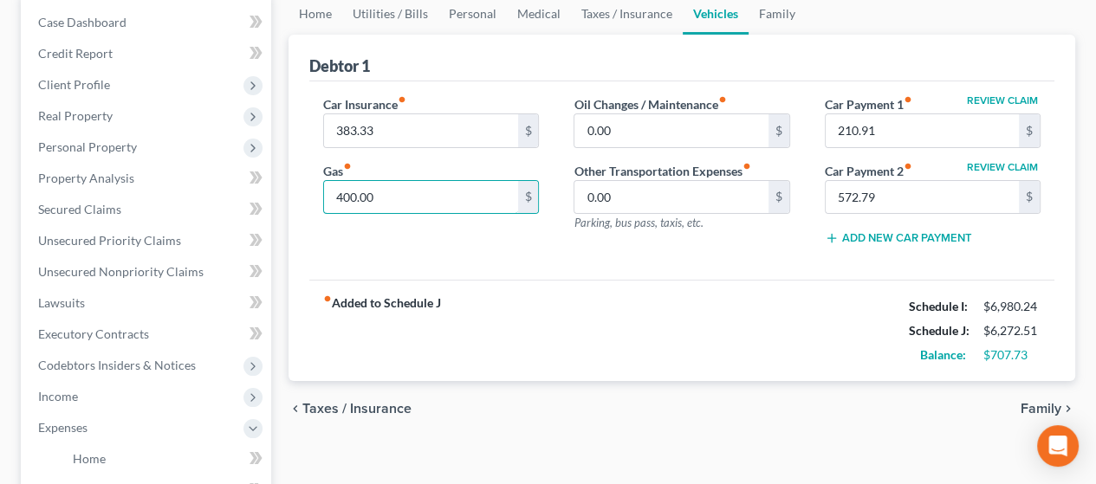
type input "400.00"
click at [1040, 402] on span "Family" at bounding box center [1041, 409] width 41 height 14
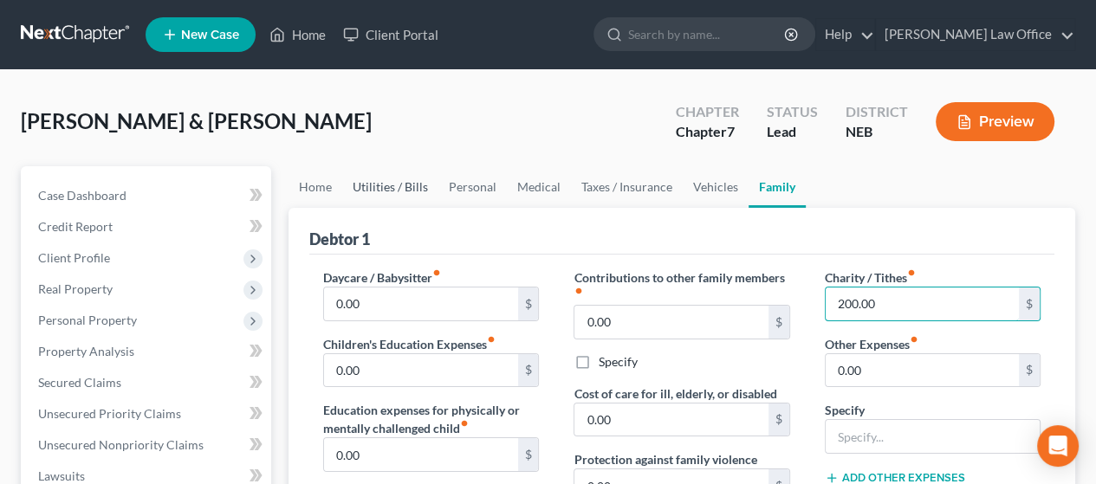
type input "200.00"
click at [387, 184] on link "Utilities / Bills" at bounding box center [390, 187] width 96 height 42
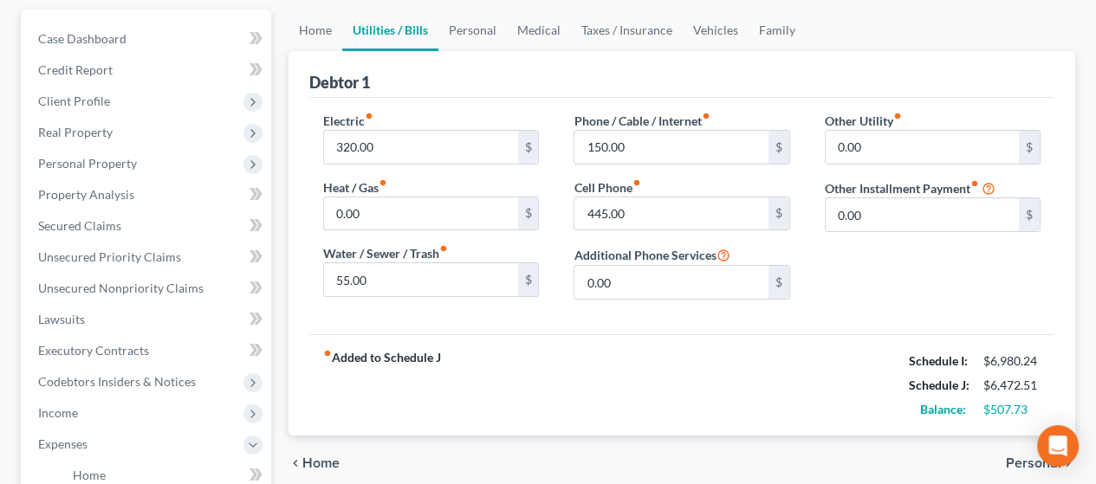
scroll to position [173, 0]
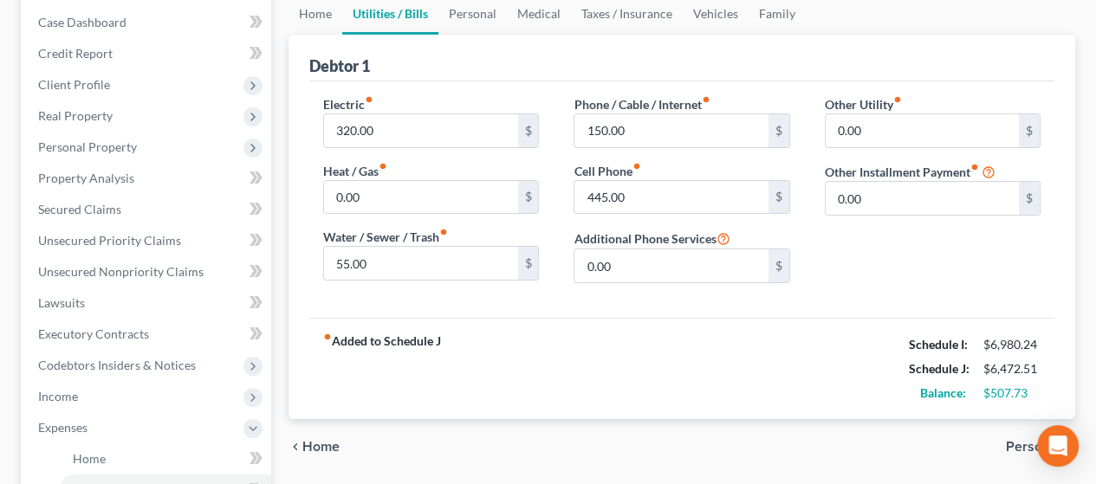
click at [1013, 440] on span "Personal" at bounding box center [1033, 447] width 55 height 14
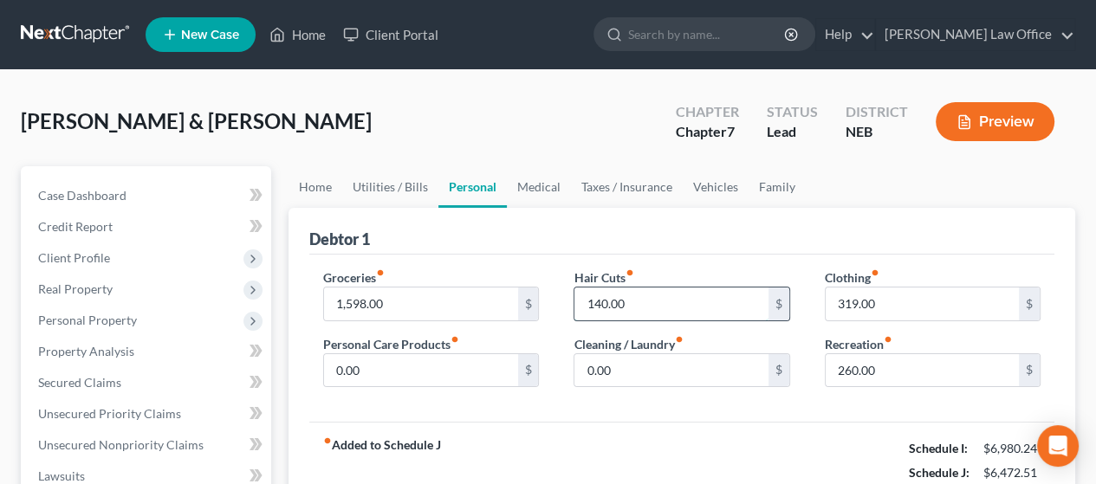
click at [626, 301] on input "140.00" at bounding box center [670, 304] width 193 height 33
click at [395, 366] on input "0.00" at bounding box center [420, 370] width 193 height 33
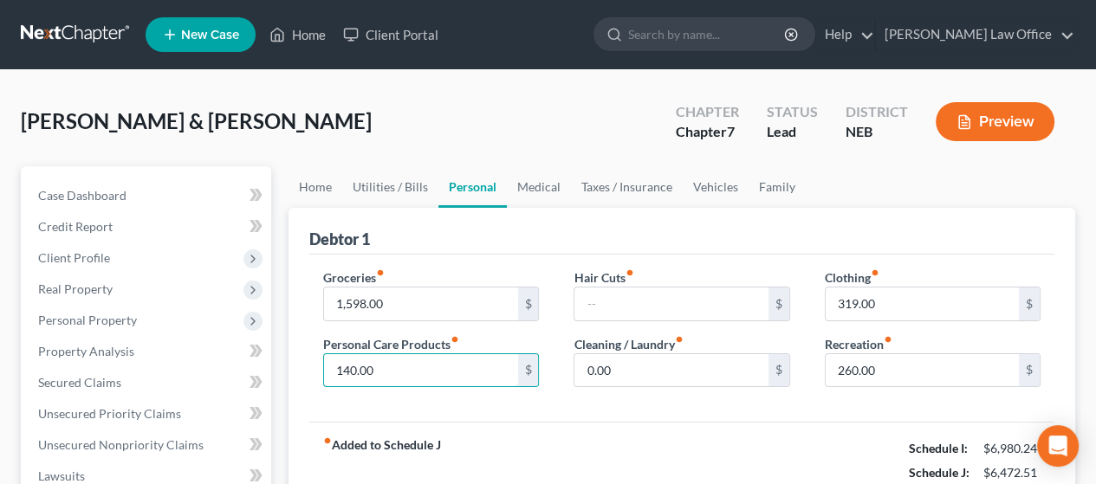
type input "140.00"
click at [678, 405] on div "Groceries fiber_manual_record 1,598.00 $ Personal Care Products fiber_manual_re…" at bounding box center [681, 339] width 745 height 168
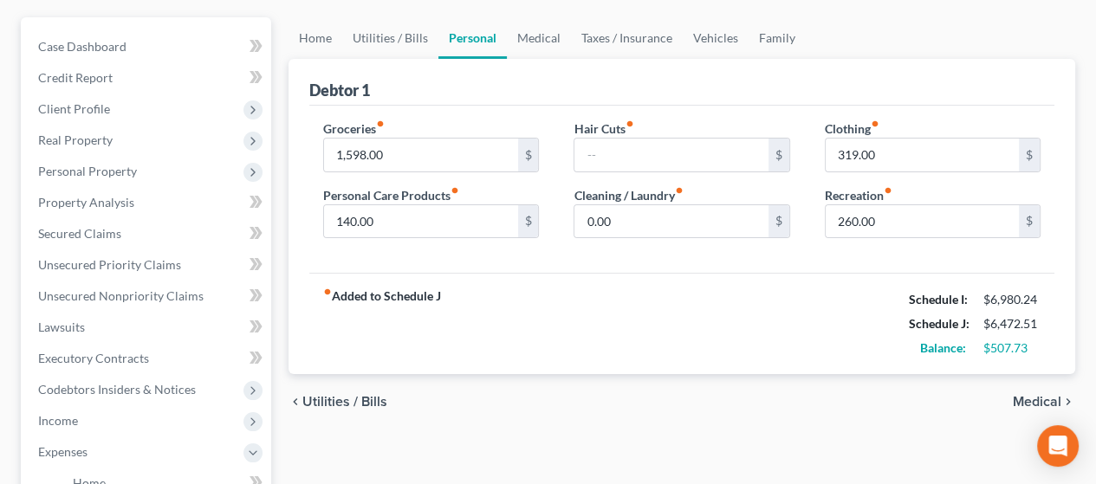
scroll to position [173, 0]
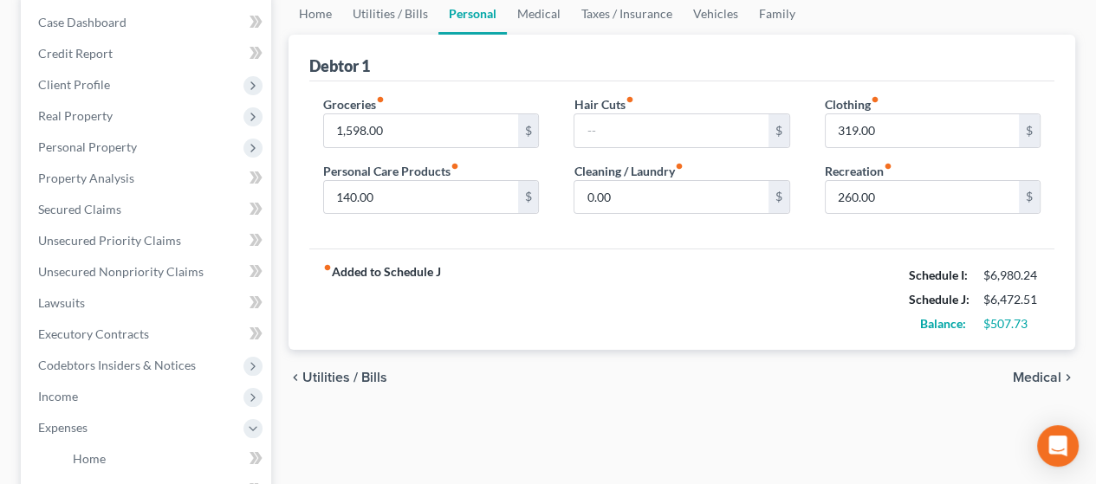
click at [1036, 372] on span "Medical" at bounding box center [1037, 378] width 49 height 14
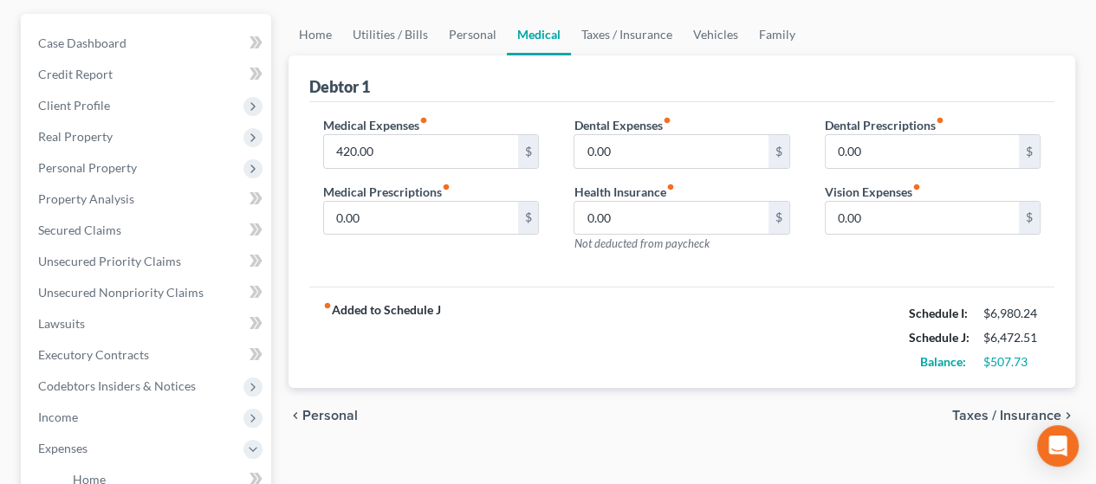
scroll to position [173, 0]
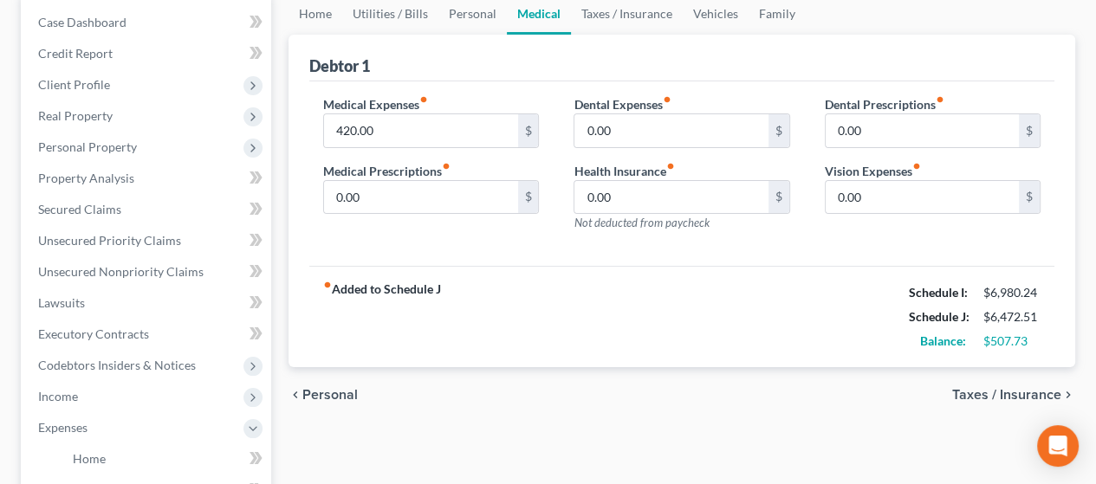
click at [1008, 388] on span "Taxes / Insurance" at bounding box center [1006, 395] width 109 height 14
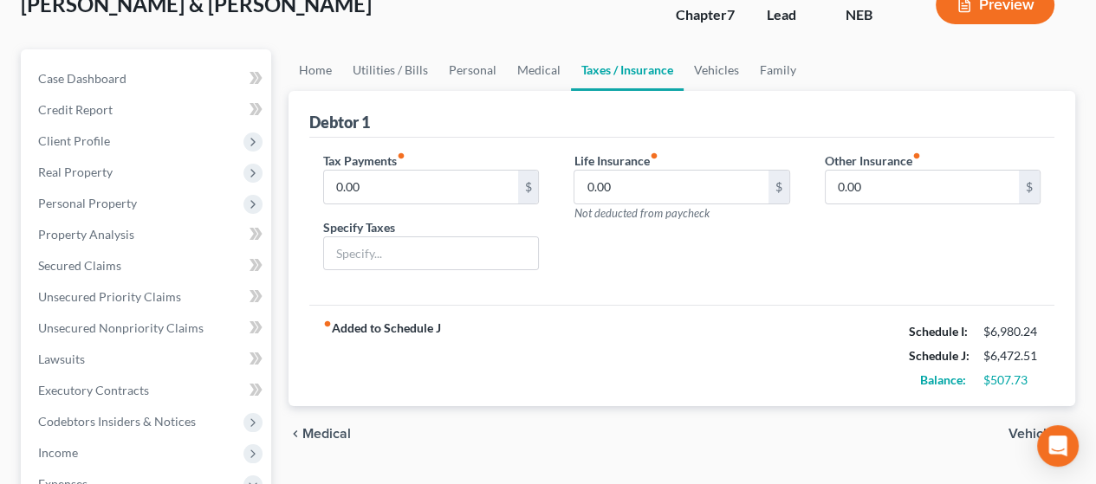
scroll to position [173, 0]
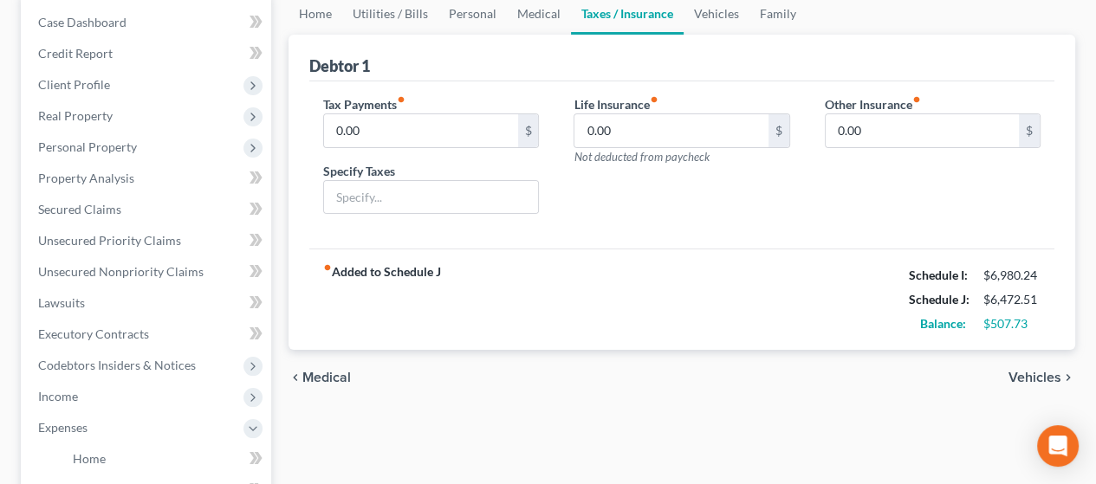
click at [1033, 371] on span "Vehicles" at bounding box center [1034, 378] width 53 height 14
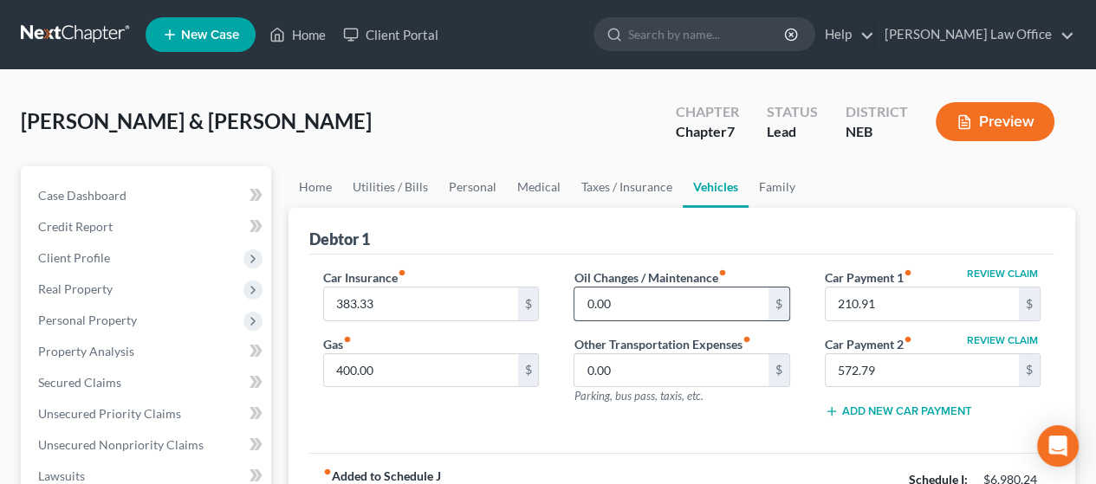
click at [621, 300] on input "0.00" at bounding box center [670, 304] width 193 height 33
type input "100.00"
click at [651, 353] on div "0.00 $" at bounding box center [682, 370] width 216 height 35
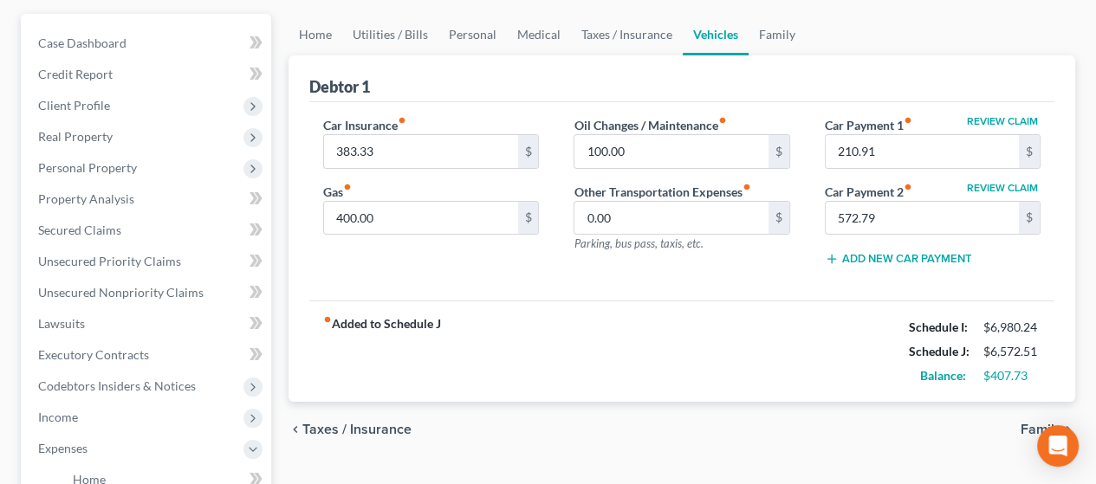
scroll to position [173, 0]
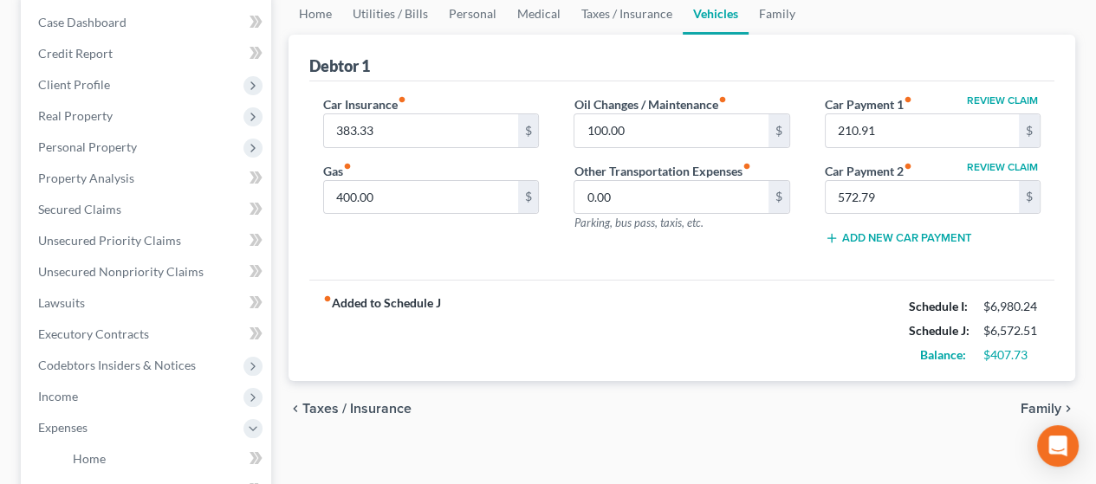
click at [1032, 402] on span "Family" at bounding box center [1041, 409] width 41 height 14
